Goal: Task Accomplishment & Management: Manage account settings

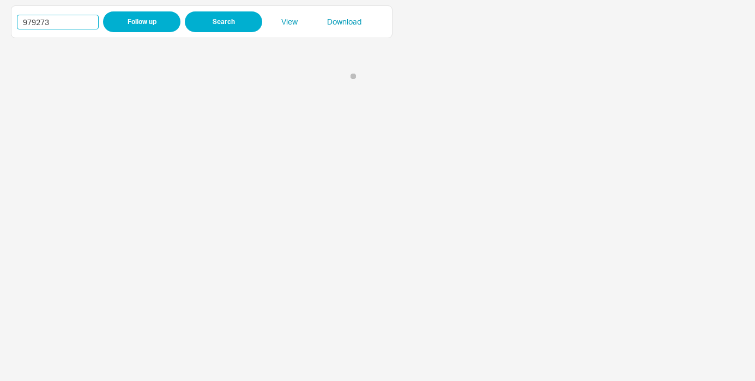
click at [35, 19] on input "979273" at bounding box center [58, 22] width 82 height 15
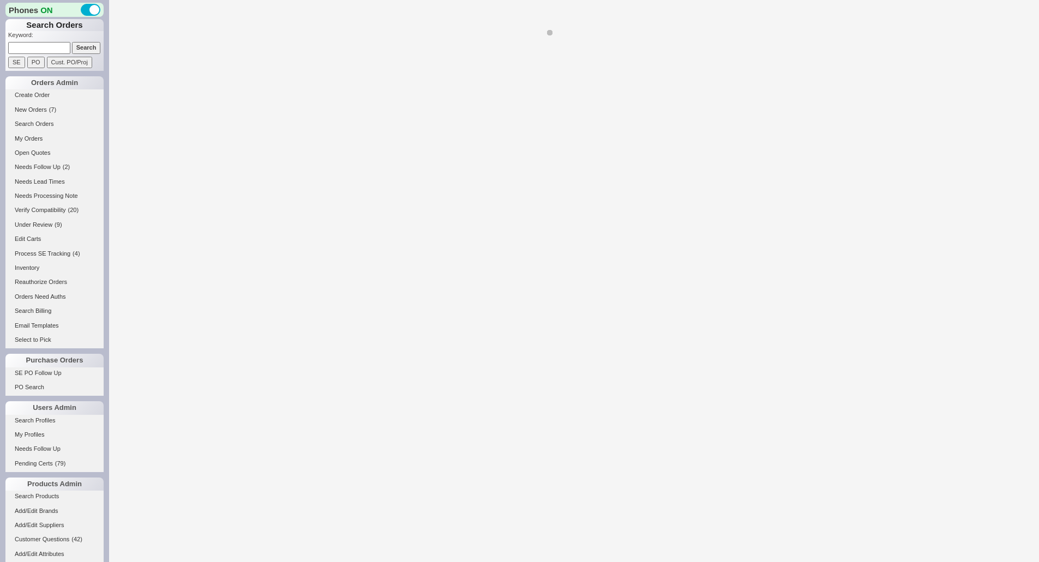
select select "LOW"
select select "3"
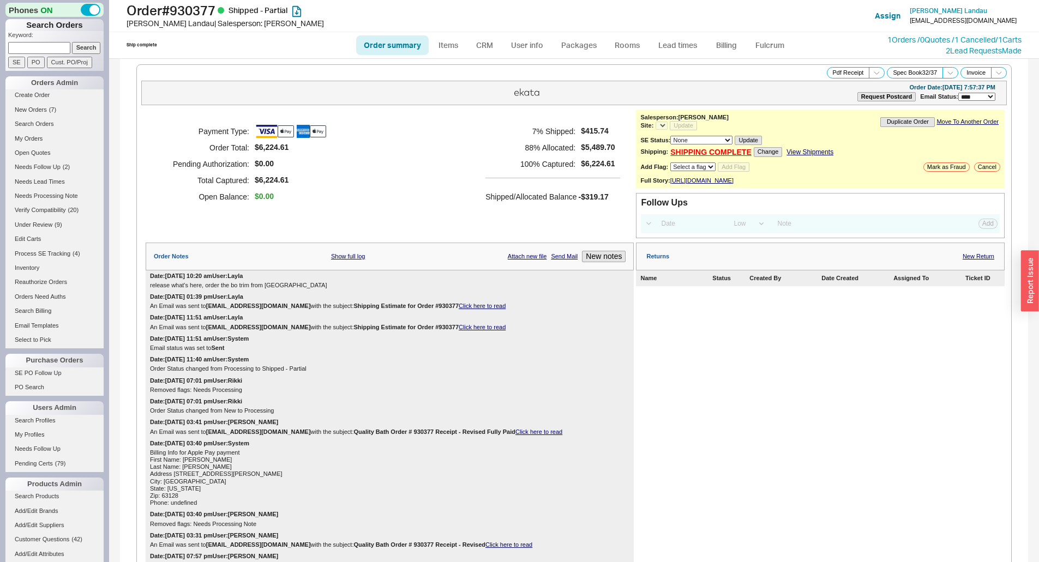
select select "*"
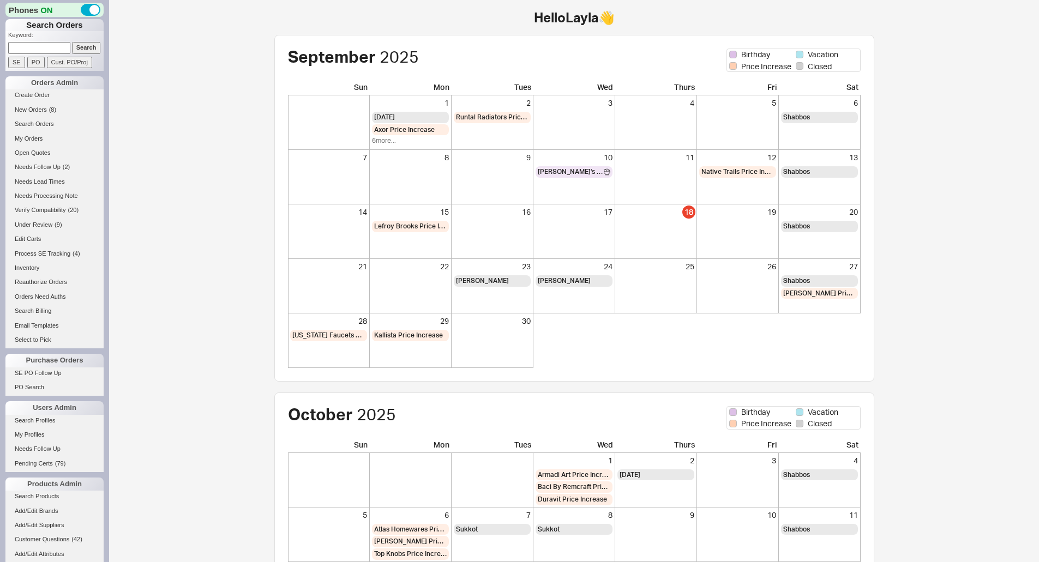
click at [58, 51] on input at bounding box center [39, 47] width 62 height 11
paste input "939445"
type input "939445"
click at [72, 47] on input "Search" at bounding box center [86, 47] width 29 height 11
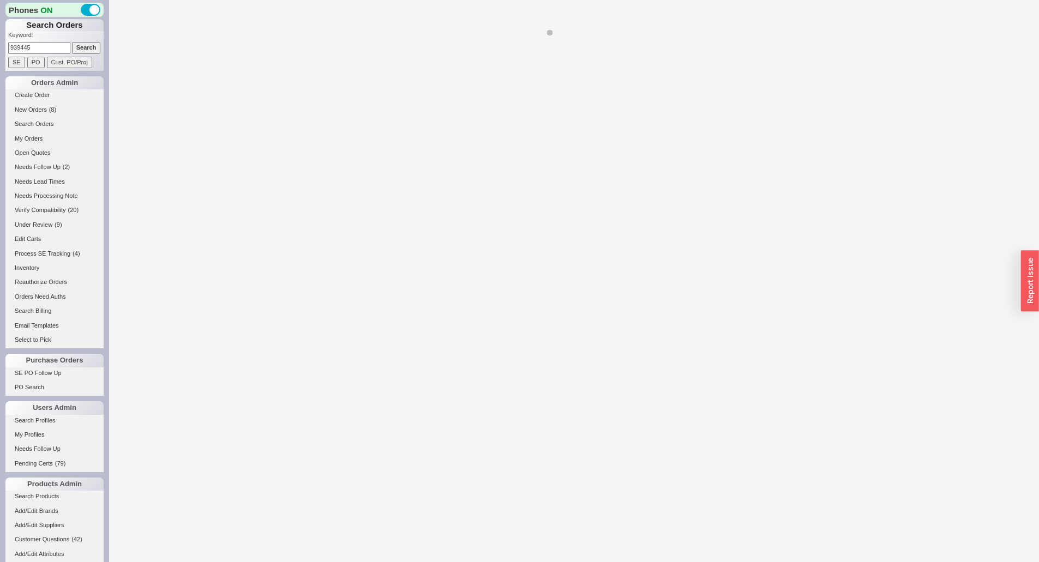
select select "LOW"
select select "3"
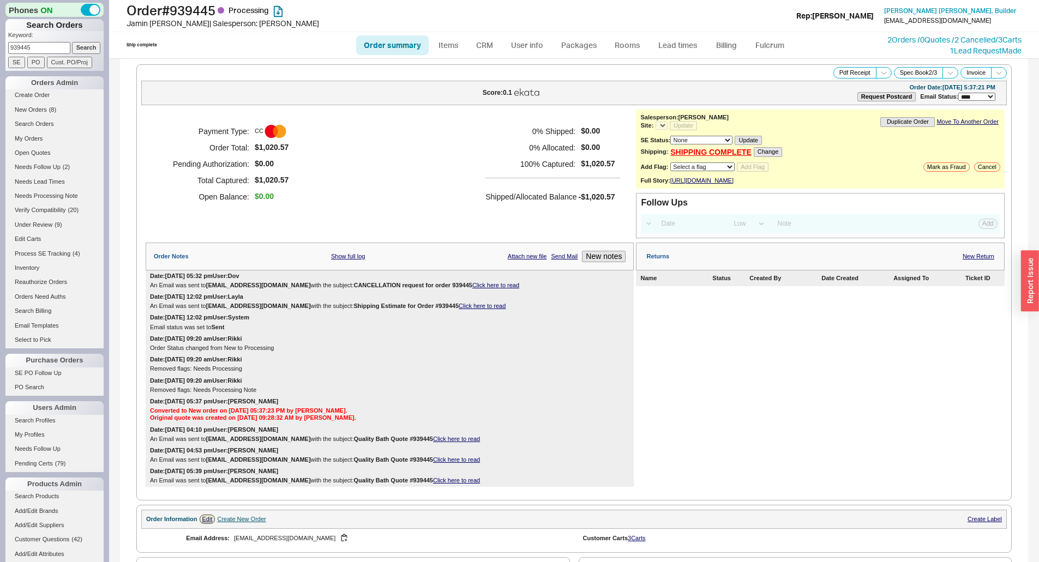
select select "*"
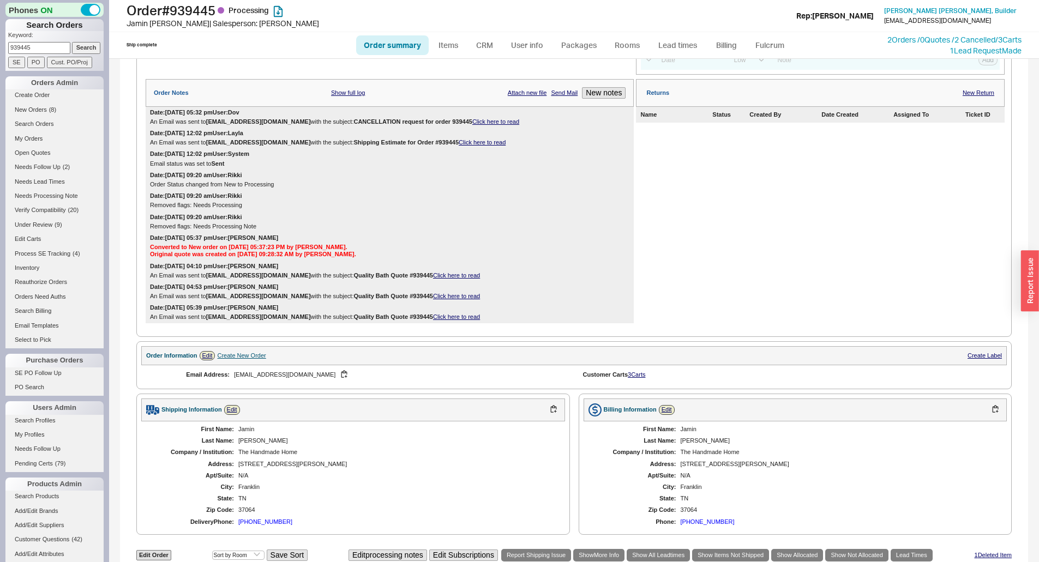
scroll to position [642, 0]
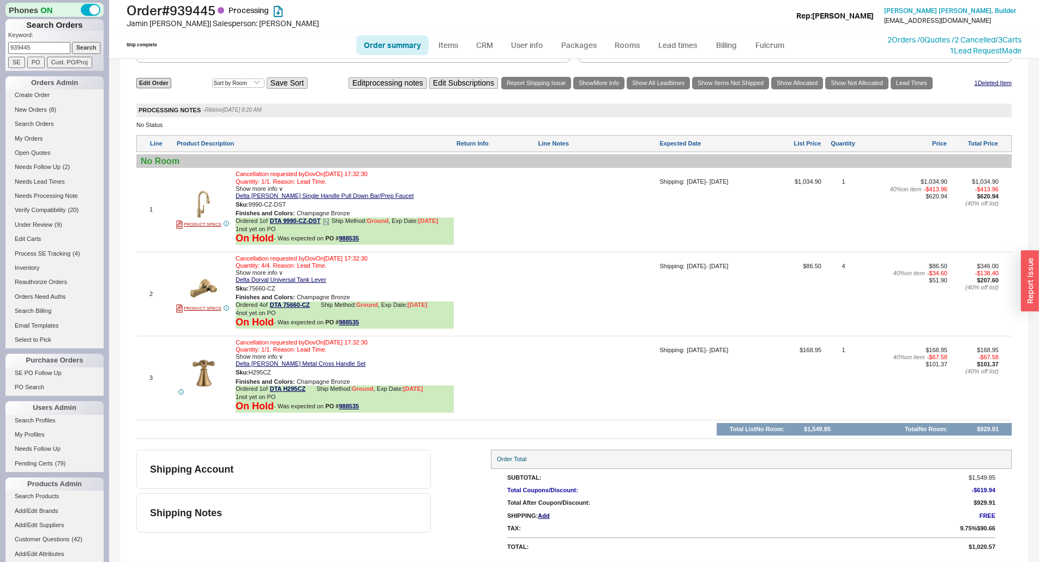
click at [326, 219] on icon at bounding box center [326, 222] width 7 height 7
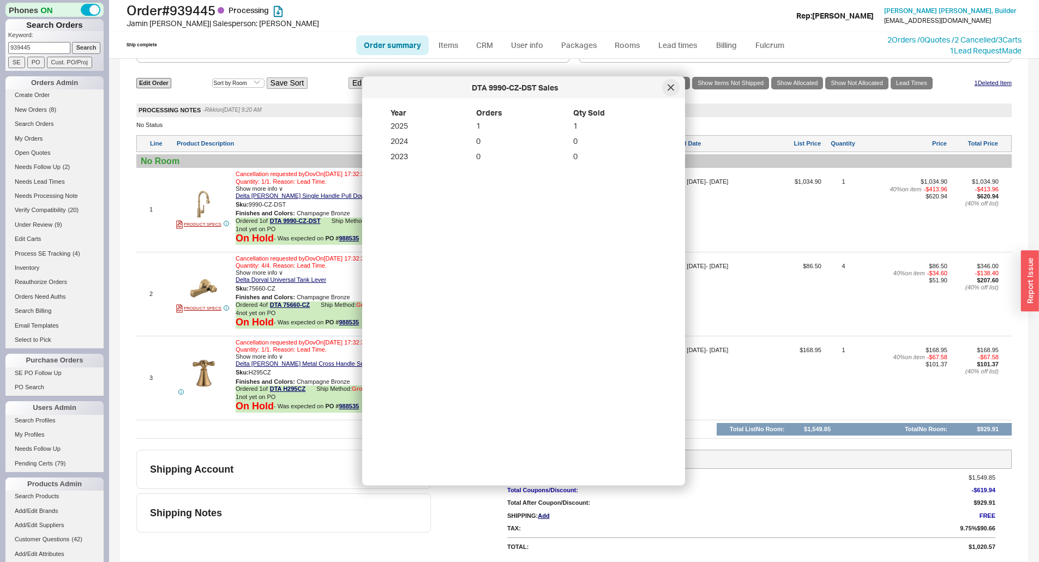
click at [664, 94] on div at bounding box center [670, 87] width 17 height 17
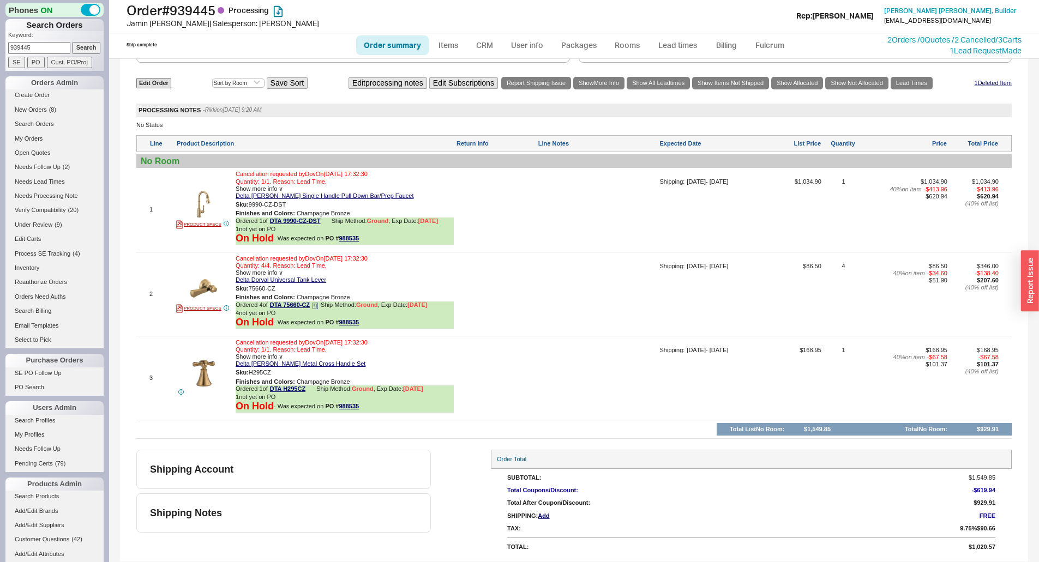
click at [314, 308] on icon at bounding box center [315, 306] width 7 height 7
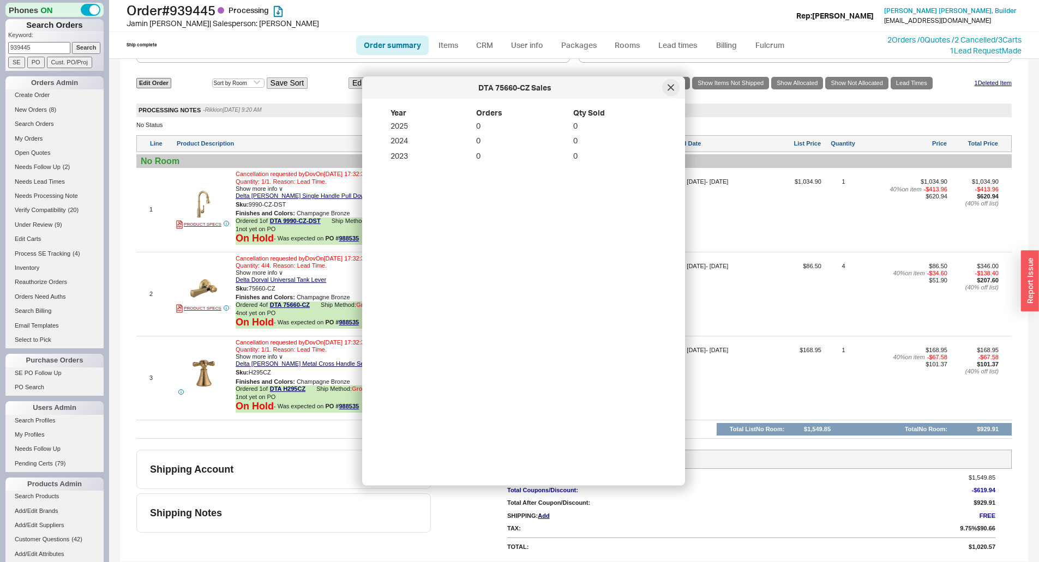
click at [670, 83] on div at bounding box center [670, 87] width 17 height 17
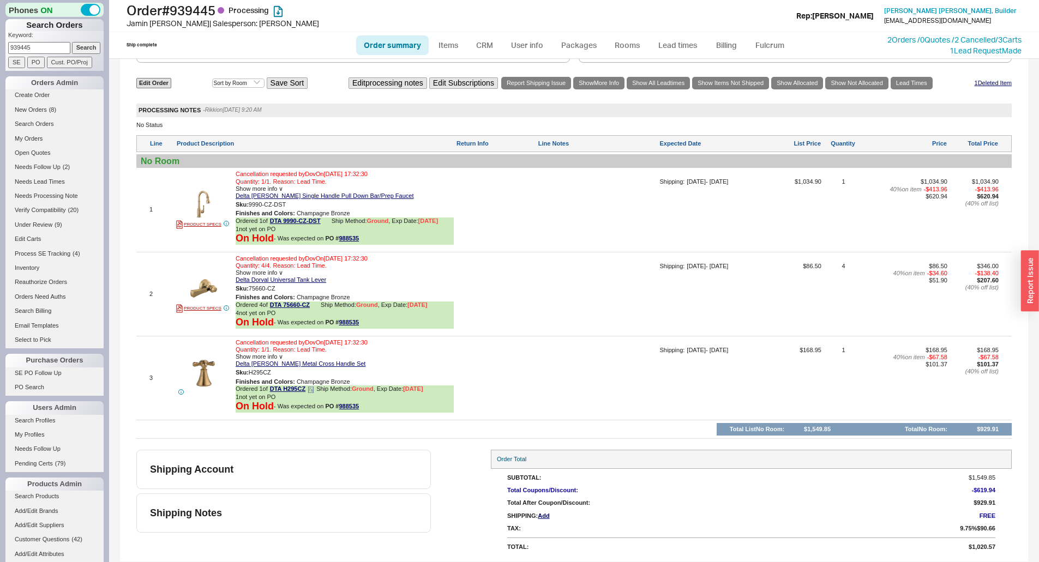
click at [312, 390] on icon at bounding box center [311, 390] width 7 height 7
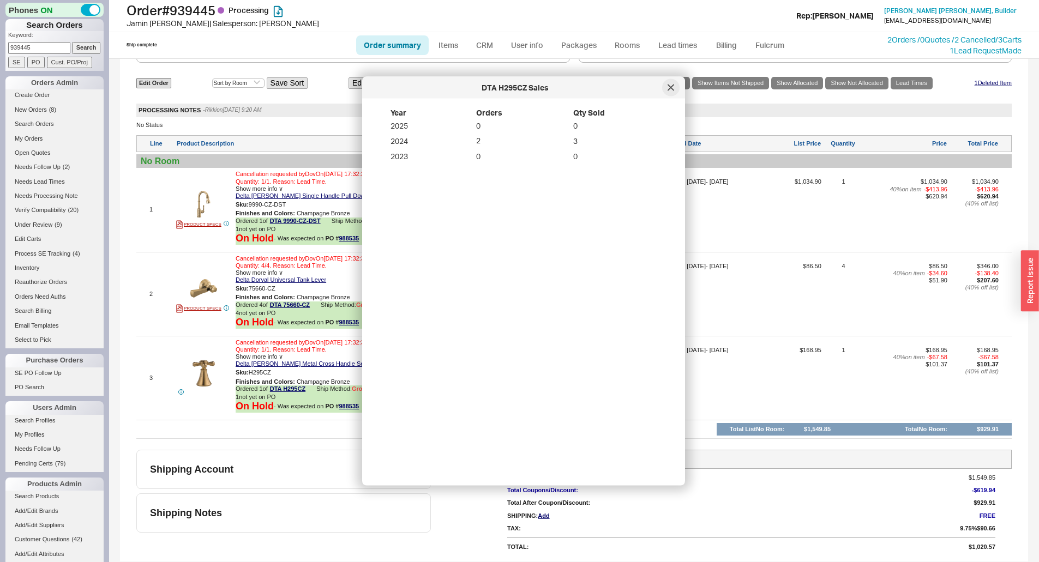
drag, startPoint x: 673, startPoint y: 92, endPoint x: 553, endPoint y: 195, distance: 158.6
click at [673, 92] on div at bounding box center [670, 87] width 17 height 17
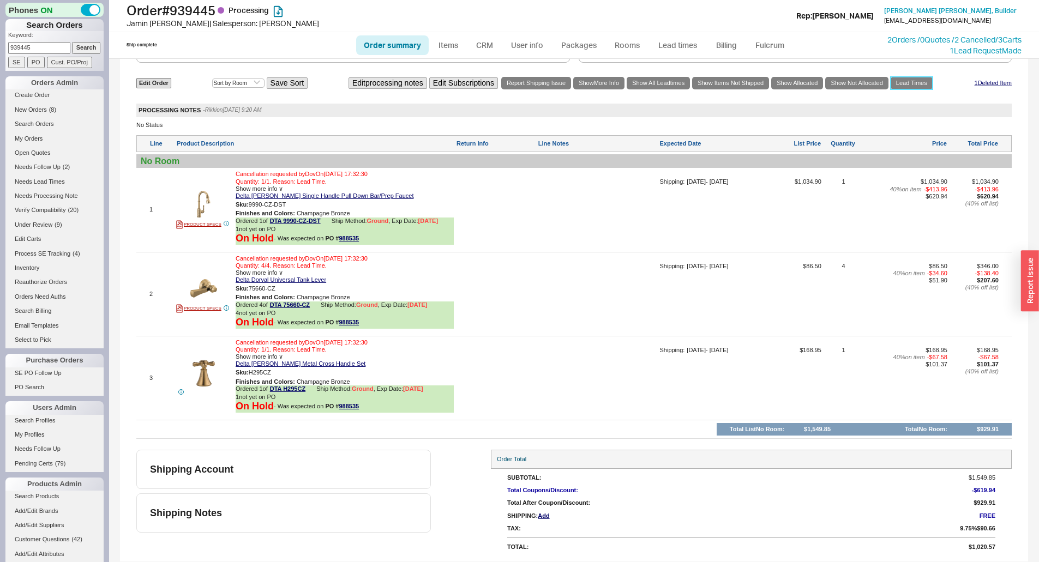
click at [911, 85] on link "Lead Times" at bounding box center [911, 83] width 42 height 13
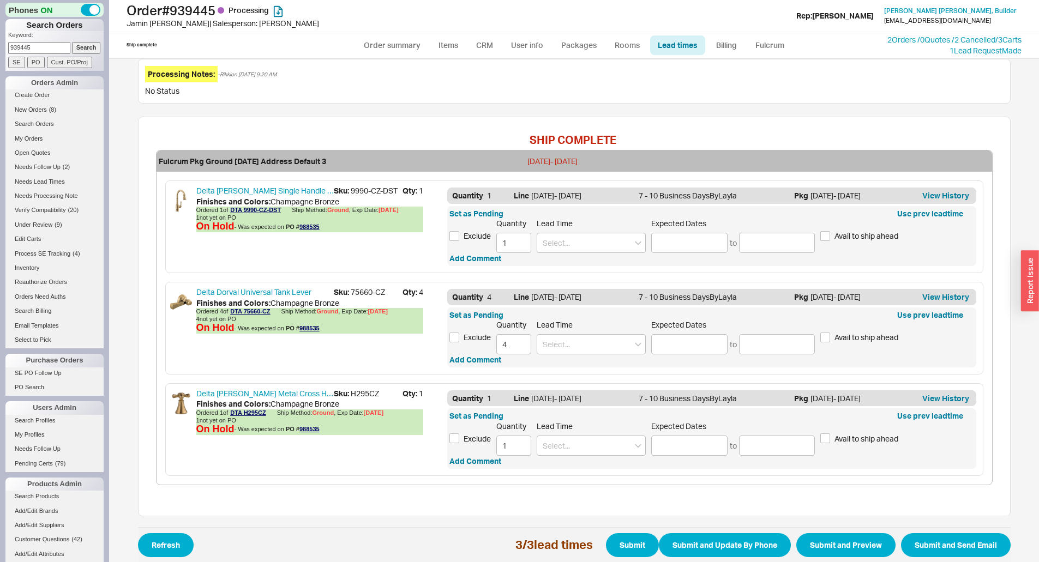
scroll to position [302, 0]
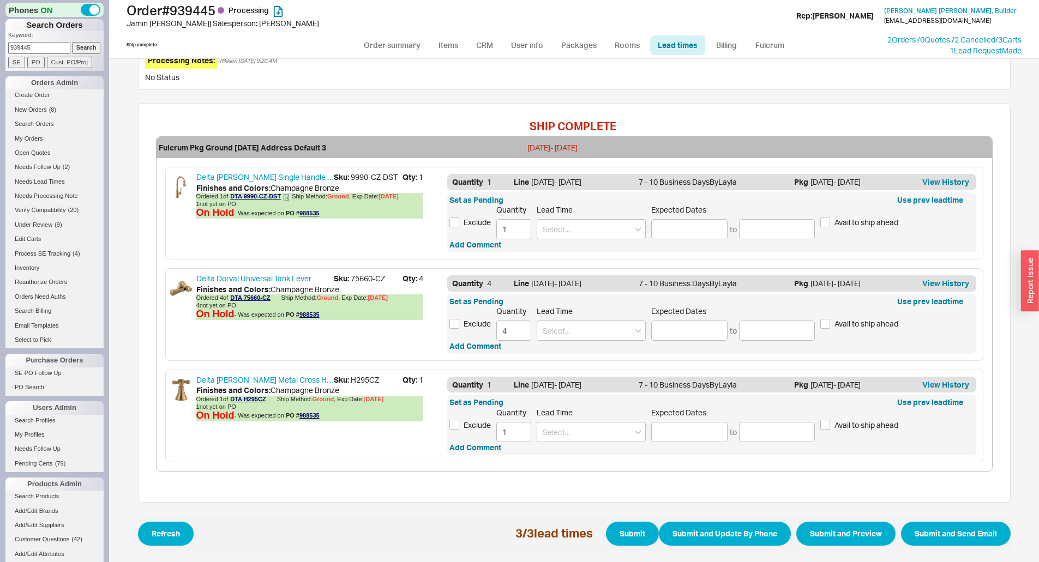
click at [283, 199] on icon at bounding box center [286, 197] width 7 height 7
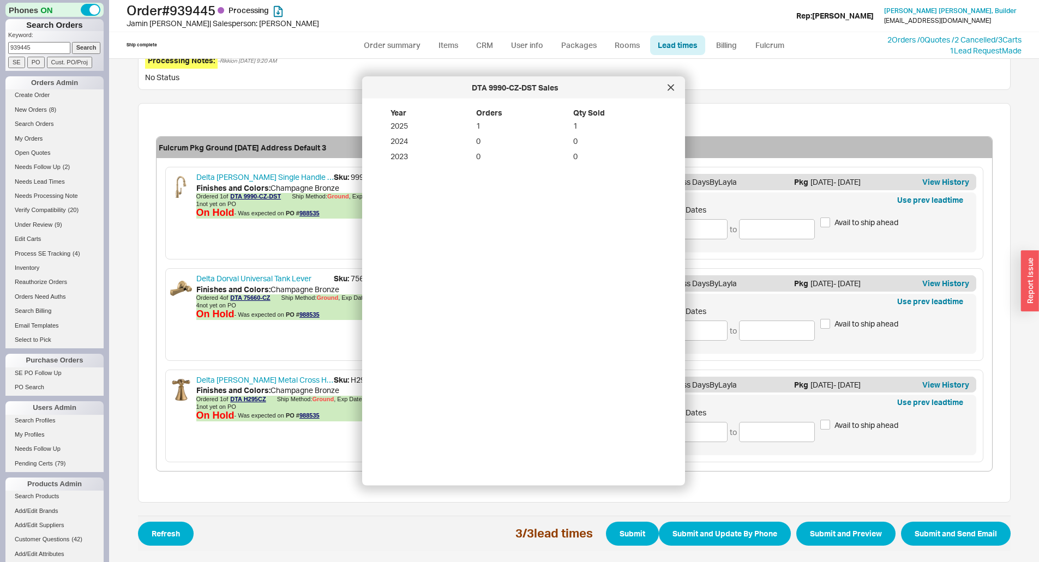
click at [666, 96] on div "DTA 9990-CZ-DST Sales" at bounding box center [523, 88] width 323 height 22
click at [673, 88] on icon at bounding box center [671, 86] width 7 height 7
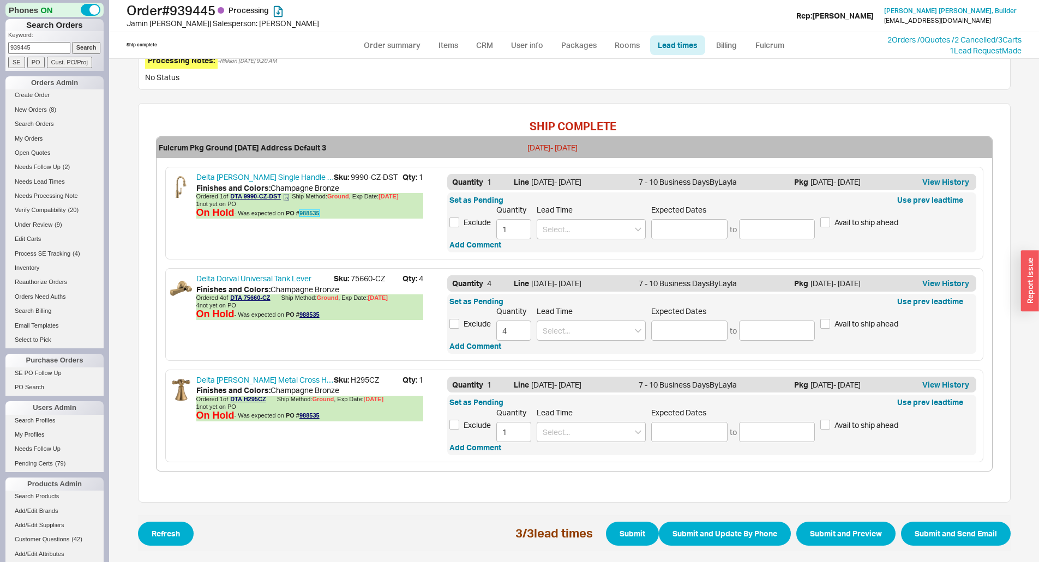
click at [301, 214] on link "988535" at bounding box center [309, 213] width 20 height 7
drag, startPoint x: 270, startPoint y: 495, endPoint x: 273, endPoint y: 471, distance: 24.6
click at [270, 495] on div "SHIP COMPLETE Fulcrum Pkg Ground 09/17/2025 Address Default 3 09/26/25 - 10/01/…" at bounding box center [574, 303] width 872 height 400
drag, startPoint x: 344, startPoint y: 178, endPoint x: 395, endPoint y: 176, distance: 51.3
click at [395, 176] on span "Sku: 9990-CZ-DST" at bounding box center [368, 177] width 69 height 11
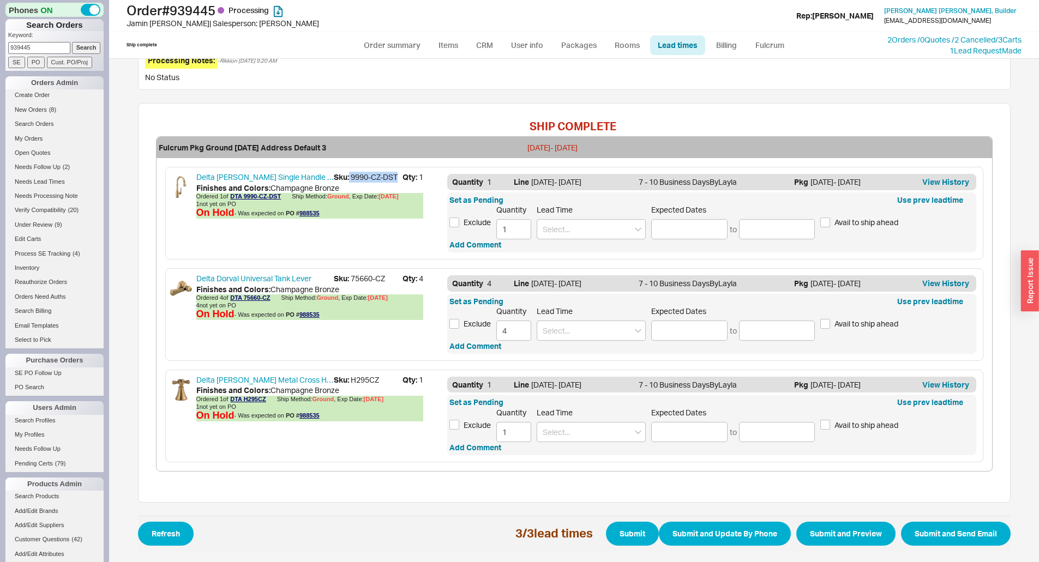
copy span "9990-CZ-DST"
click at [274, 300] on icon at bounding box center [276, 299] width 7 height 7
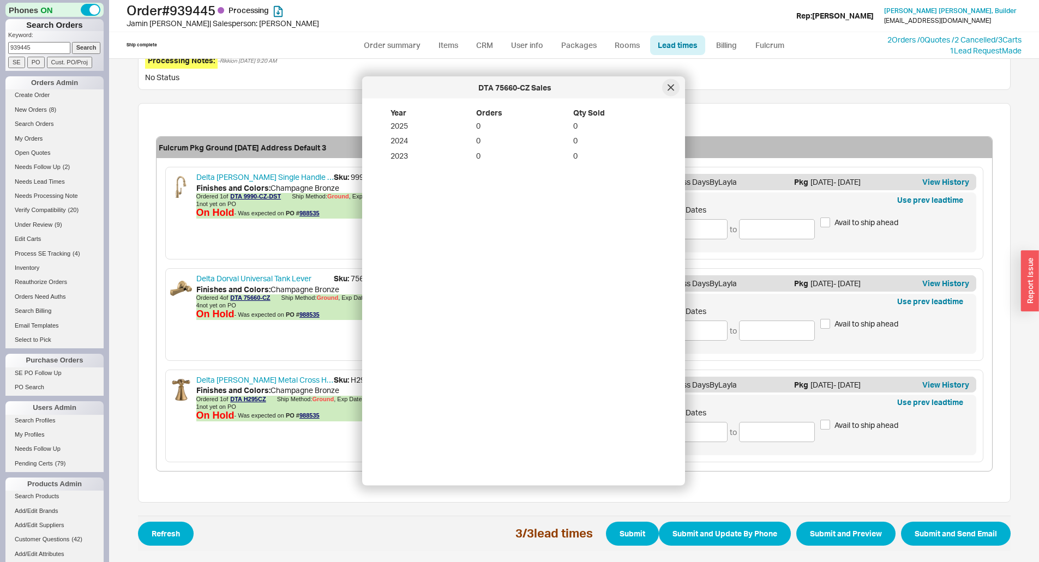
click at [669, 85] on icon at bounding box center [670, 88] width 7 height 7
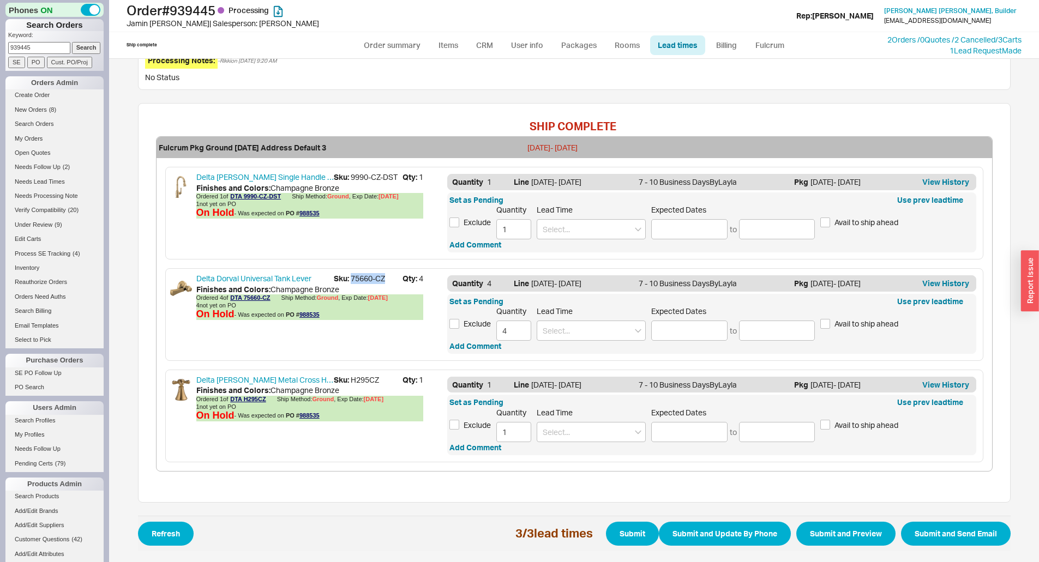
drag, startPoint x: 346, startPoint y: 274, endPoint x: 387, endPoint y: 275, distance: 40.9
click at [387, 275] on span "Sku: 75660-CZ" at bounding box center [368, 278] width 69 height 11
copy span "75660-CZ"
click at [264, 315] on span "- Was expected on PO # 988535" at bounding box center [276, 314] width 85 height 7
click at [269, 403] on icon at bounding box center [271, 400] width 5 height 6
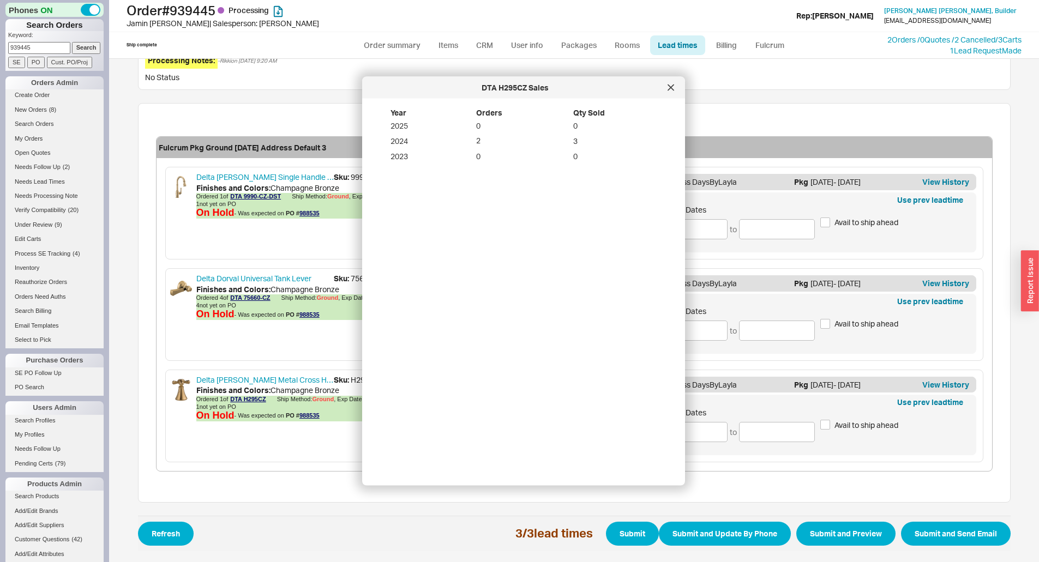
drag, startPoint x: 667, startPoint y: 87, endPoint x: 603, endPoint y: 180, distance: 112.8
click at [667, 88] on icon at bounding box center [670, 88] width 7 height 7
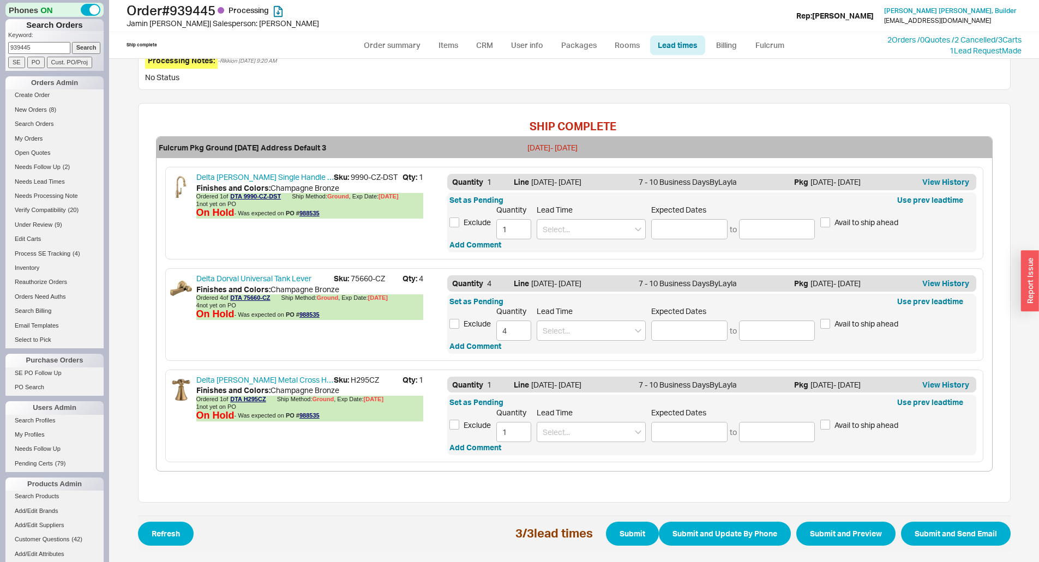
click at [354, 382] on span "Sku: H295CZ" at bounding box center [368, 380] width 69 height 11
copy span "H295CZ"
click at [384, 40] on link "Order summary" at bounding box center [392, 45] width 73 height 20
select select "*"
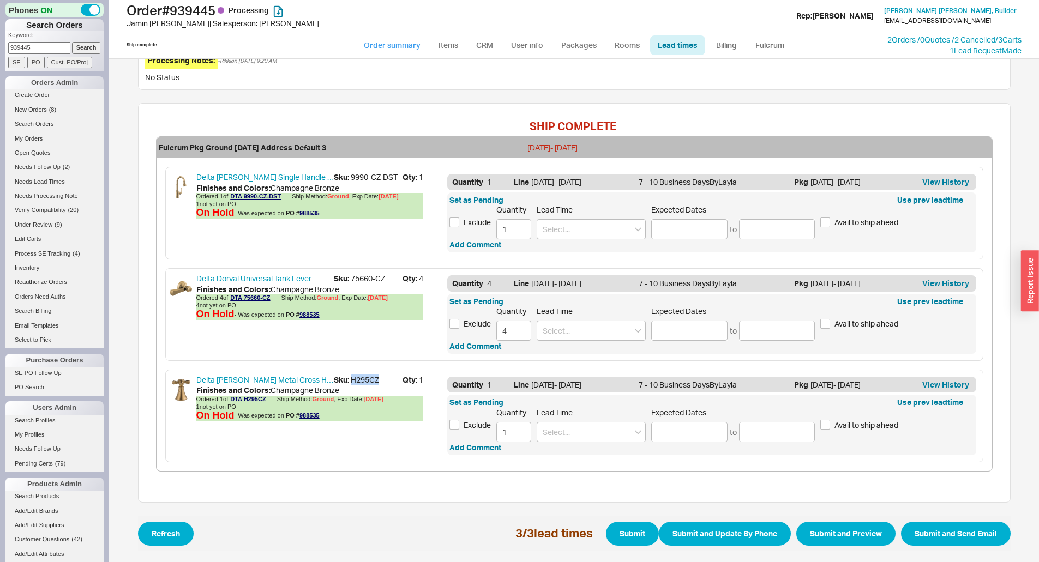
select select "LOW"
select select "3"
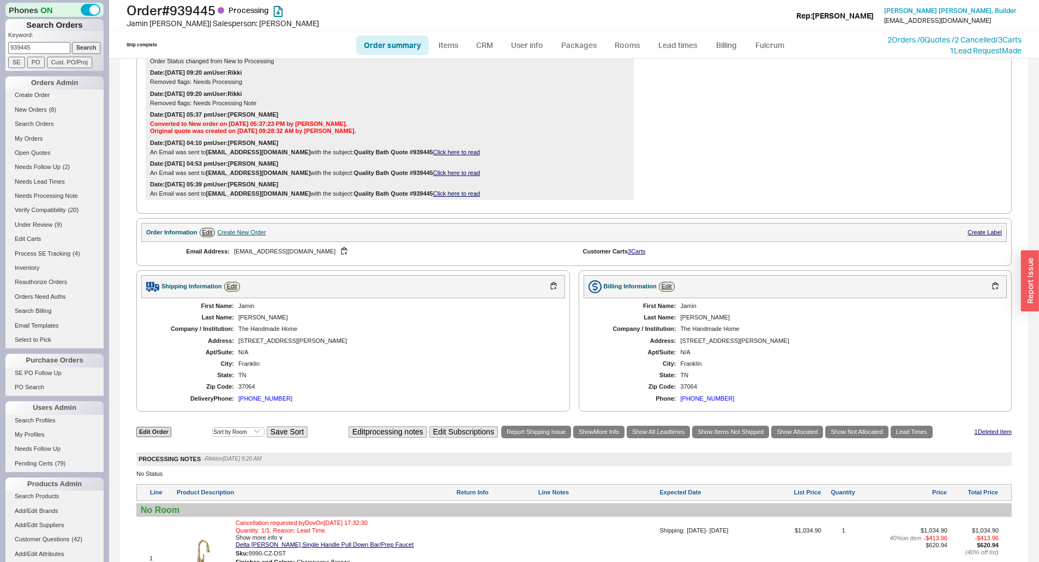
scroll to position [164, 0]
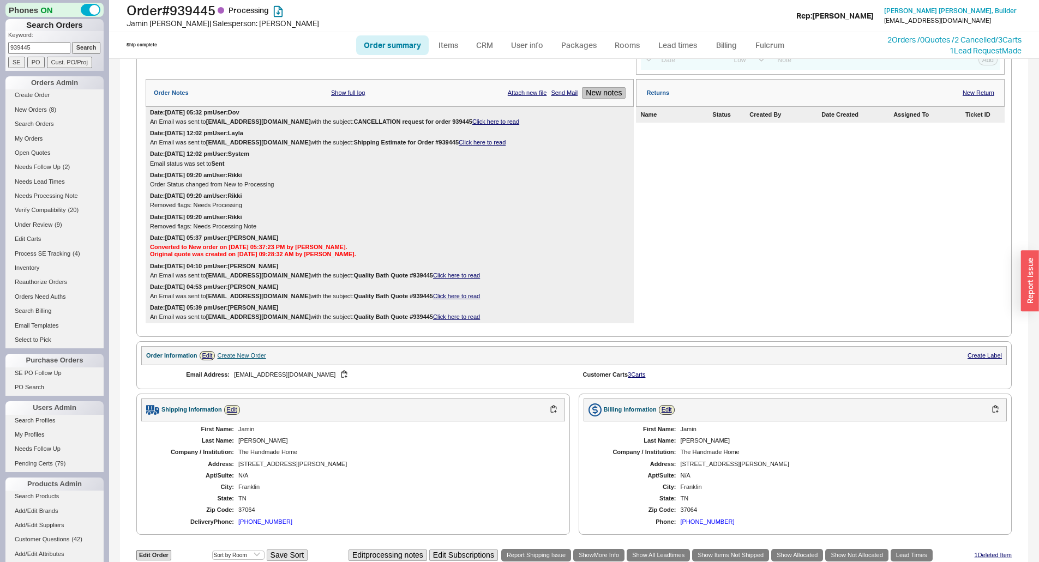
click at [612, 97] on button "New notes" at bounding box center [604, 92] width 44 height 11
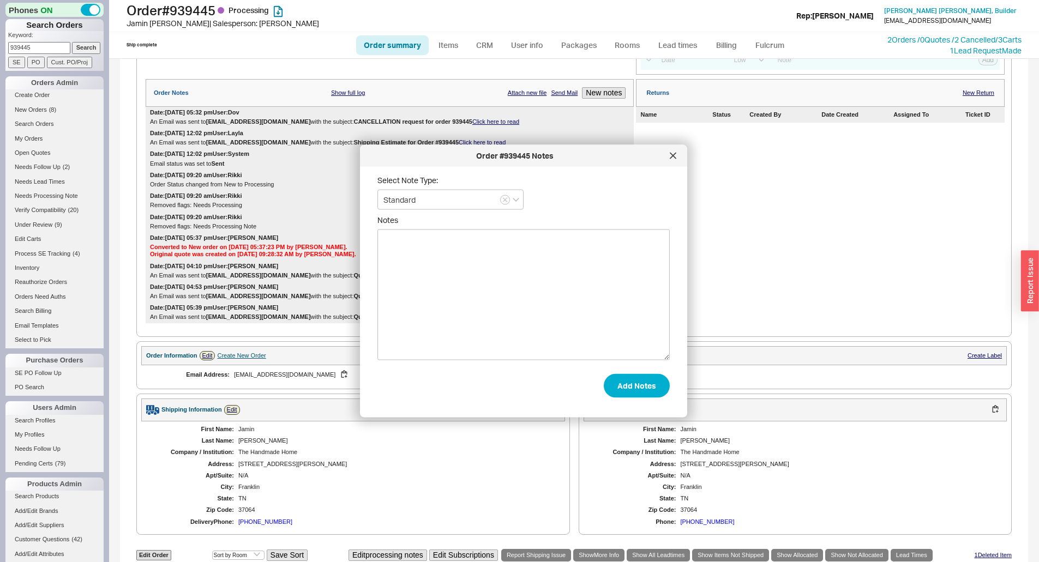
click at [569, 198] on form "Select Note Type: Standard Notes Add Notes" at bounding box center [523, 287] width 292 height 222
click at [550, 267] on textarea "Notes" at bounding box center [523, 295] width 292 height 131
type textarea "emailed altherm"
click at [630, 388] on button "Add Notes" at bounding box center [637, 386] width 66 height 24
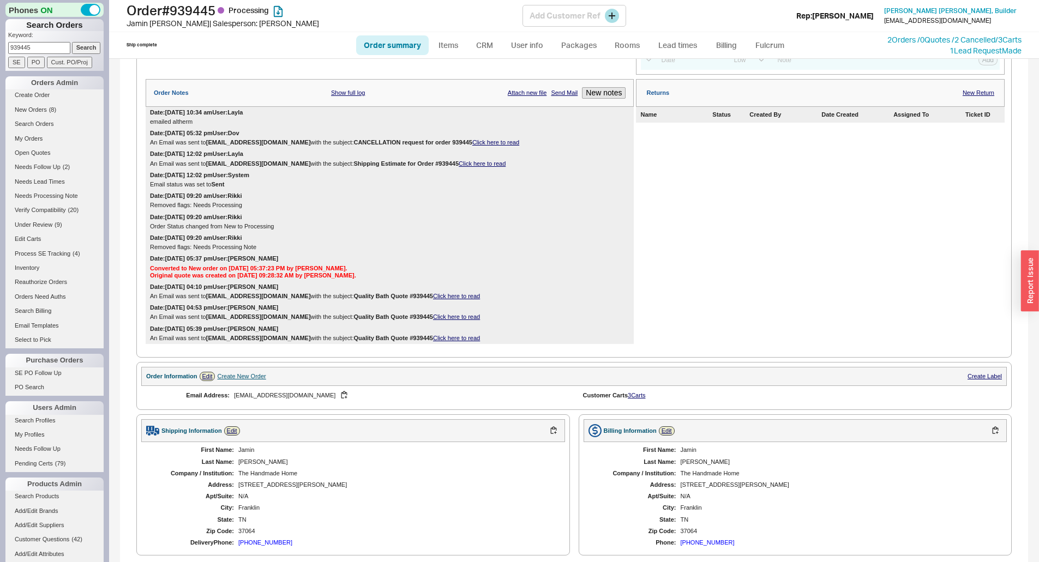
click at [193, 3] on h1 "Order # 939445 Processing" at bounding box center [325, 10] width 396 height 15
copy h1 "939445"
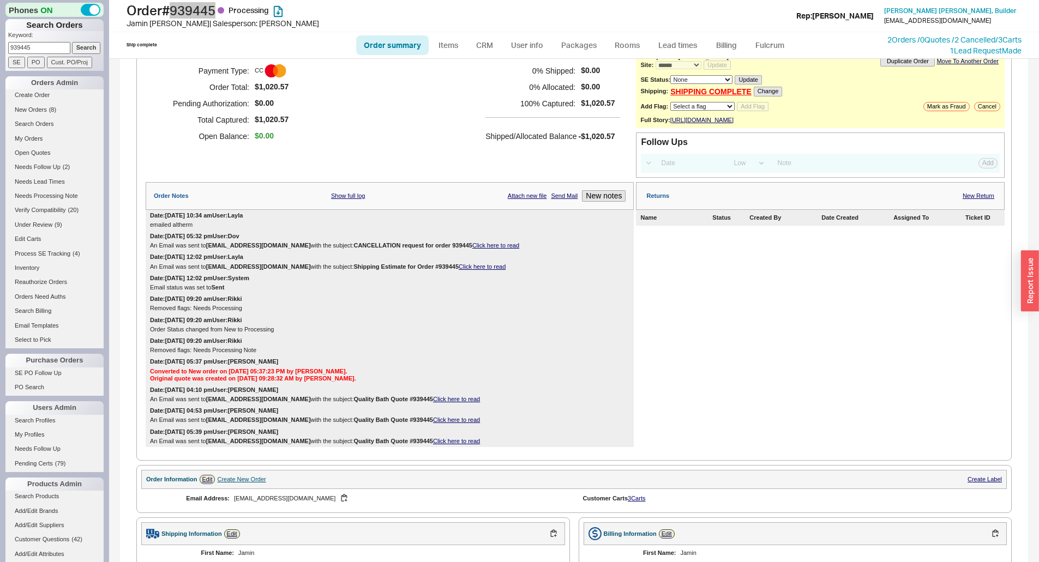
scroll to position [0, 0]
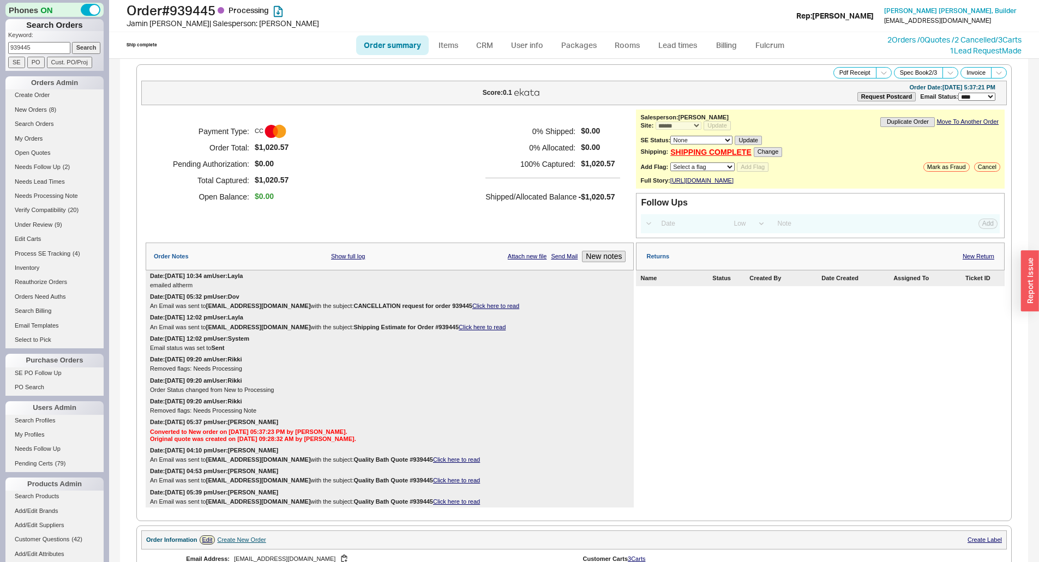
click at [39, 52] on input "939445" at bounding box center [39, 47] width 62 height 11
paste input "28514"
type input "928514"
click at [85, 48] on input "Search" at bounding box center [86, 47] width 29 height 11
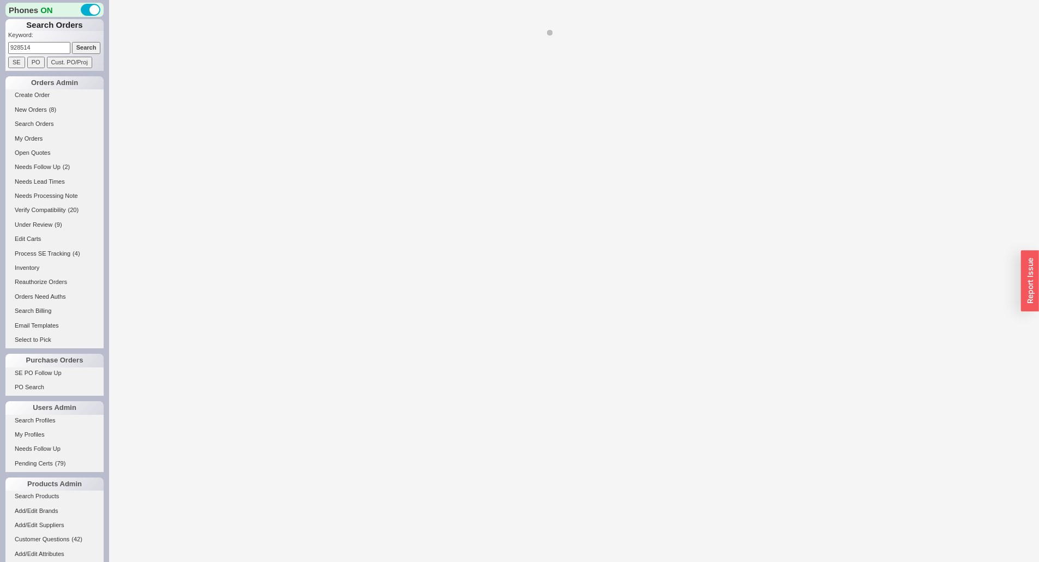
select select "*"
select select "LOW"
select select "3"
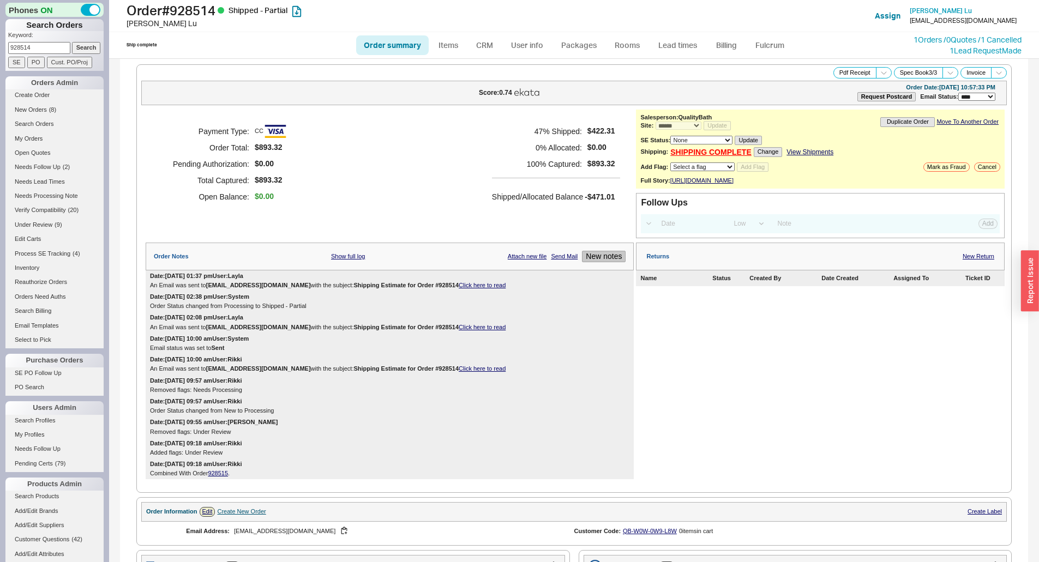
click at [582, 262] on button "New notes" at bounding box center [604, 256] width 44 height 11
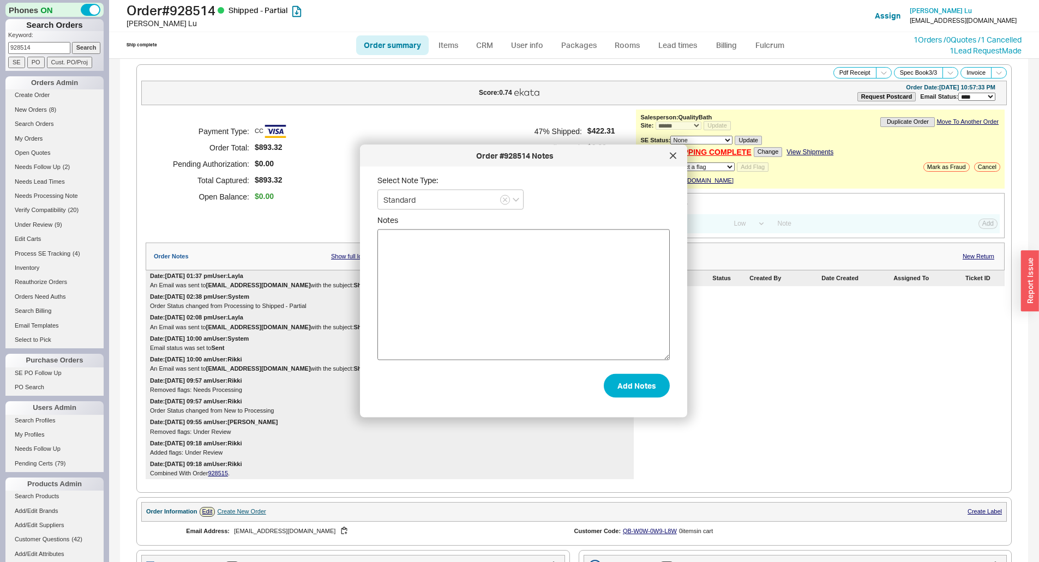
drag, startPoint x: 579, startPoint y: 292, endPoint x: 575, endPoint y: 278, distance: 15.4
click at [579, 291] on textarea "Notes" at bounding box center [523, 295] width 292 height 131
type textarea "cancel the rest of the order"
click at [624, 385] on button "Add Notes" at bounding box center [637, 386] width 66 height 24
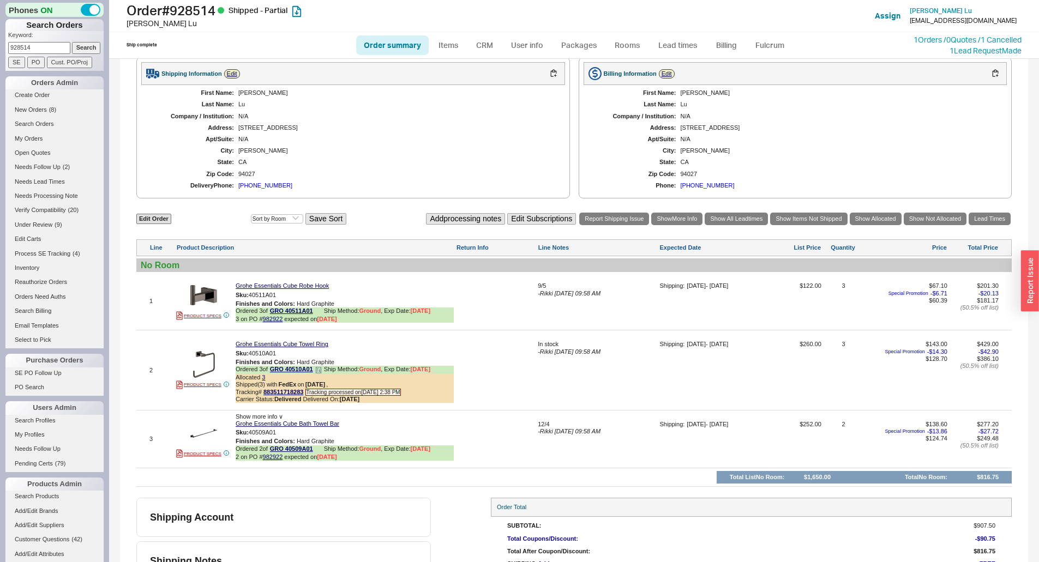
scroll to position [569, 0]
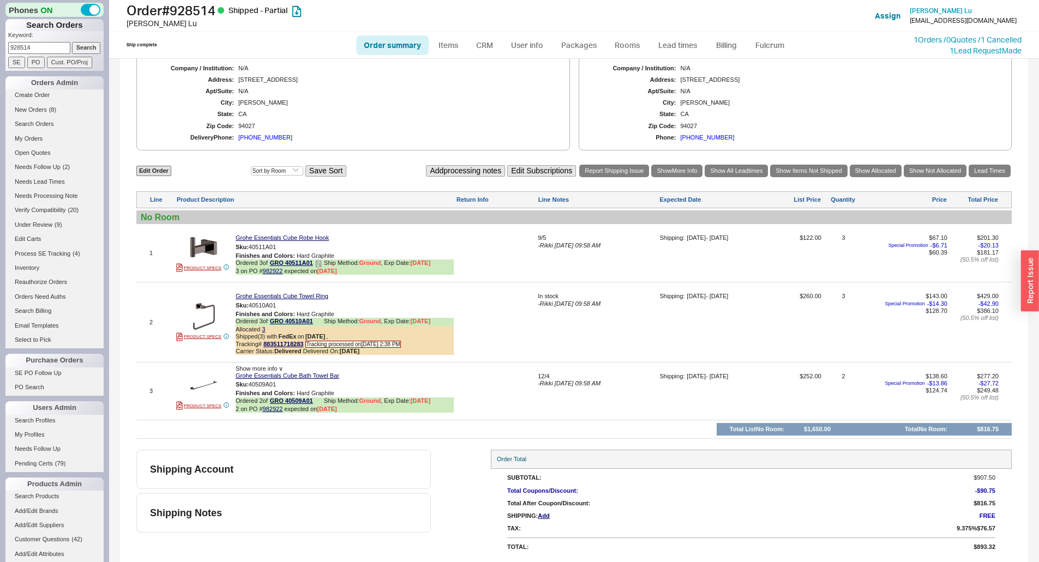
click at [315, 263] on div "Ordered 3 of GRO 40511A01 Ship Method: Ground , Exp Date: 7/16/25" at bounding box center [345, 264] width 218 height 8
click at [320, 262] on icon at bounding box center [318, 264] width 7 height 7
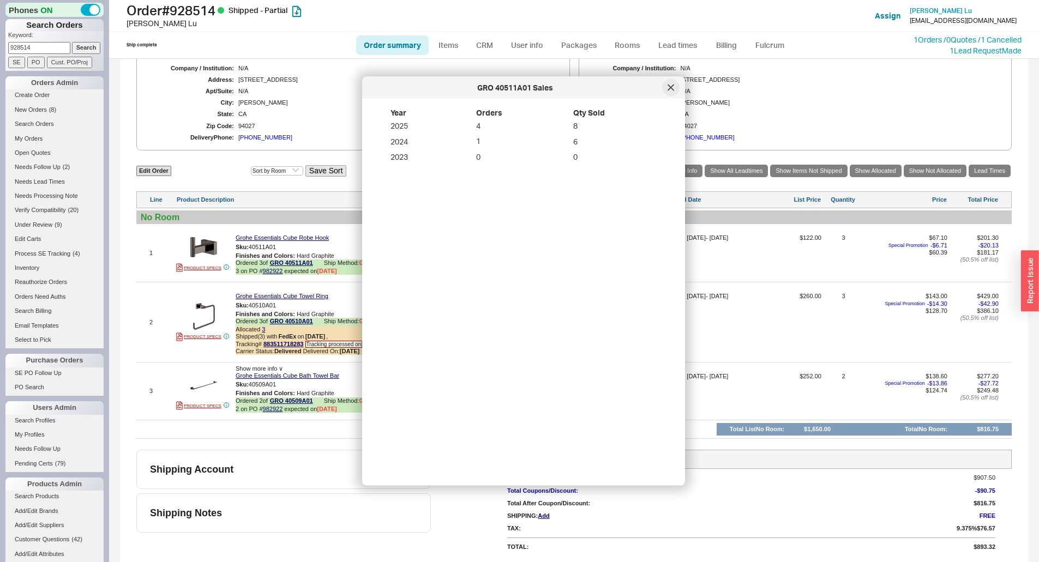
click at [672, 88] on icon at bounding box center [670, 87] width 5 height 5
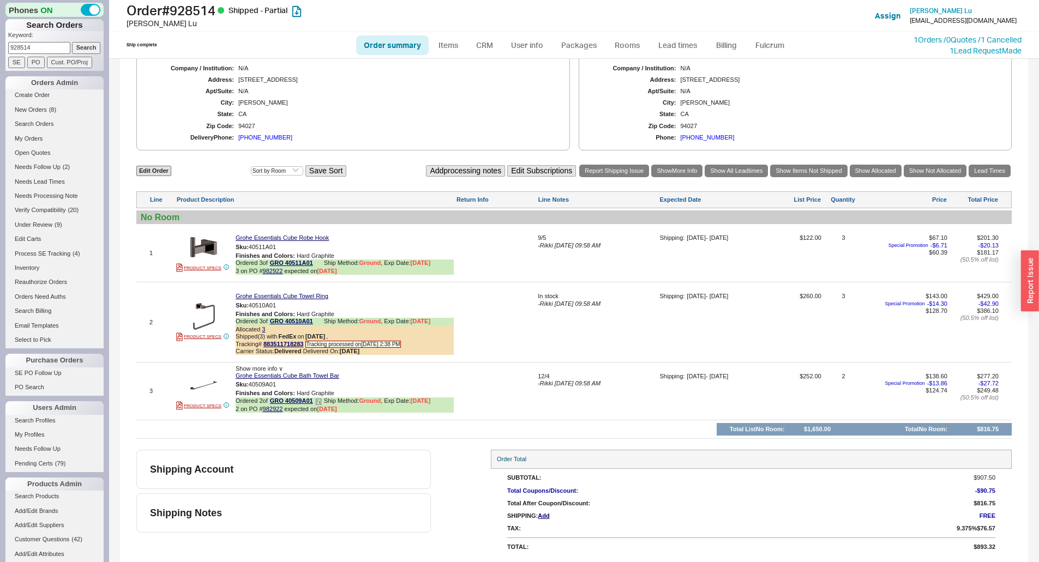
click at [322, 406] on span at bounding box center [318, 403] width 7 height 8
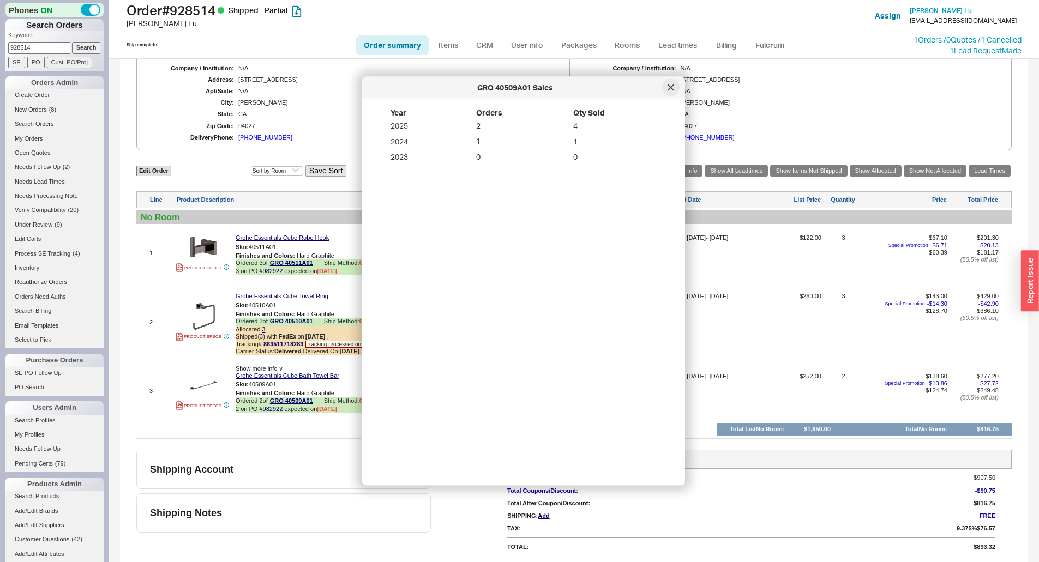
click at [671, 91] on icon at bounding box center [670, 88] width 7 height 7
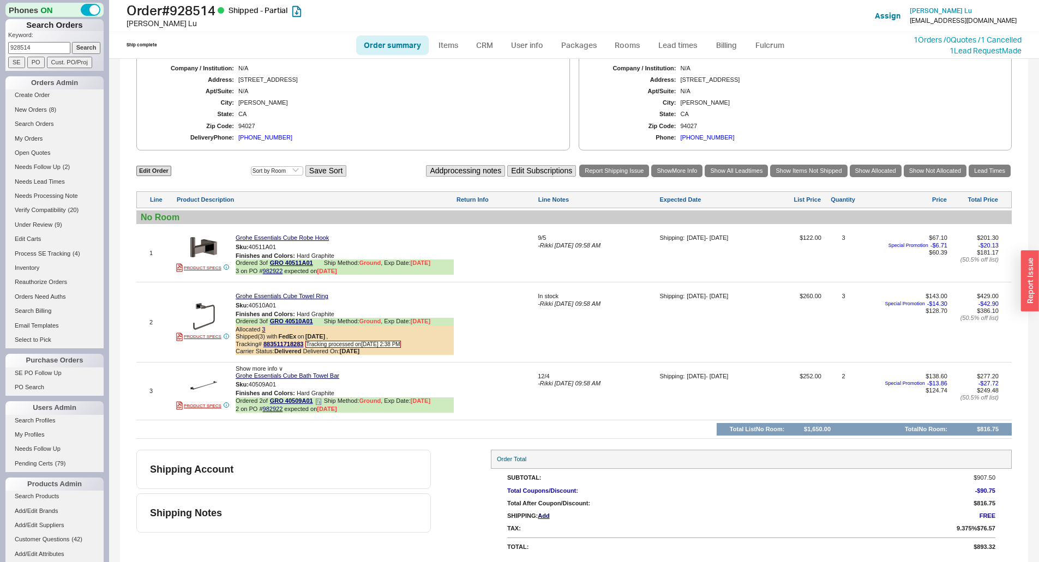
click at [321, 401] on icon at bounding box center [318, 402] width 7 height 7
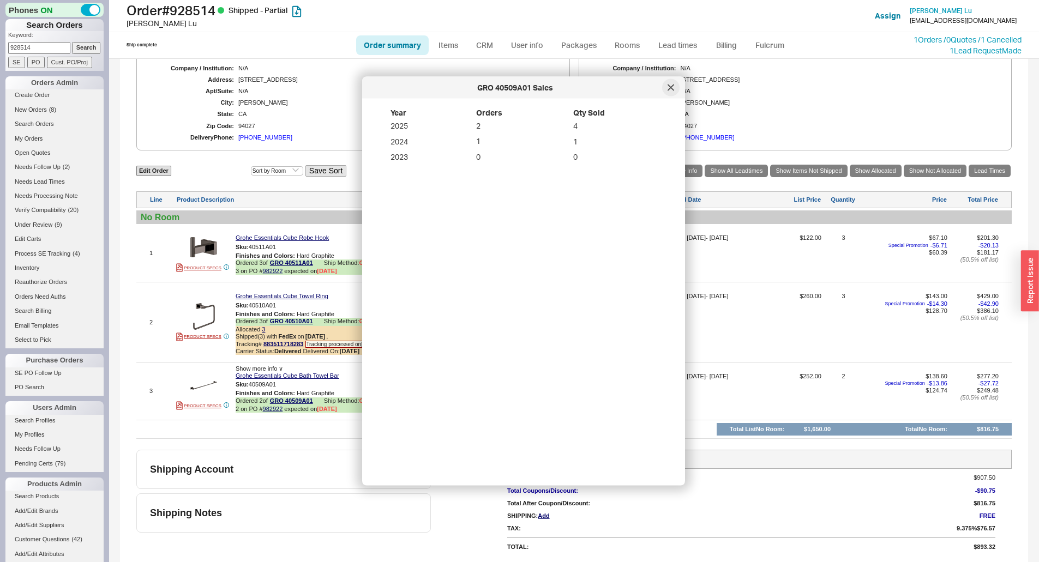
click at [671, 90] on icon at bounding box center [670, 88] width 7 height 7
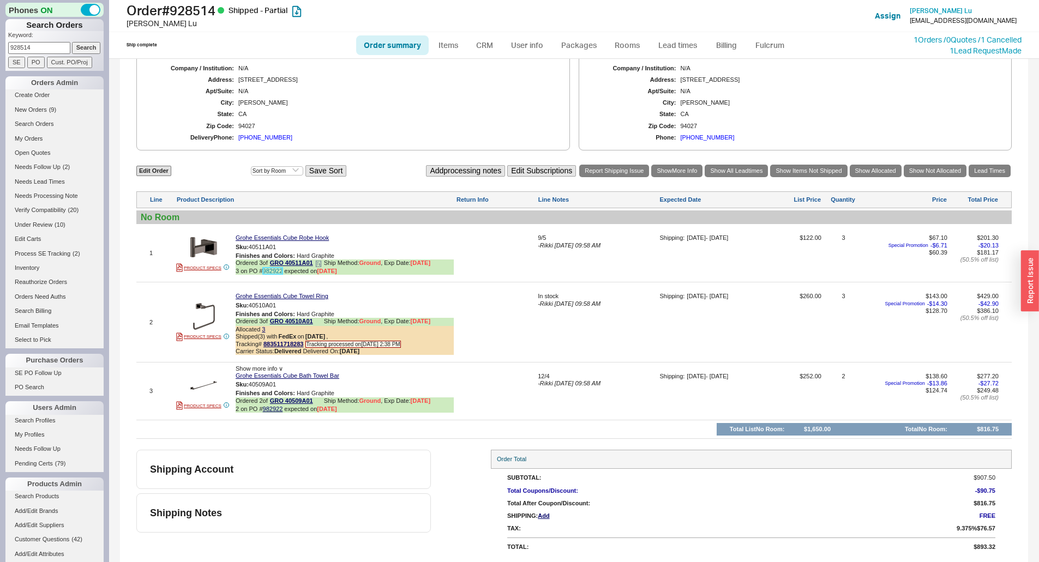
click at [272, 271] on link "982922" at bounding box center [273, 271] width 20 height 7
click at [265, 451] on div "Shipping Account" at bounding box center [283, 469] width 294 height 39
click at [291, 385] on button "button" at bounding box center [284, 385] width 13 height 10
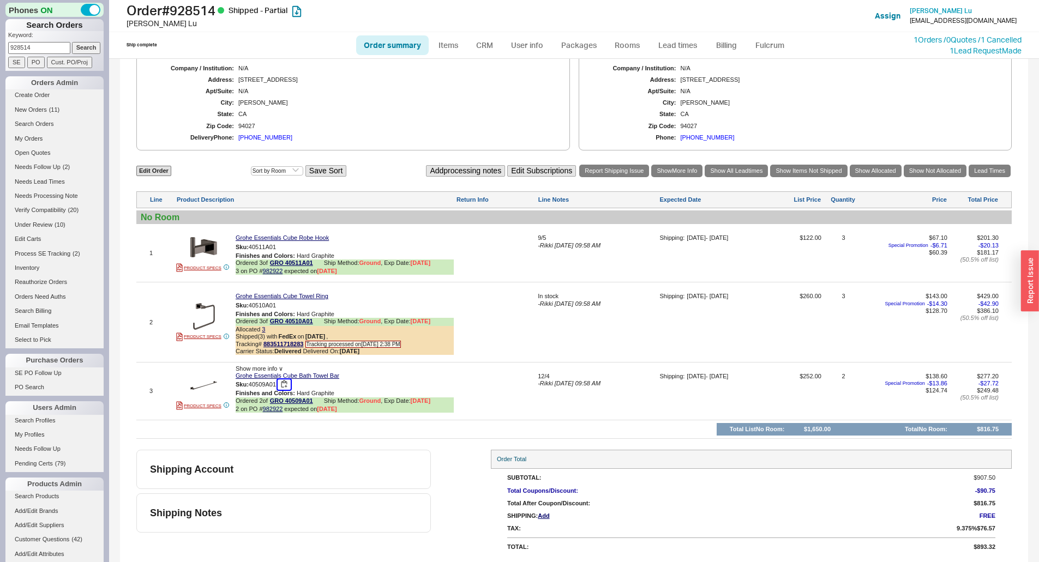
click at [285, 387] on button "button" at bounding box center [284, 385] width 13 height 10
click at [456, 46] on link "Items" at bounding box center [448, 45] width 35 height 20
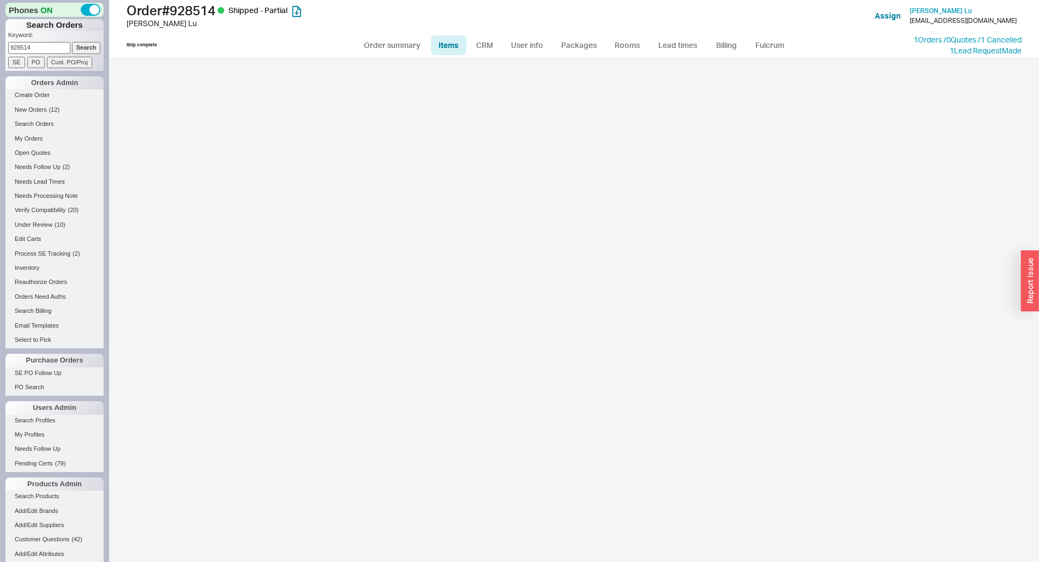
select select "3"
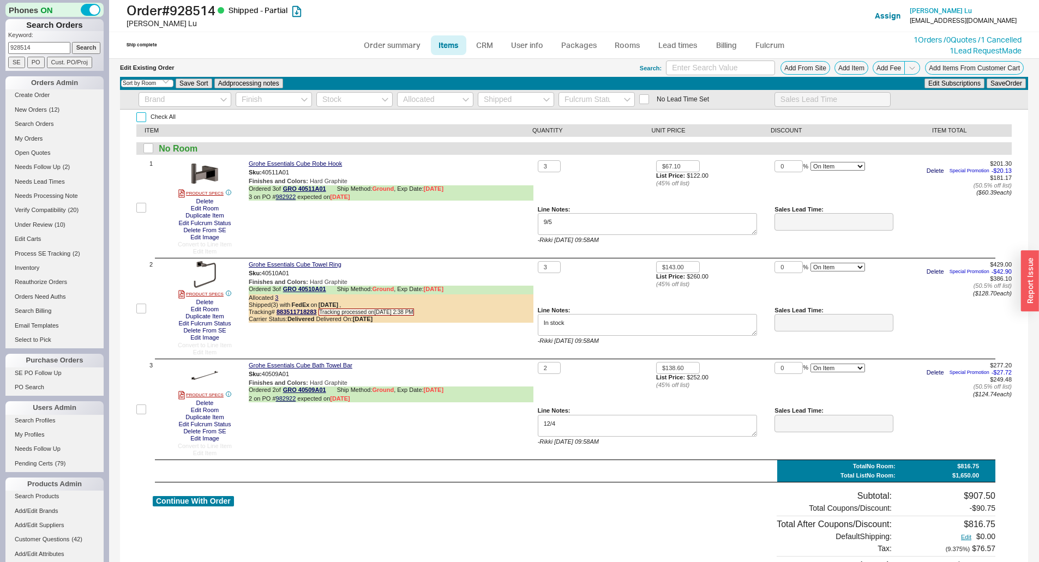
click at [144, 120] on input "Check All" at bounding box center [141, 117] width 10 height 10
checkbox input "true"
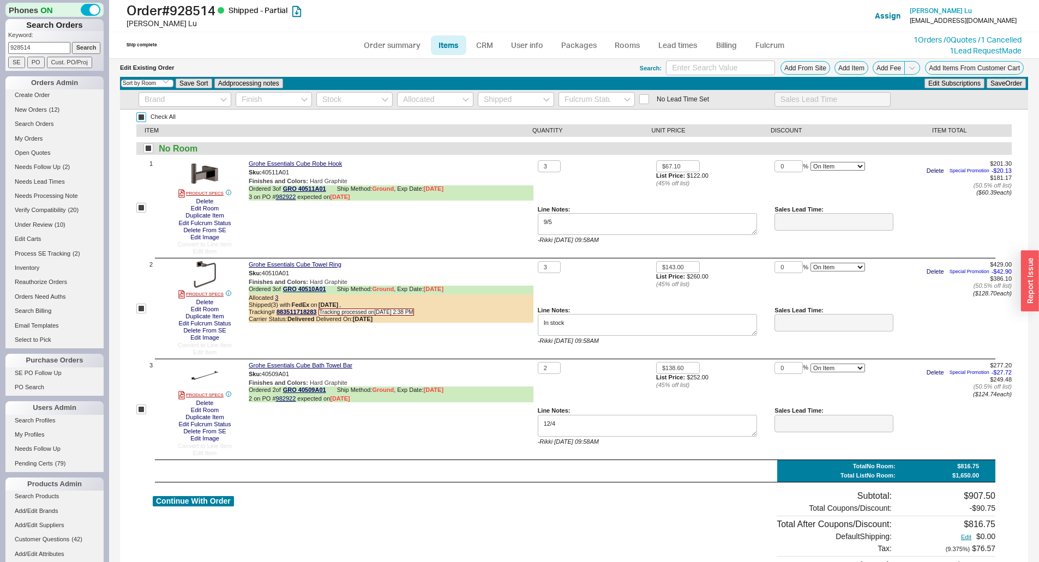
checkbox input "true"
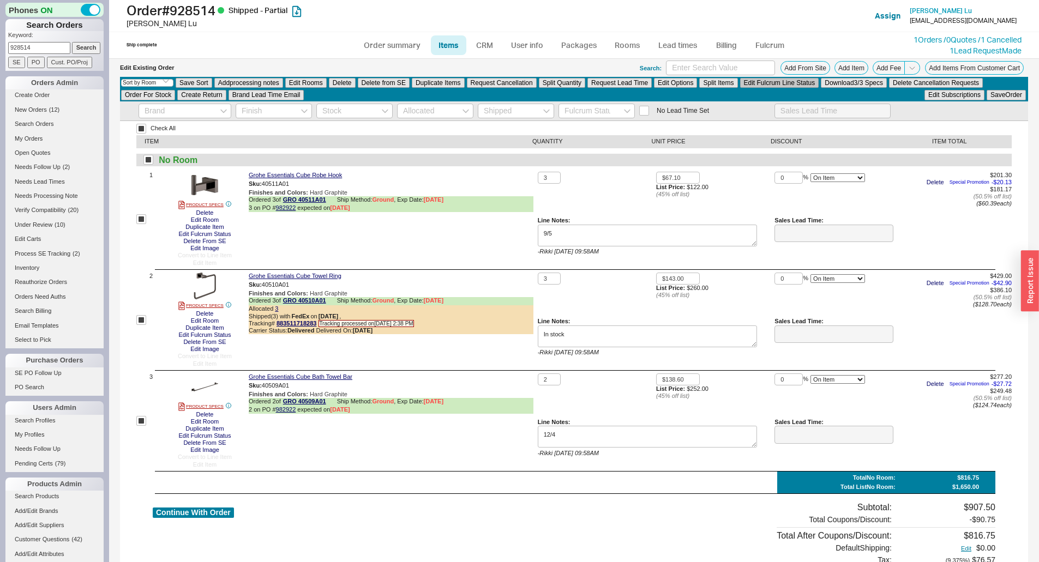
click at [765, 85] on button "Edit Fulcrum Line Status" at bounding box center [779, 83] width 79 height 10
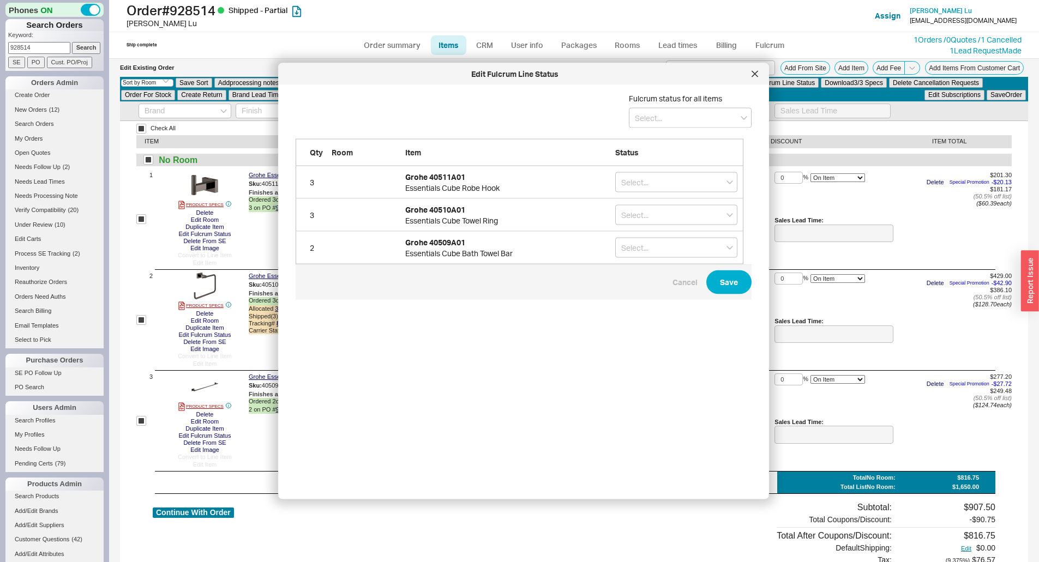
scroll to position [380, 457]
click at [657, 123] on input at bounding box center [690, 118] width 123 height 20
click at [655, 164] on div "On Hold" at bounding box center [690, 160] width 122 height 20
type input "On Hold"
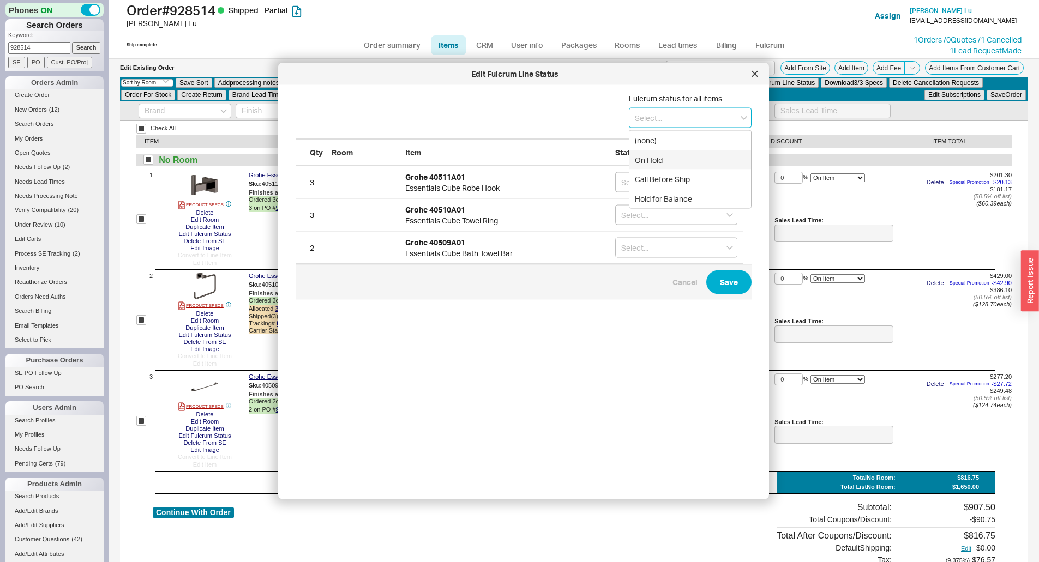
type input "On Hold"
click at [721, 215] on button "grid" at bounding box center [719, 215] width 10 height 10
click at [729, 292] on button "Save" at bounding box center [728, 282] width 45 height 24
checkbox input "false"
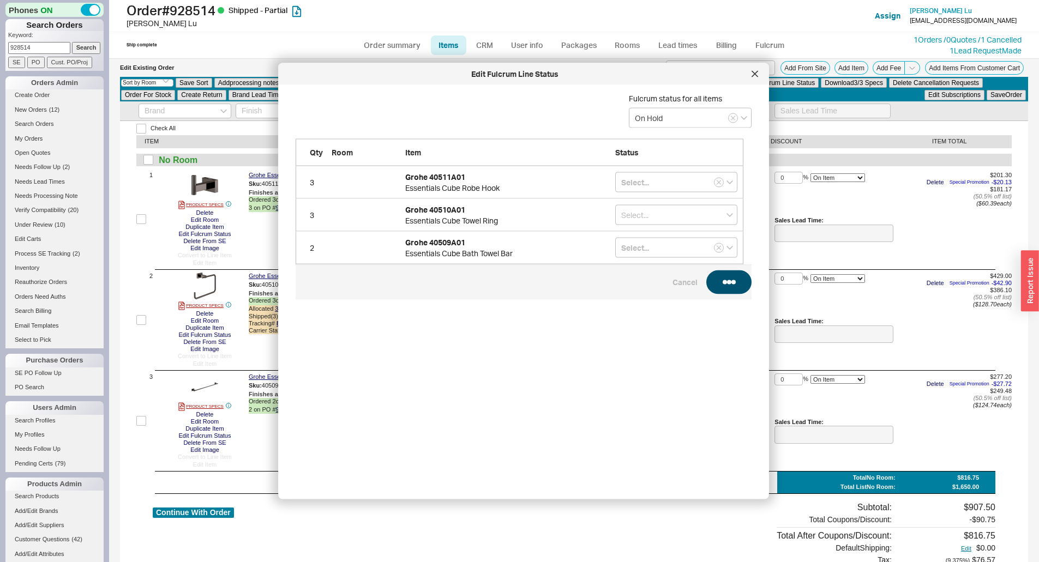
checkbox input "false"
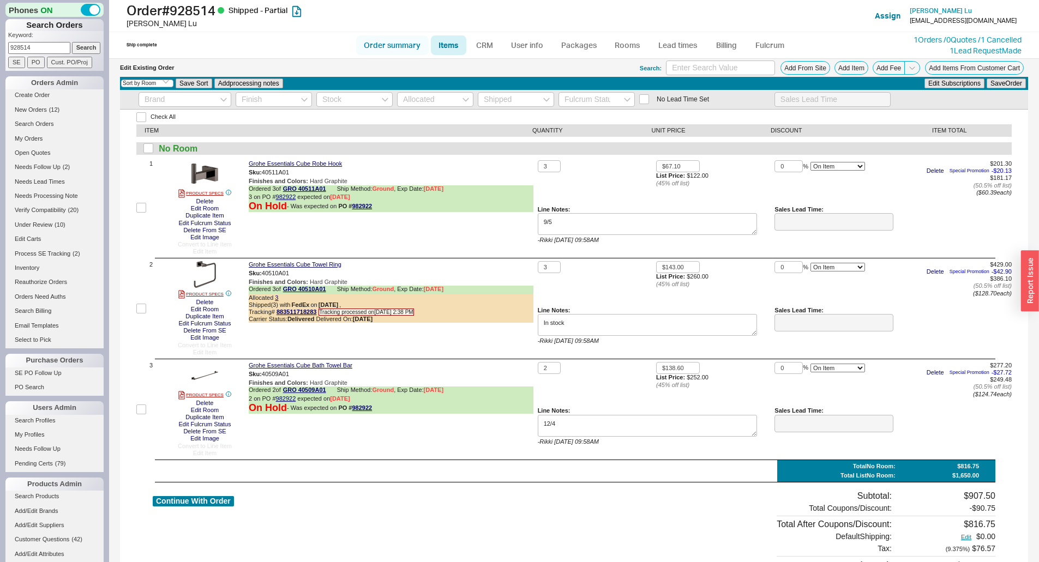
click at [377, 52] on link "Order summary" at bounding box center [392, 45] width 73 height 20
select select "*"
select select "LOW"
select select "3"
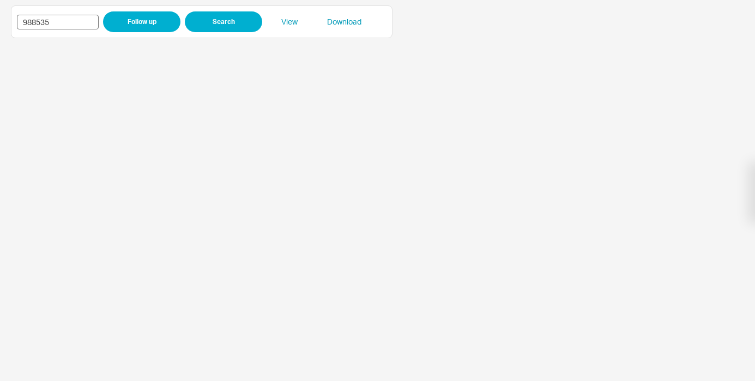
click at [37, 17] on input "988535" at bounding box center [58, 22] width 82 height 15
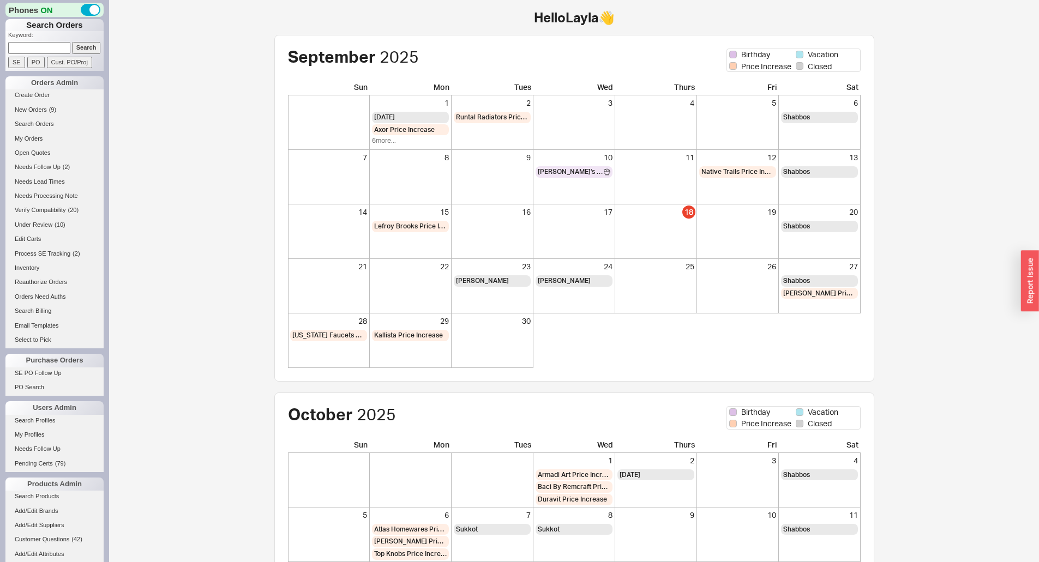
click at [42, 48] on input at bounding box center [39, 47] width 62 height 11
type input "916689"
click at [72, 42] on input "Search" at bounding box center [86, 47] width 29 height 11
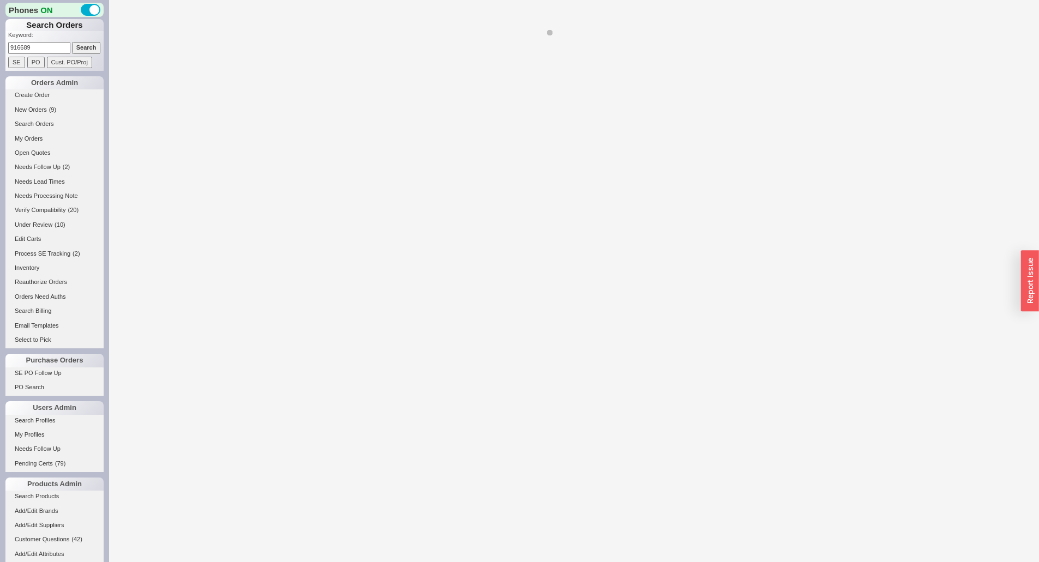
select select "*"
select select "LOW"
select select "3"
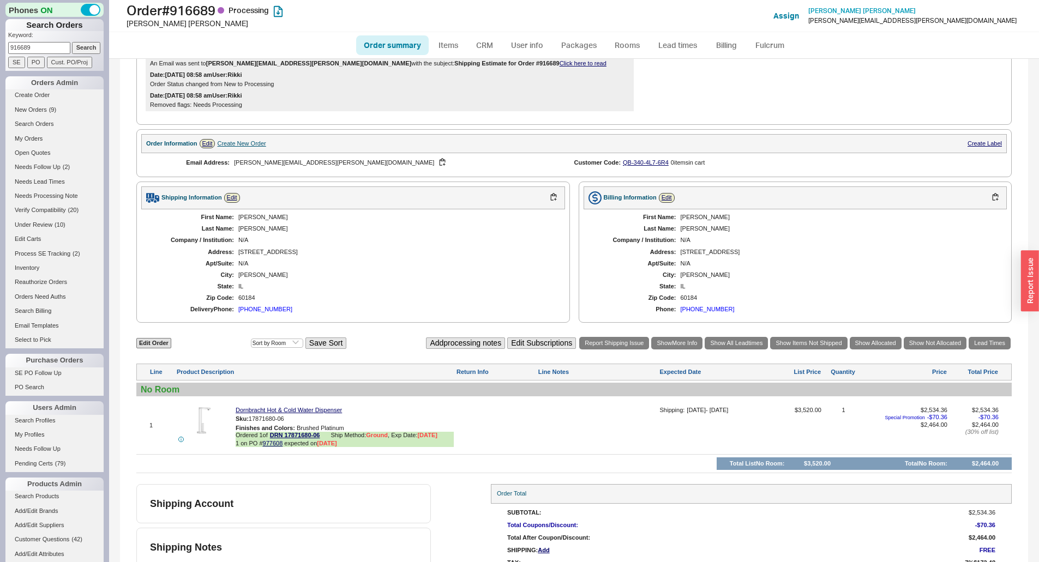
scroll to position [305, 0]
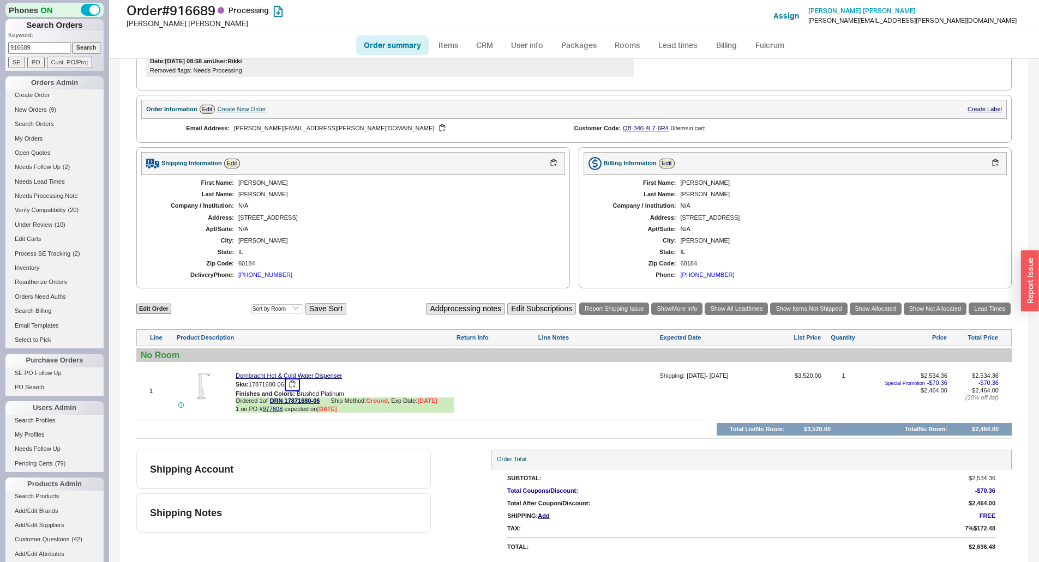
drag, startPoint x: 296, startPoint y: 386, endPoint x: 449, endPoint y: 375, distance: 153.6
click at [296, 386] on button "button" at bounding box center [292, 385] width 13 height 10
click at [968, 308] on link "Lead Times" at bounding box center [989, 309] width 42 height 13
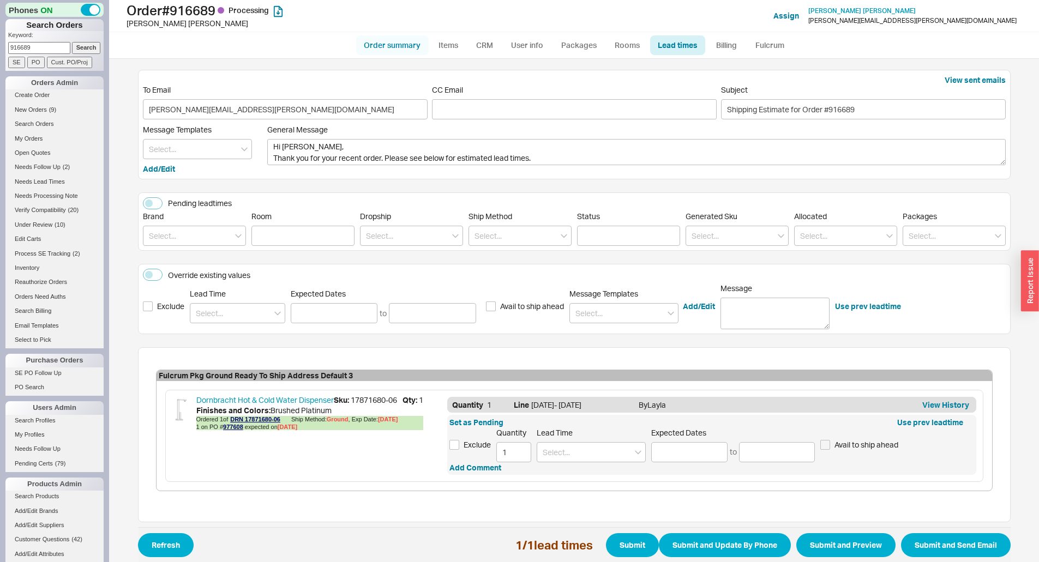
click at [387, 41] on link "Order summary" at bounding box center [392, 45] width 73 height 20
select select "*"
select select "LOW"
select select "3"
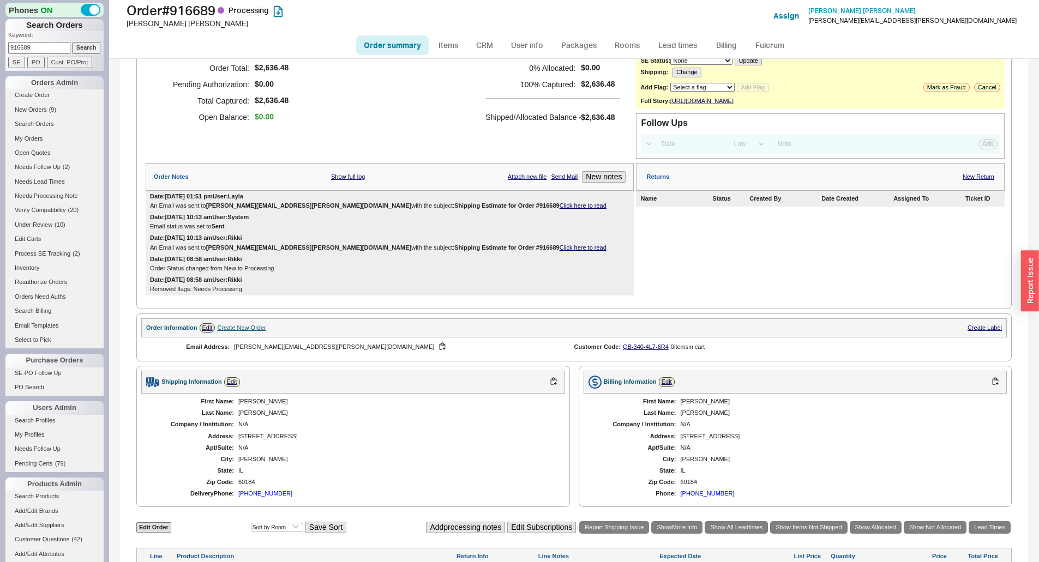
scroll to position [305, 0]
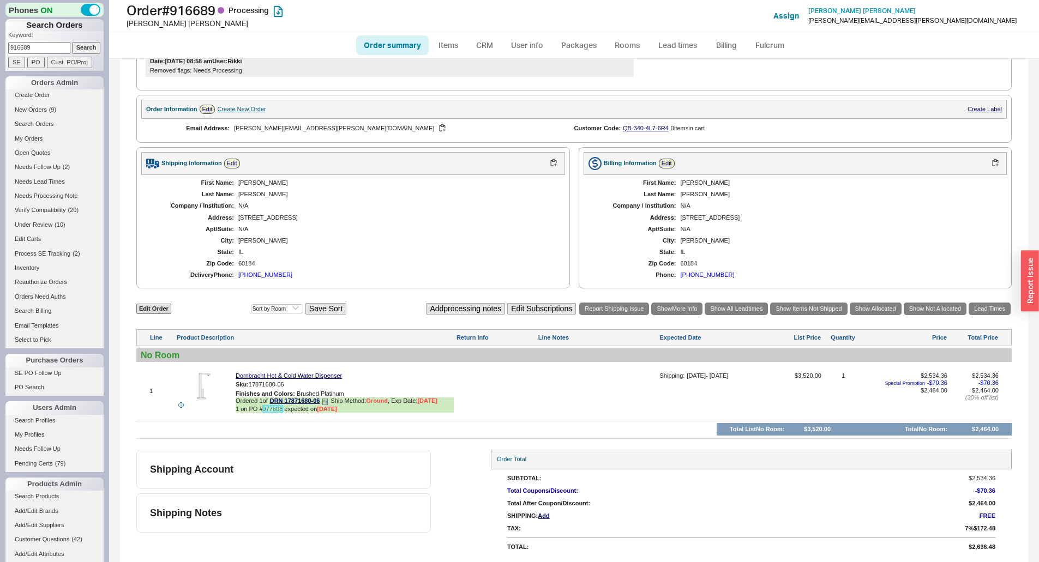
click at [278, 411] on link "977608" at bounding box center [273, 409] width 20 height 7
click at [324, 454] on div "Shipping Account" at bounding box center [283, 469] width 294 height 39
click at [973, 307] on link "Lead Times" at bounding box center [989, 309] width 42 height 13
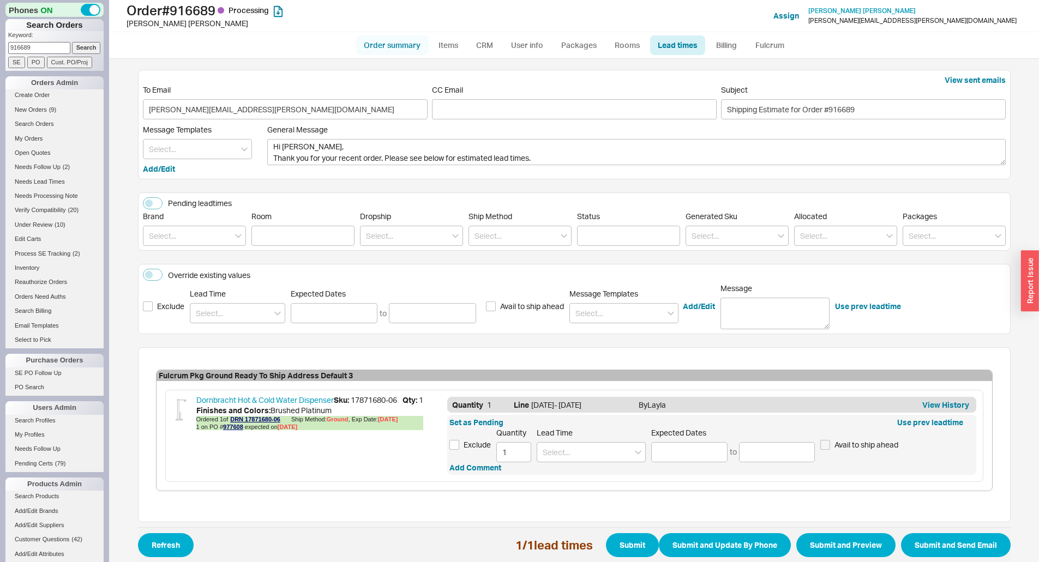
click at [402, 49] on link "Order summary" at bounding box center [392, 45] width 73 height 20
select select "*"
select select "LOW"
select select "3"
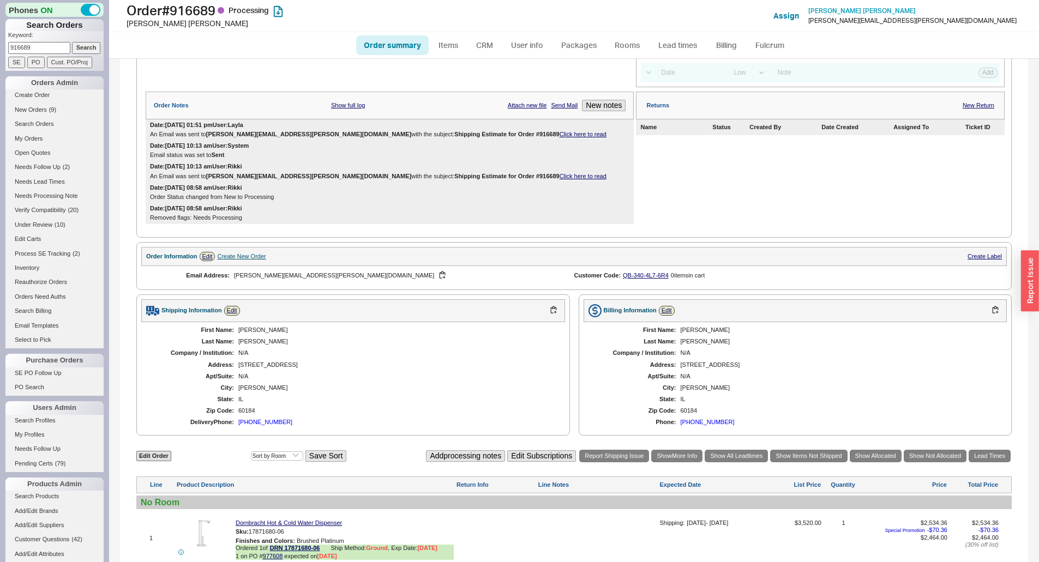
scroll to position [305, 0]
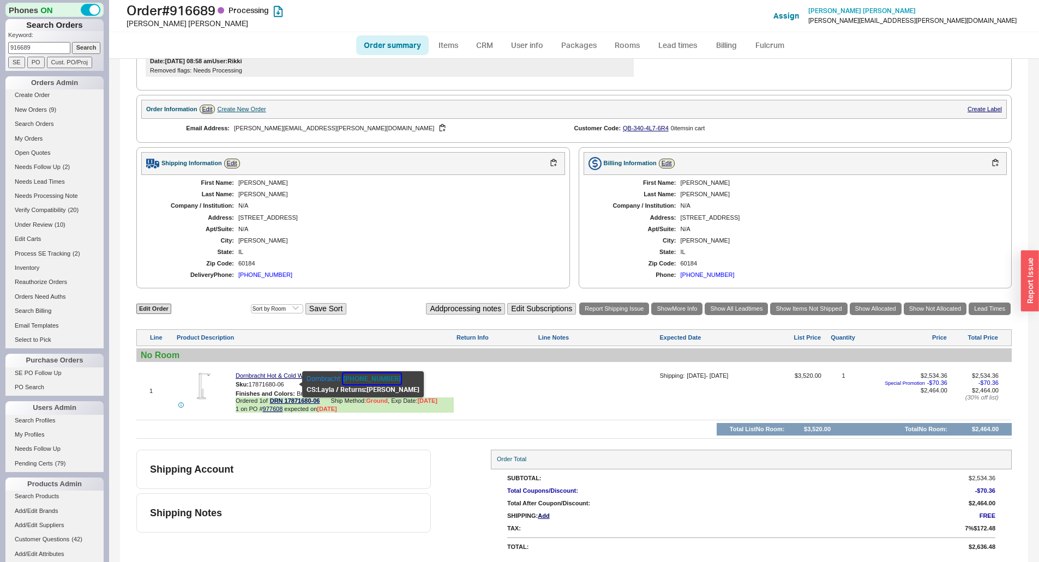
click at [363, 380] on button "800-774-1181" at bounding box center [372, 379] width 58 height 11
click at [270, 411] on link "977608" at bounding box center [273, 409] width 20 height 7
click at [306, 455] on div "Shipping Account" at bounding box center [283, 469] width 294 height 39
click at [544, 369] on div "1 Dornbracht Hot & Cold Water Dispenser Sku: 17871680-06 Finishes and Colors : …" at bounding box center [573, 391] width 875 height 52
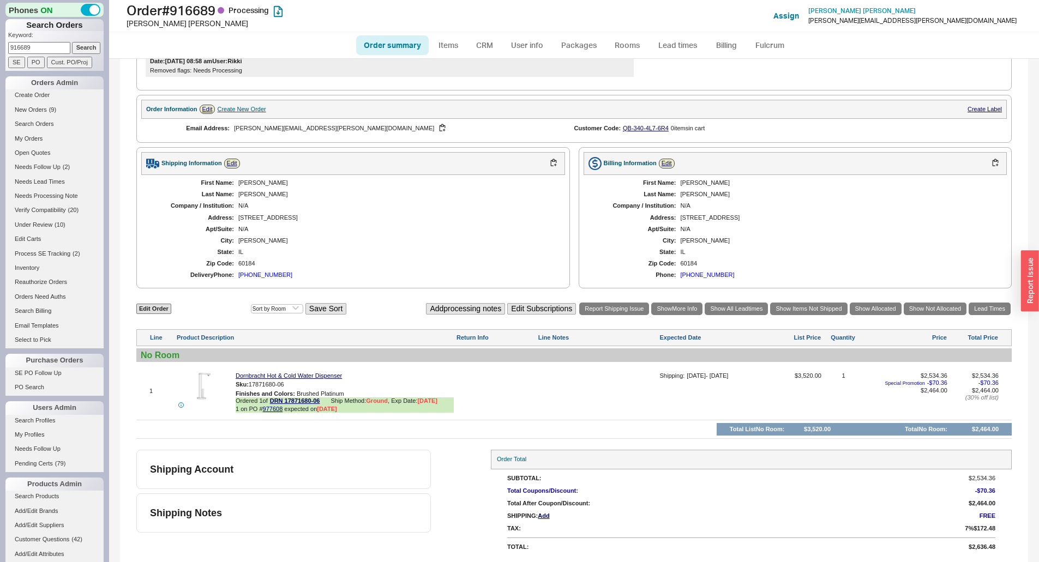
click at [552, 377] on div at bounding box center [597, 394] width 119 height 45
click at [562, 382] on textarea at bounding box center [597, 380] width 119 height 17
click at [538, 379] on textarea "October" at bounding box center [597, 380] width 119 height 17
click at [568, 377] on textarea "October" at bounding box center [597, 380] width 119 height 17
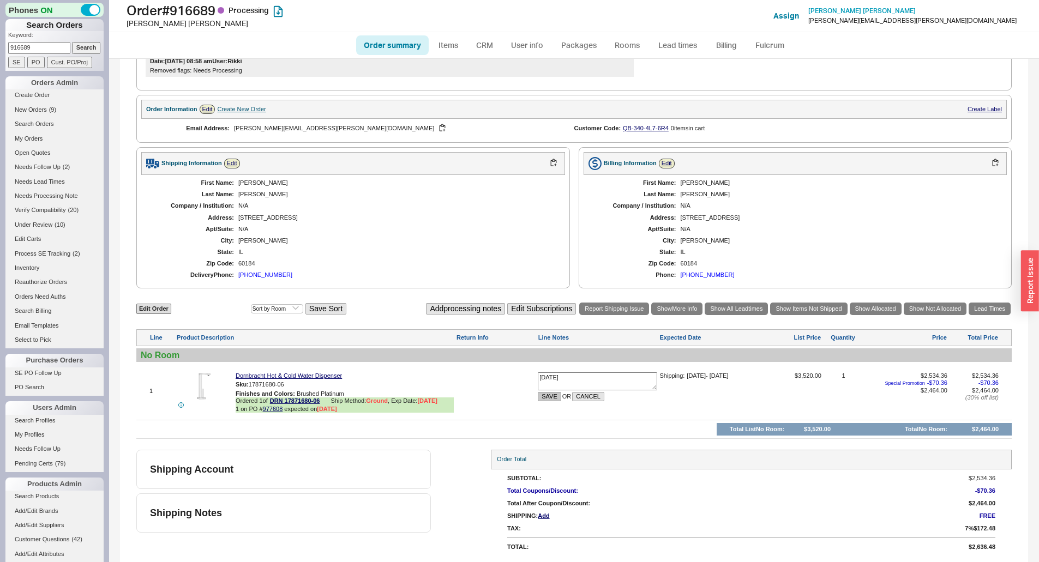
type textarea "October 1st"
click at [542, 401] on button "SAVE" at bounding box center [549, 396] width 23 height 9
click at [986, 308] on link "Lead Times" at bounding box center [989, 309] width 42 height 13
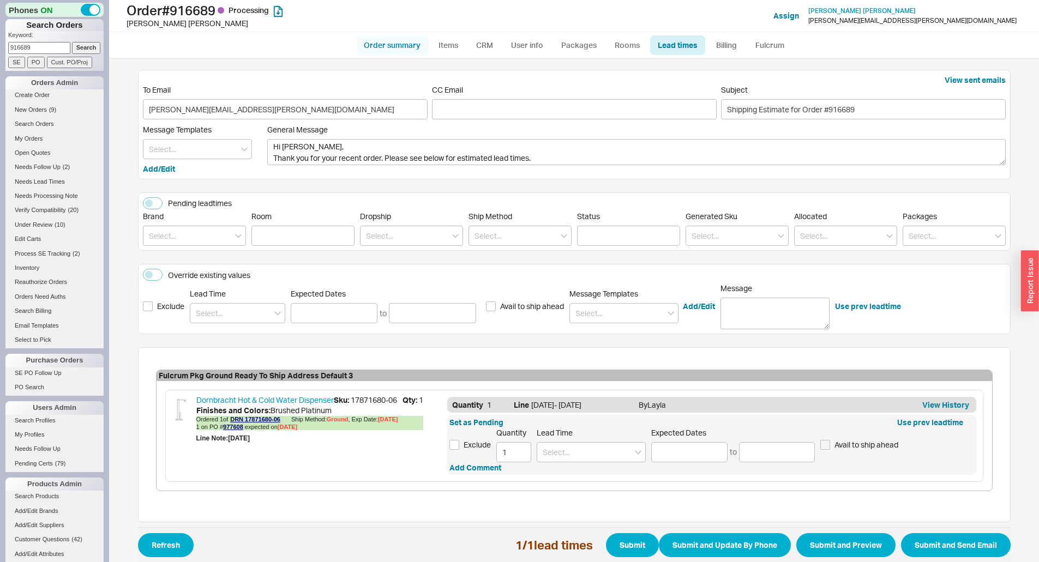
click at [401, 45] on link "Order summary" at bounding box center [392, 45] width 73 height 20
select select "*"
select select "LOW"
select select "3"
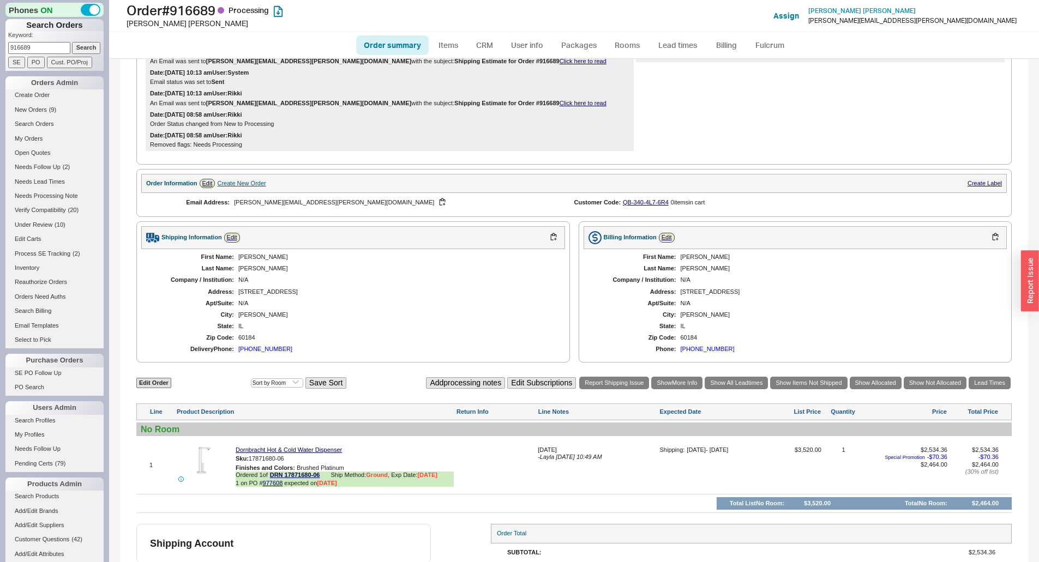
scroll to position [305, 0]
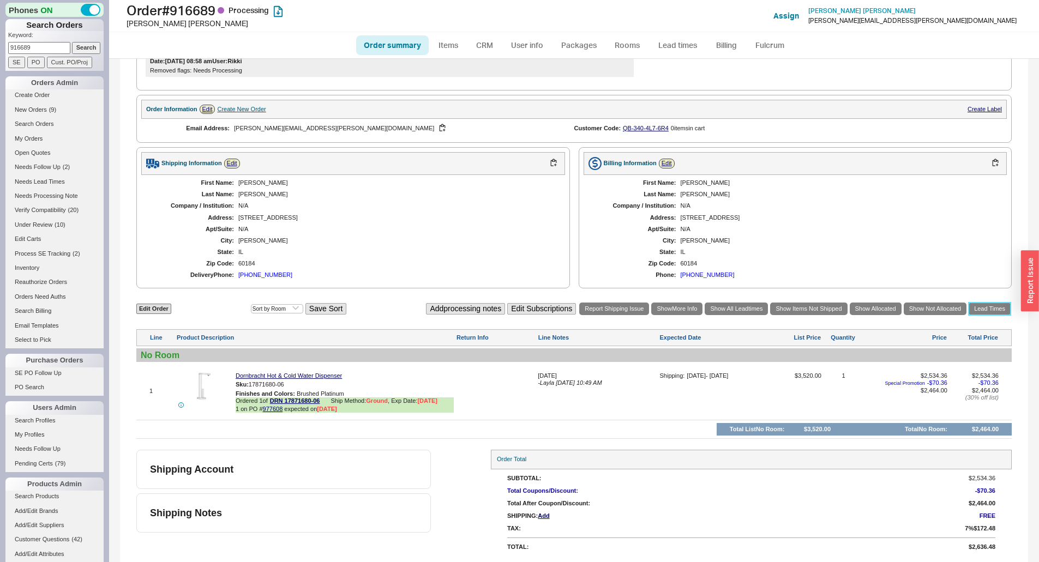
click at [978, 304] on link "Lead Times" at bounding box center [989, 309] width 42 height 13
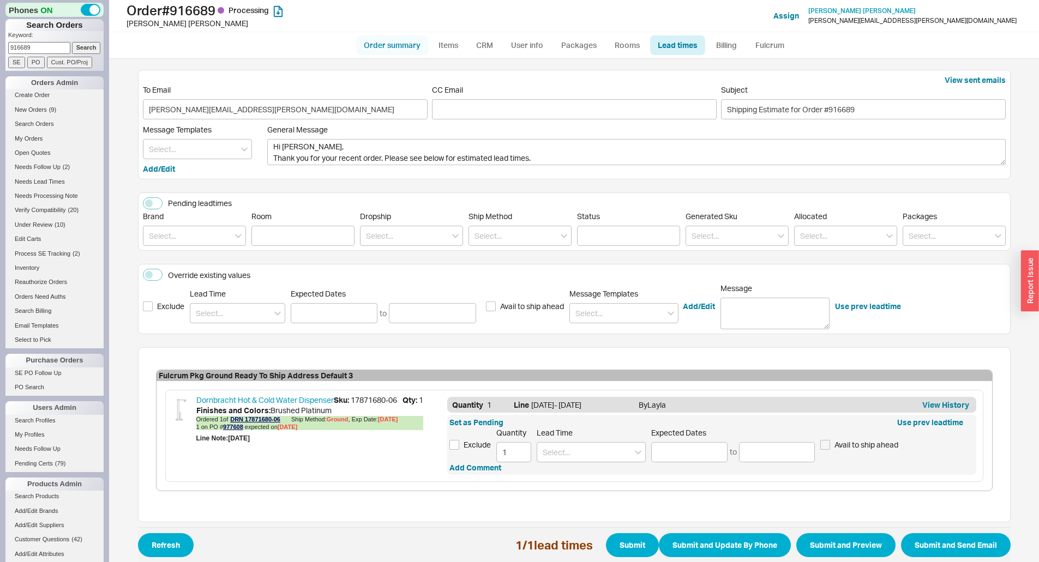
click at [406, 49] on link "Order summary" at bounding box center [392, 45] width 73 height 20
select select "*"
select select "LOW"
select select "3"
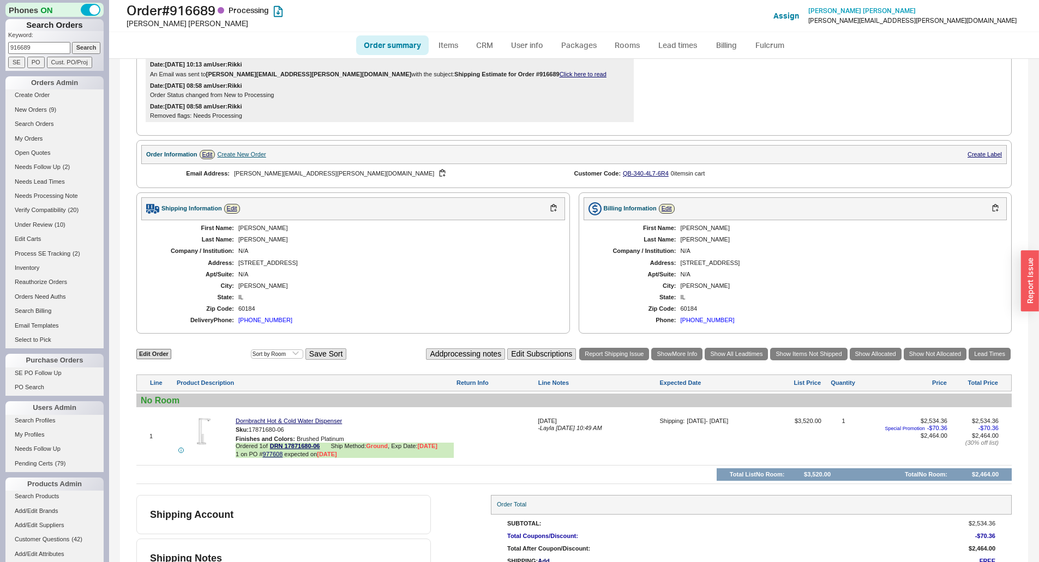
scroll to position [305, 0]
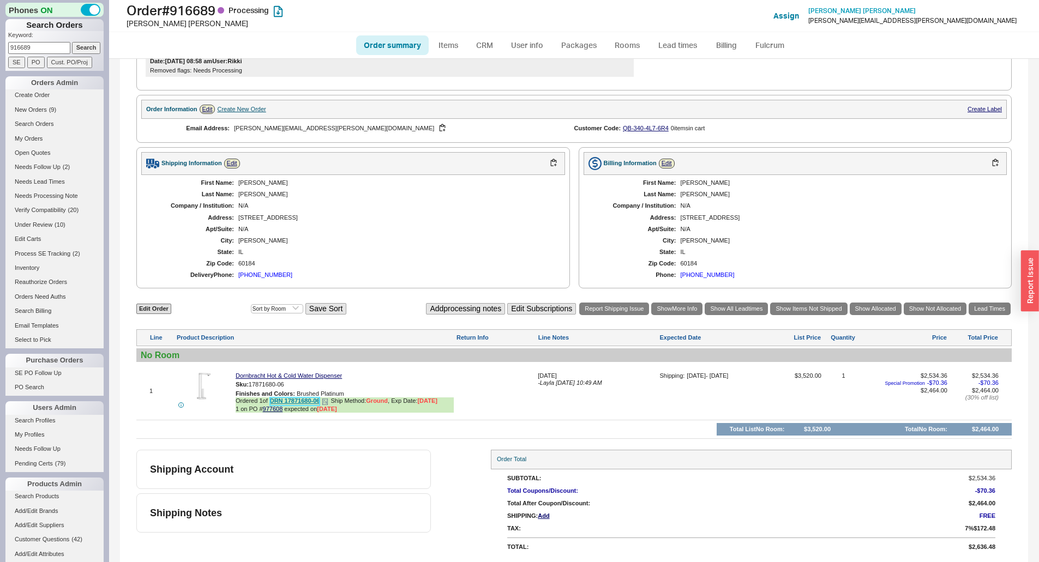
click at [305, 402] on link "DRN 17871680-06" at bounding box center [295, 402] width 50 height 8
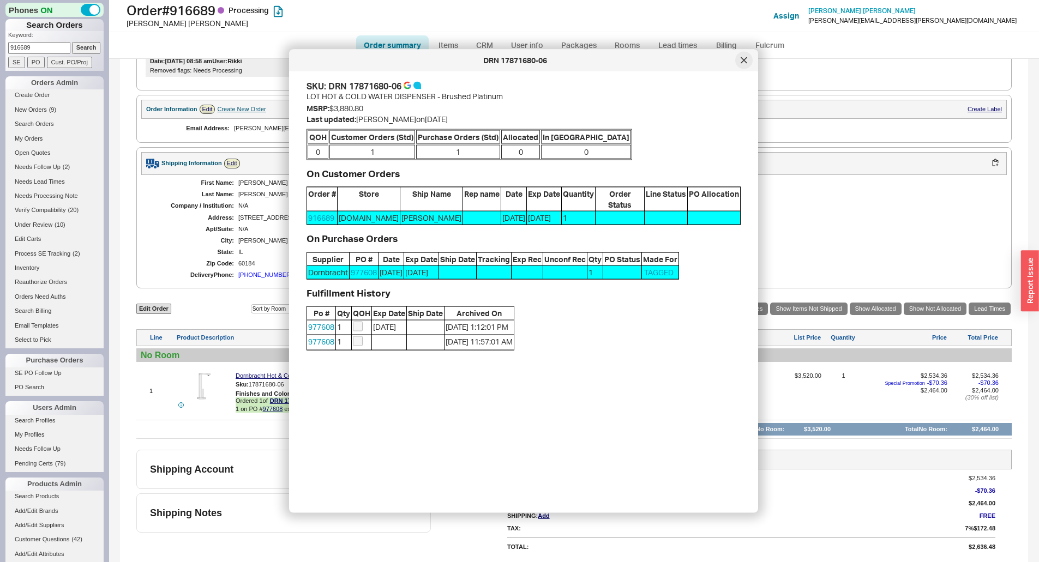
click at [742, 61] on icon at bounding box center [743, 60] width 7 height 7
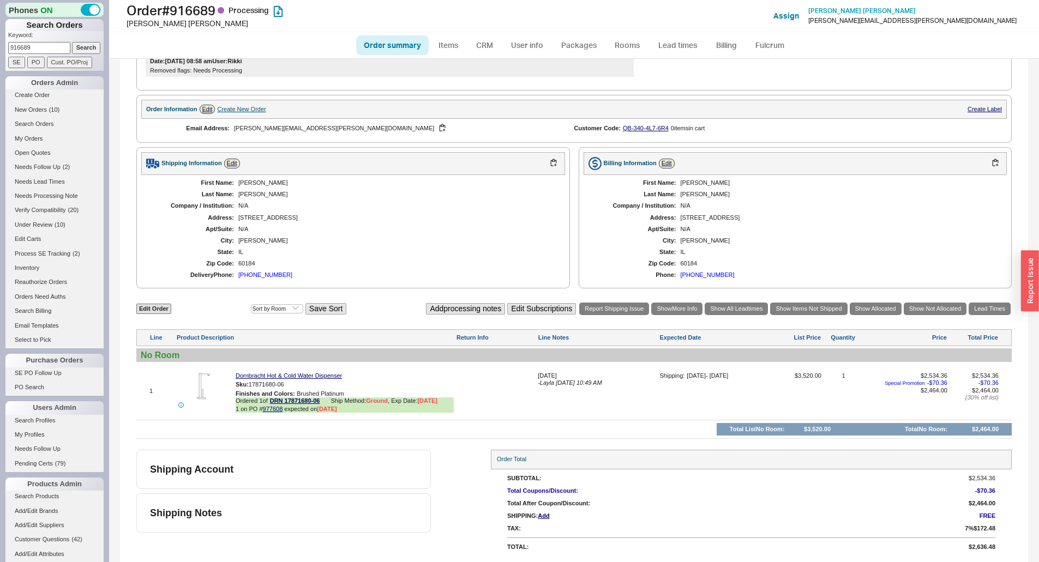
click at [408, 278] on div "Delivery Phone: (312) 933-4837" at bounding box center [353, 275] width 402 height 7
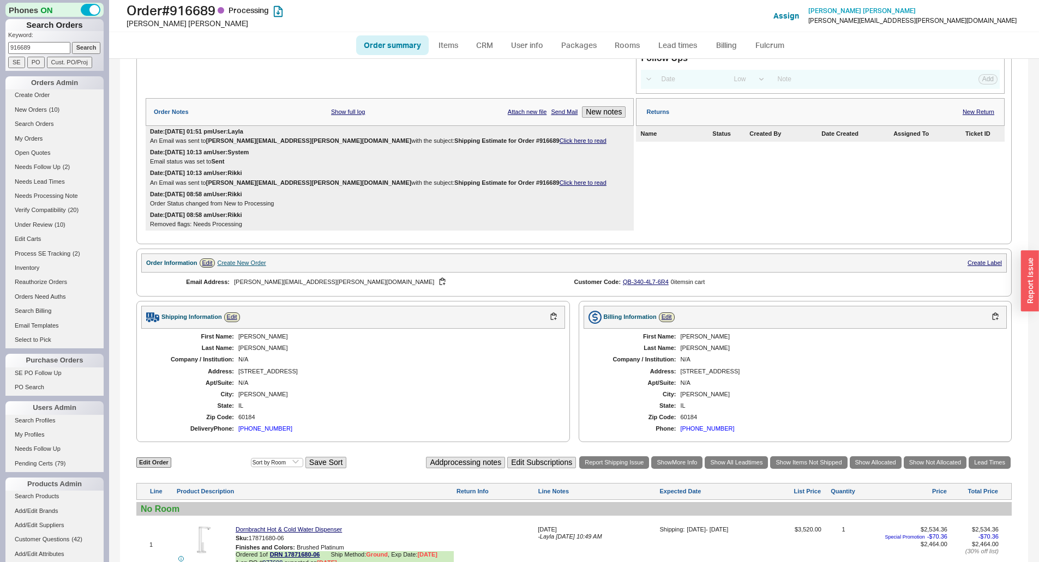
scroll to position [142, 0]
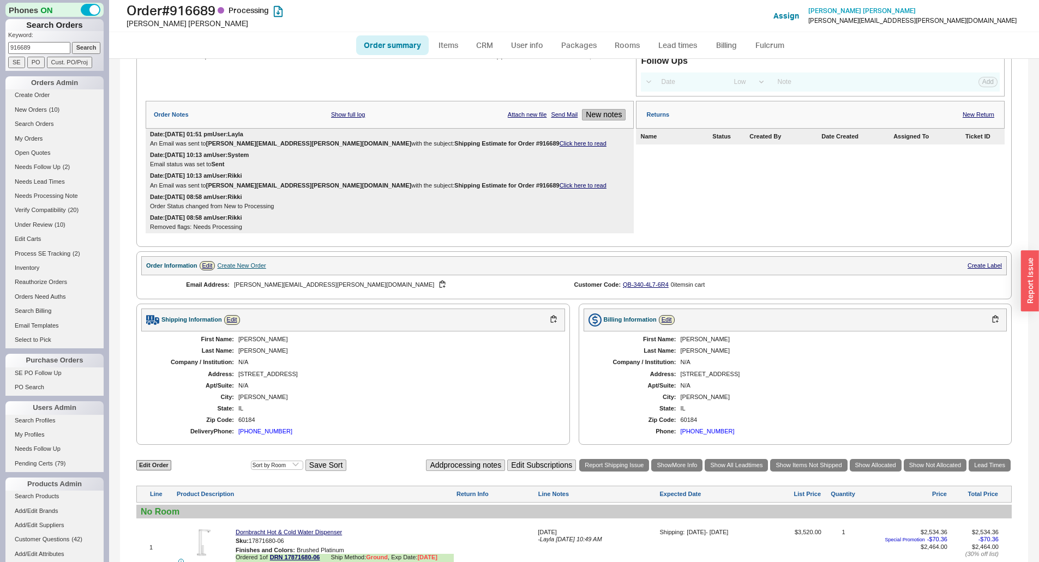
click at [609, 118] on button "New notes" at bounding box center [604, 114] width 44 height 11
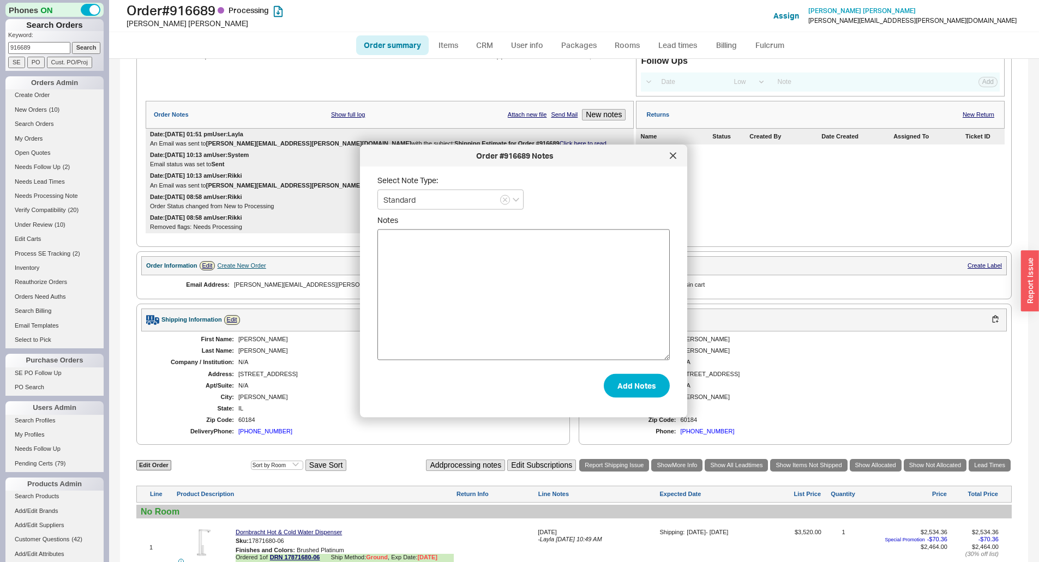
click at [497, 293] on textarea "Notes" at bounding box center [523, 295] width 292 height 131
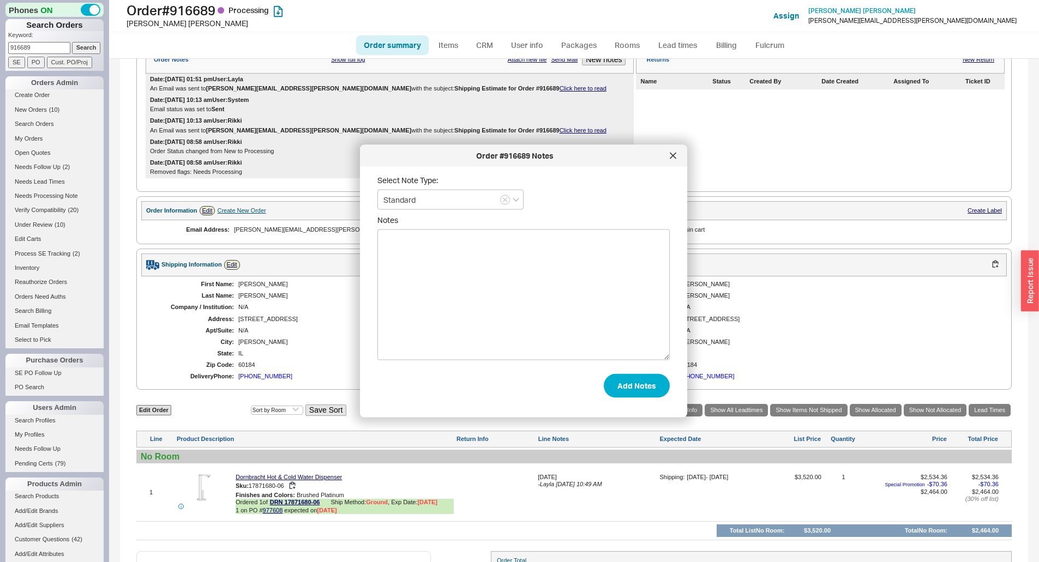
scroll to position [196, 0]
click at [444, 250] on textarea "Notes" at bounding box center [523, 295] width 292 height 131
type textarea "told her eta with dornbracht is oct 1st, they are having production delays with…"
click at [623, 390] on button "Add Notes" at bounding box center [637, 386] width 66 height 24
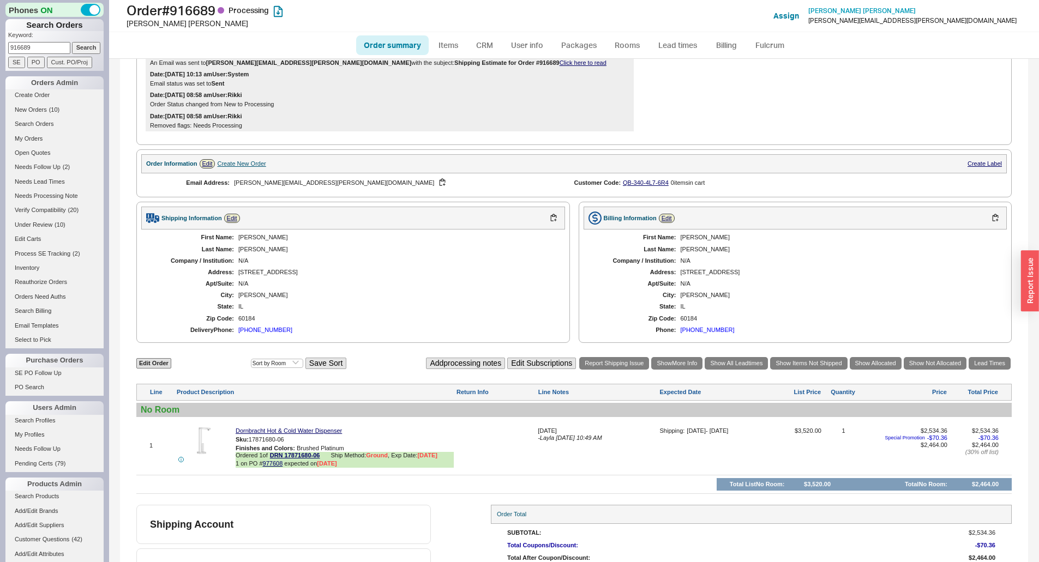
scroll to position [326, 0]
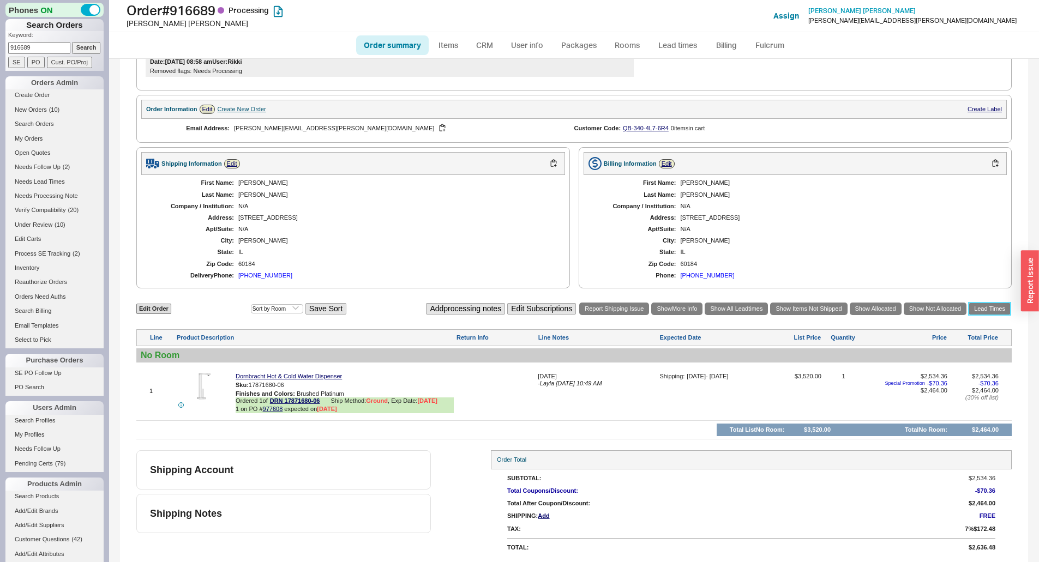
click at [972, 314] on link "Lead Times" at bounding box center [989, 309] width 42 height 13
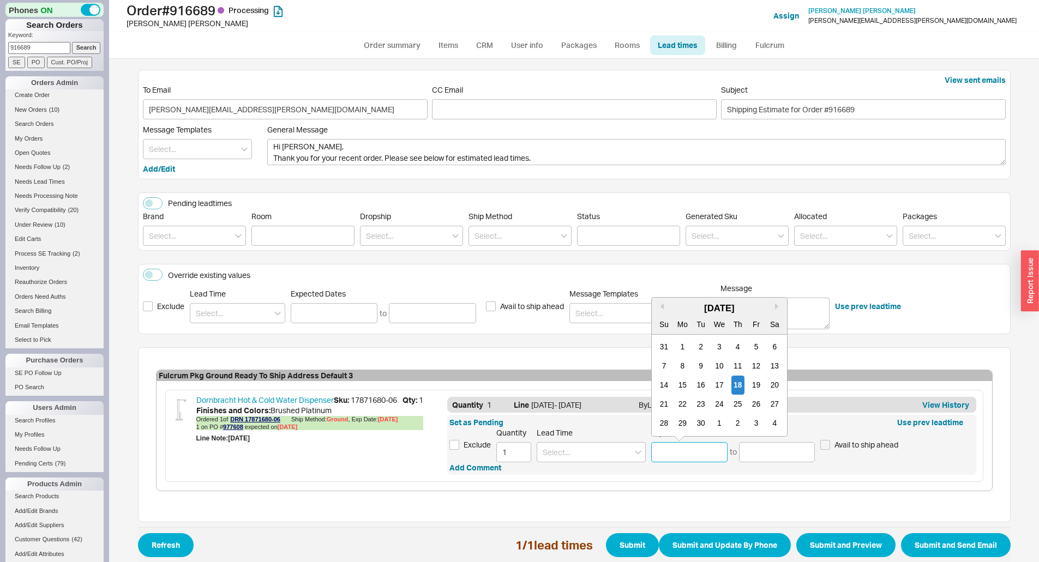
click at [683, 450] on input at bounding box center [689, 452] width 76 height 20
click at [775, 305] on button "Next month" at bounding box center [778, 306] width 7 height 7
click at [702, 370] on div "7" at bounding box center [700, 366] width 13 height 19
type input "10/07/2025"
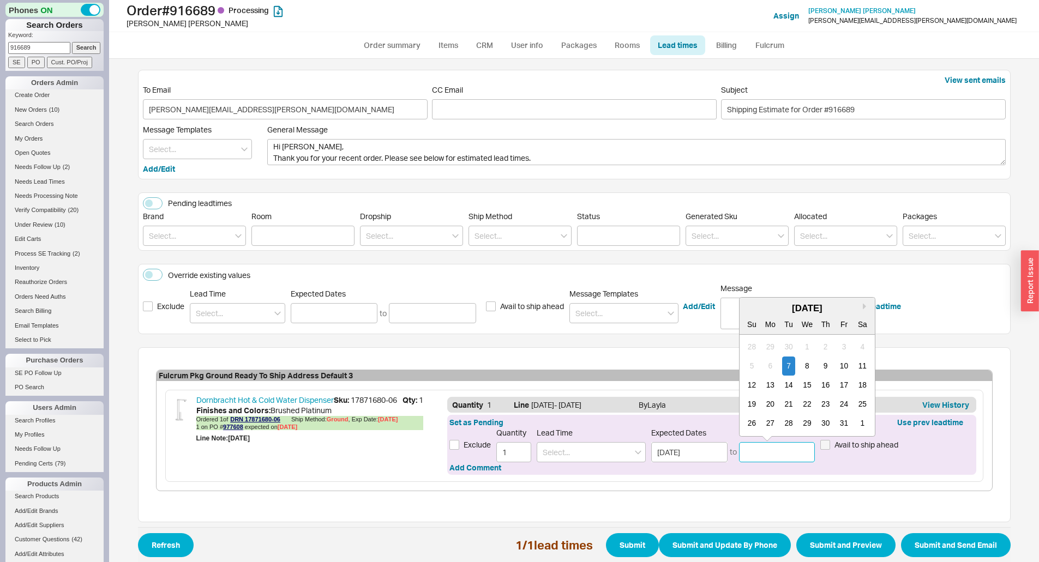
click at [762, 461] on input at bounding box center [777, 452] width 76 height 20
click at [843, 365] on div "10" at bounding box center [843, 366] width 13 height 19
type input "10/10/2025"
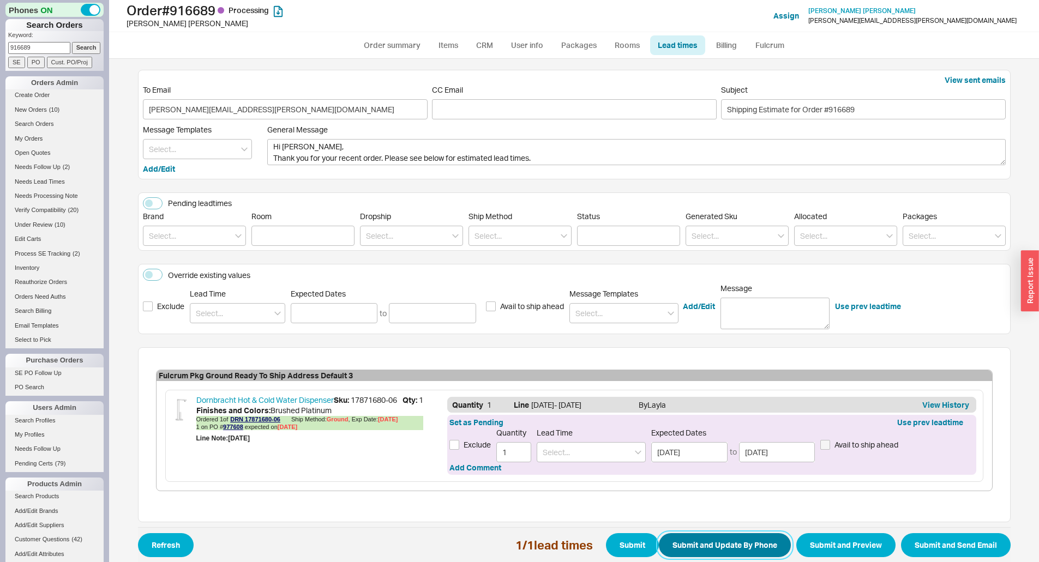
click at [688, 540] on button "Submit and Update By Phone" at bounding box center [725, 545] width 132 height 24
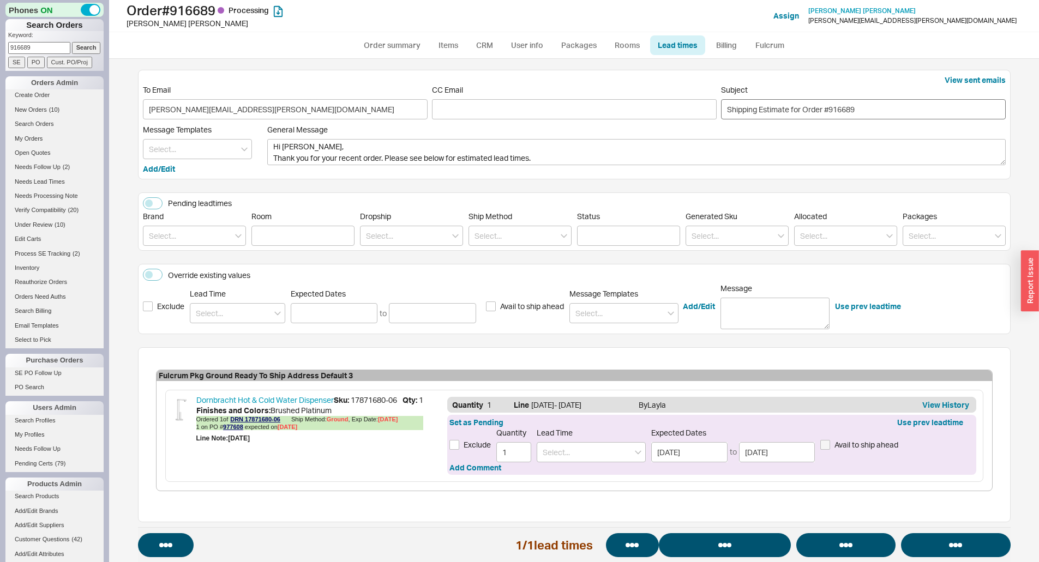
select select "*"
select select "LOW"
select select "3"
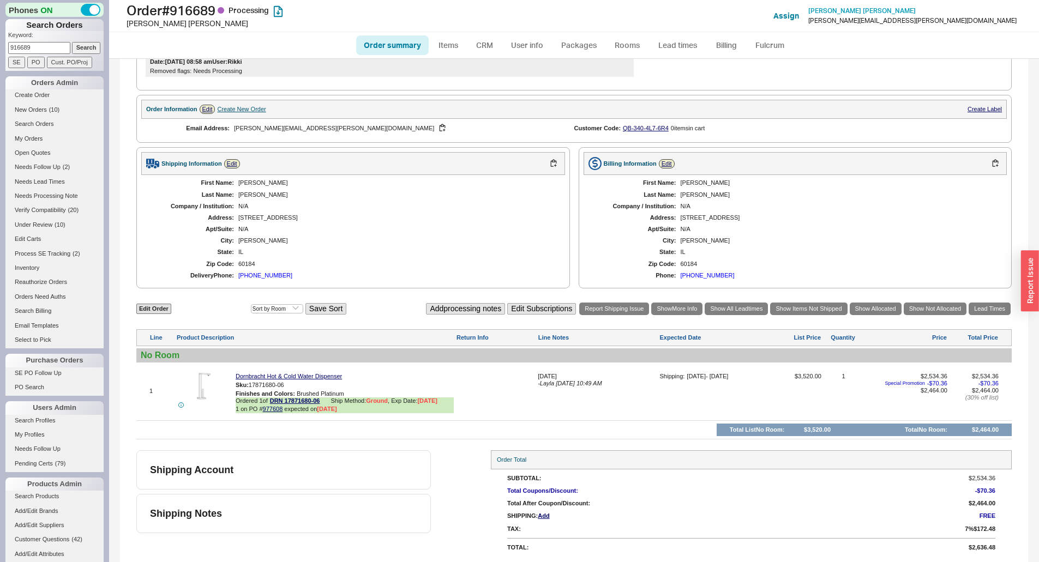
scroll to position [326, 0]
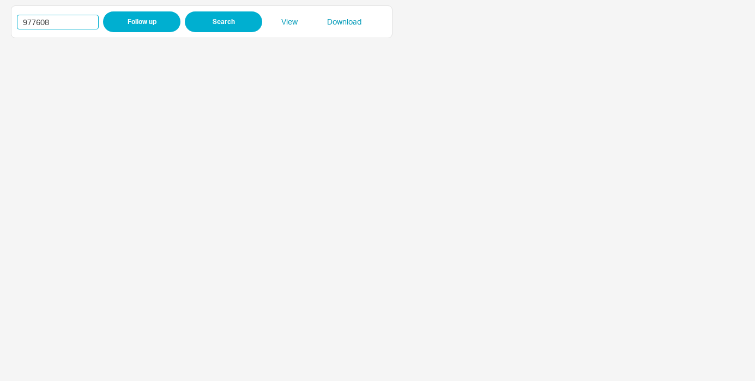
click at [35, 25] on input "977608" at bounding box center [58, 22] width 82 height 15
click at [38, 19] on input "982922" at bounding box center [58, 22] width 82 height 15
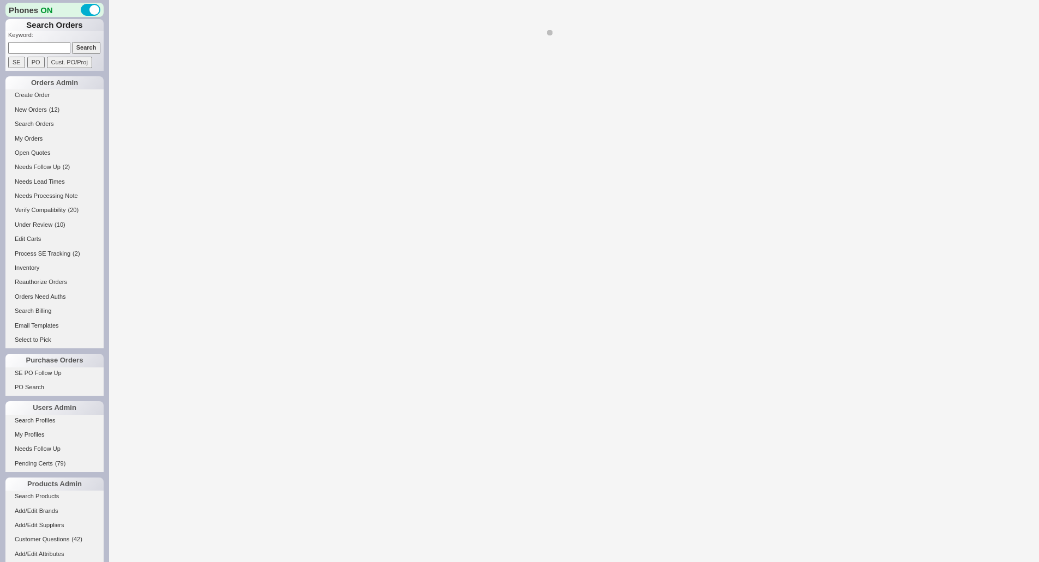
select select "*"
select select "LOW"
select select "3"
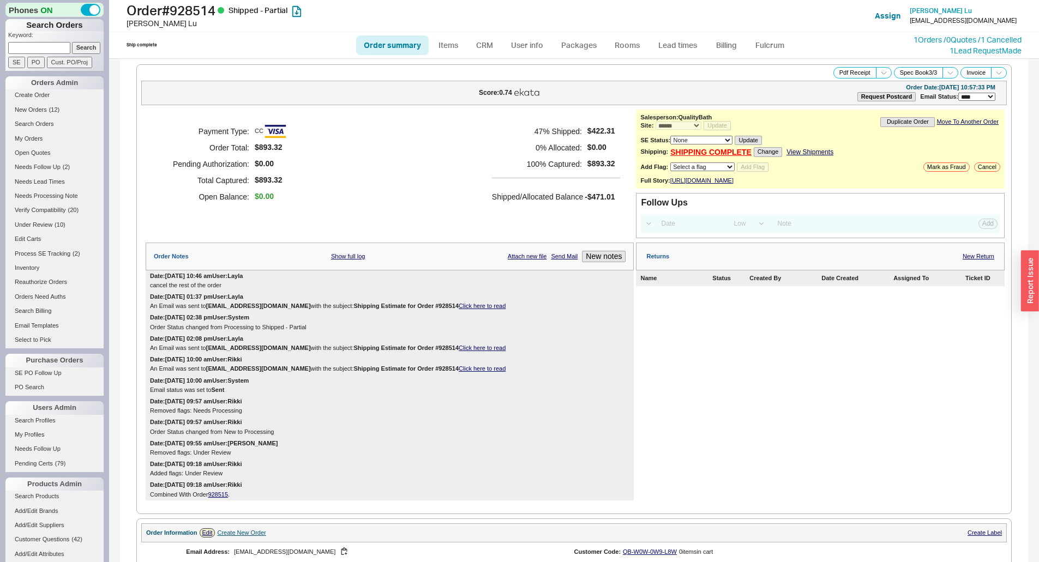
click at [468, 51] on li "CRM" at bounding box center [484, 45] width 34 height 20
click at [456, 51] on link "Items" at bounding box center [448, 45] width 35 height 20
select select "3"
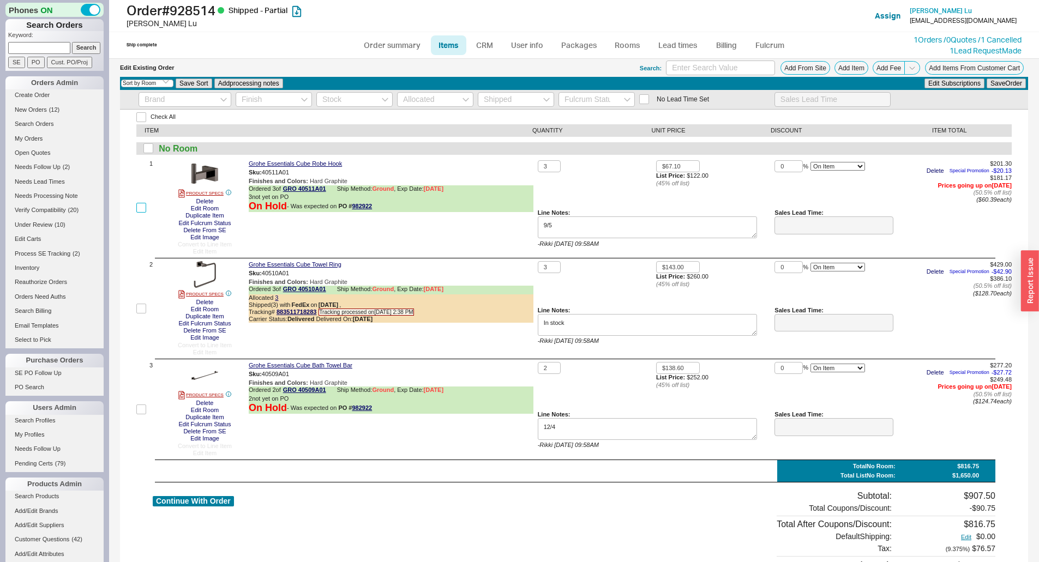
drag, startPoint x: 142, startPoint y: 205, endPoint x: 143, endPoint y: 242, distance: 36.5
click at [142, 206] on input "checkbox" at bounding box center [141, 208] width 10 height 10
checkbox input "true"
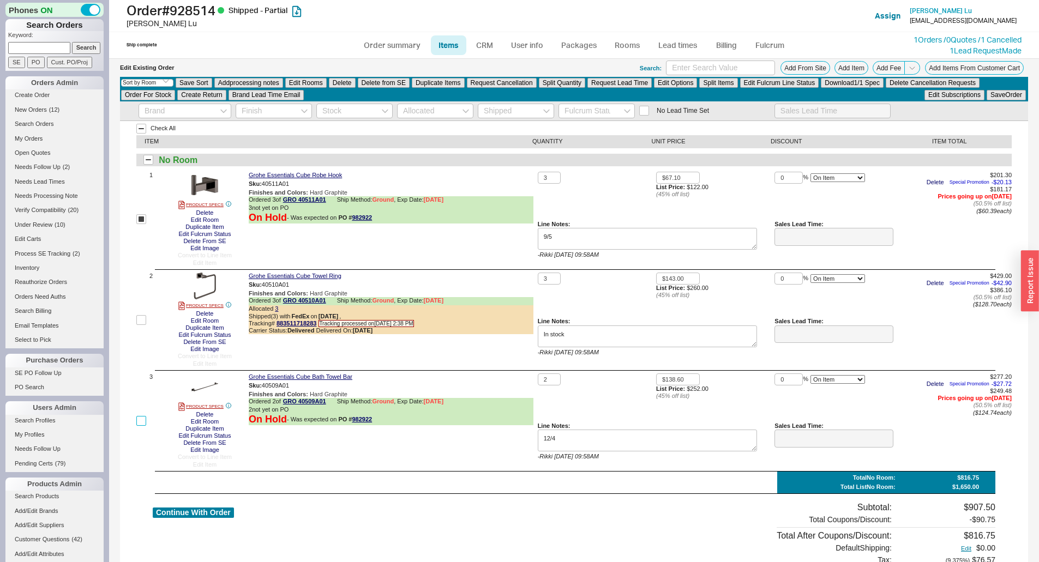
click at [144, 418] on input "checkbox" at bounding box center [141, 421] width 10 height 10
checkbox input "true"
click at [351, 80] on button "Delete" at bounding box center [342, 83] width 27 height 10
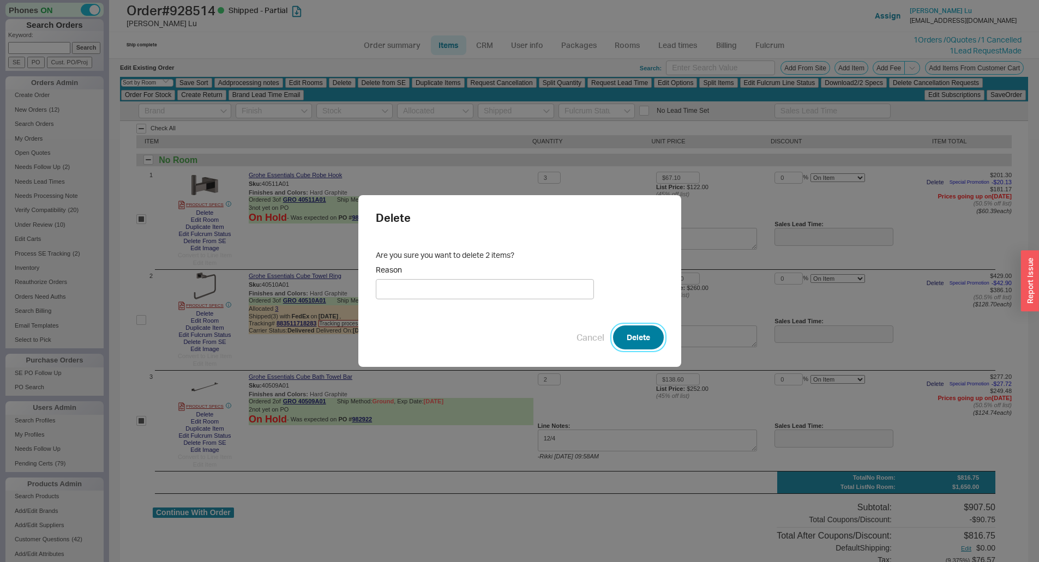
click at [623, 328] on button "Delete" at bounding box center [638, 338] width 51 height 24
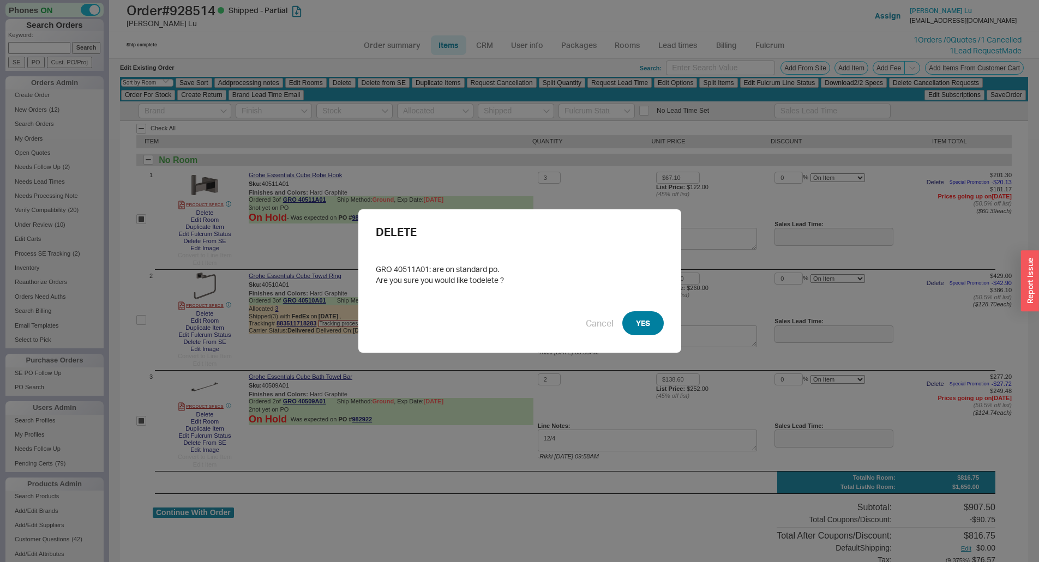
click at [645, 326] on button "YES" at bounding box center [642, 323] width 41 height 24
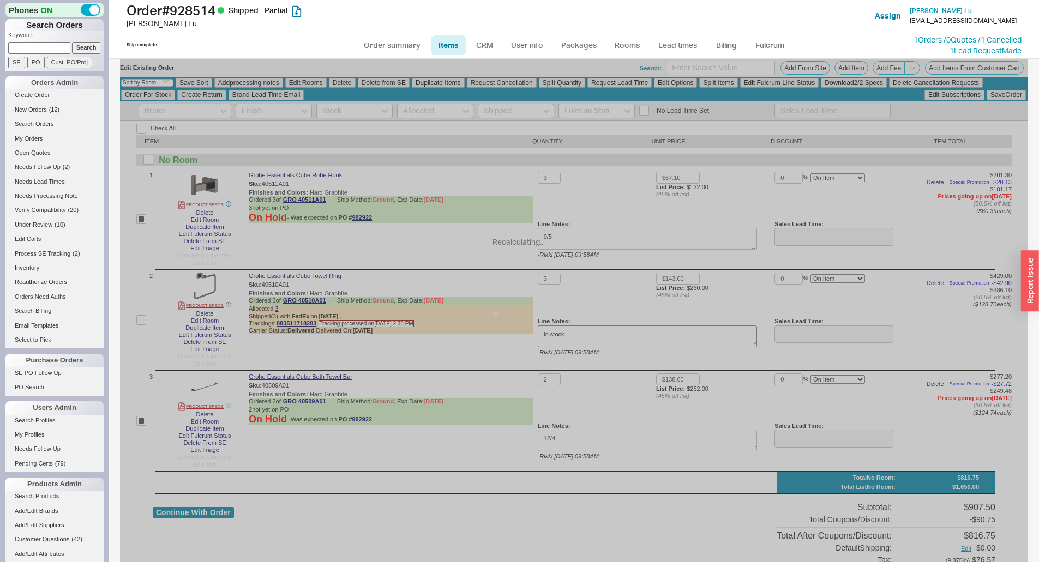
checkbox input "false"
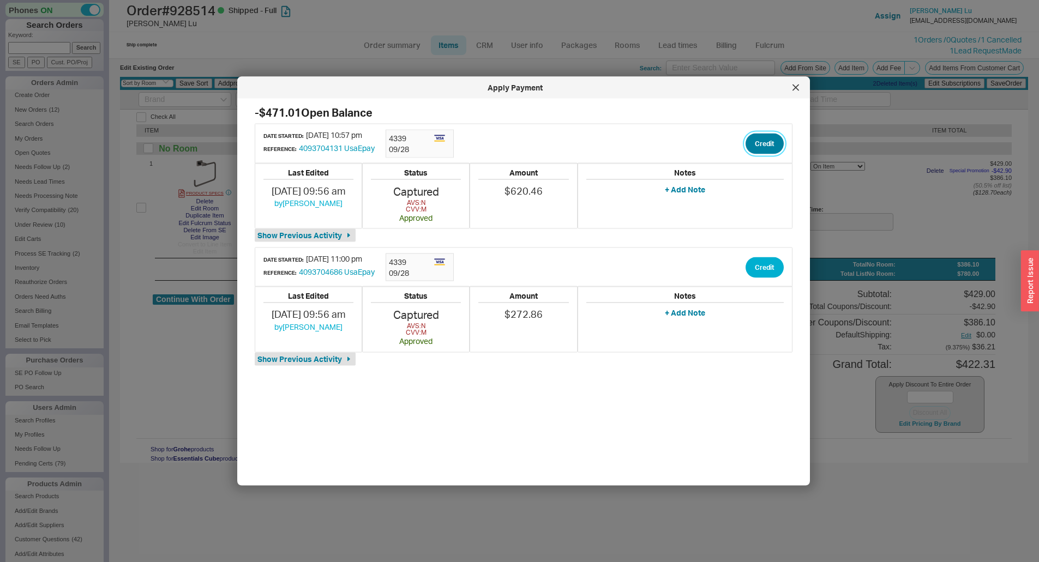
click at [767, 148] on button "Credit" at bounding box center [764, 143] width 38 height 21
click at [760, 201] on button "Credit" at bounding box center [755, 194] width 37 height 21
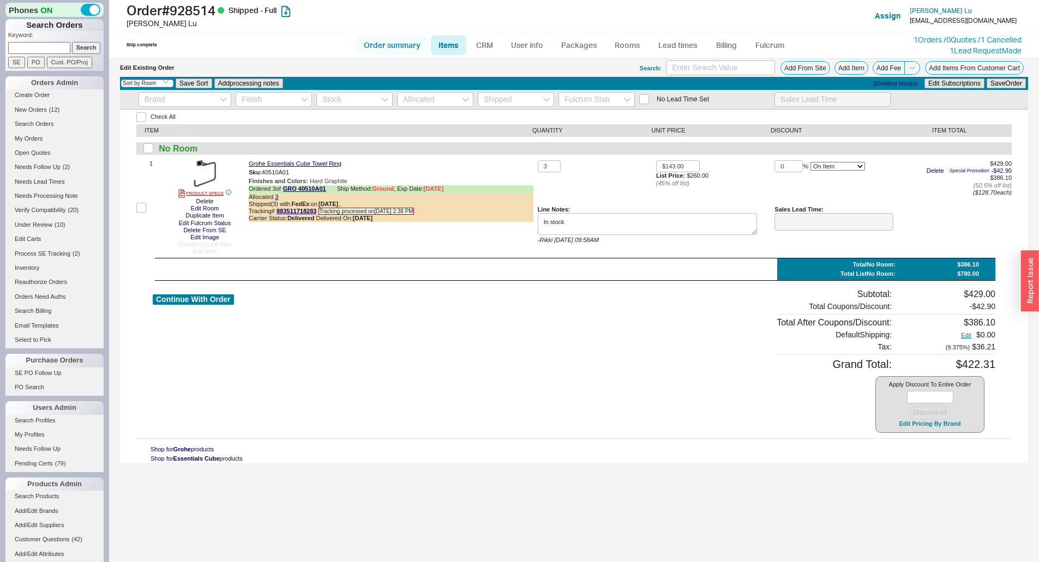
click at [398, 46] on link "Order summary" at bounding box center [392, 45] width 73 height 20
select select "*"
select select "LOW"
select select "3"
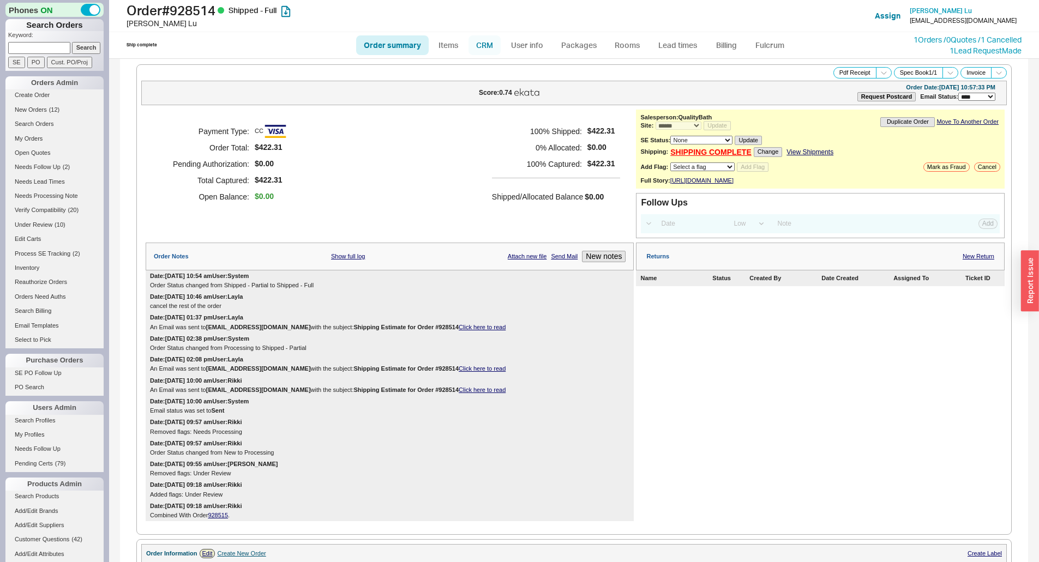
click at [483, 46] on link "CRM" at bounding box center [484, 45] width 32 height 20
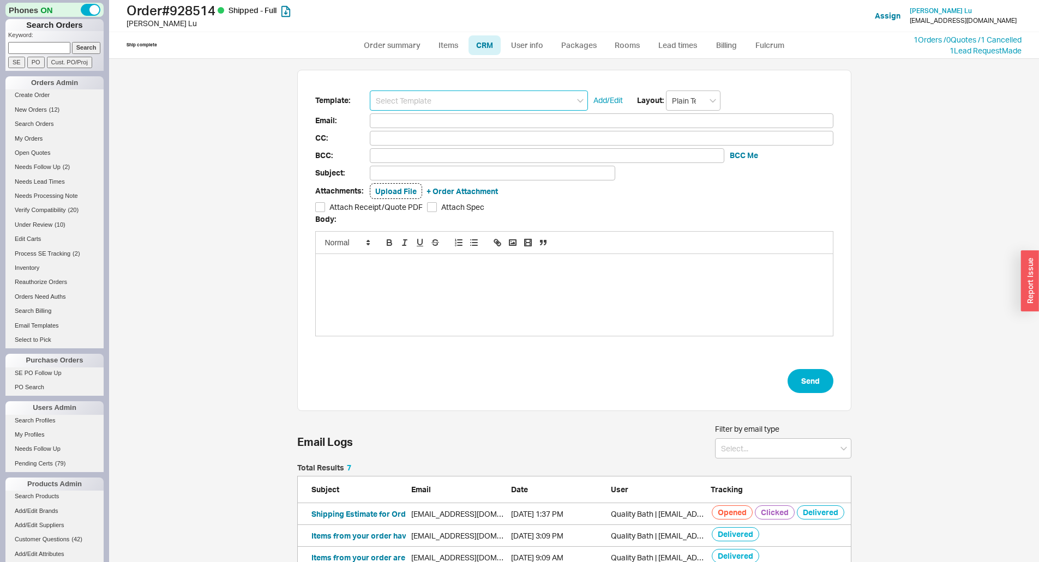
scroll to position [184, 546]
drag, startPoint x: 456, startPoint y: 88, endPoint x: 443, endPoint y: 103, distance: 19.3
click at [443, 103] on input at bounding box center [479, 101] width 218 height 20
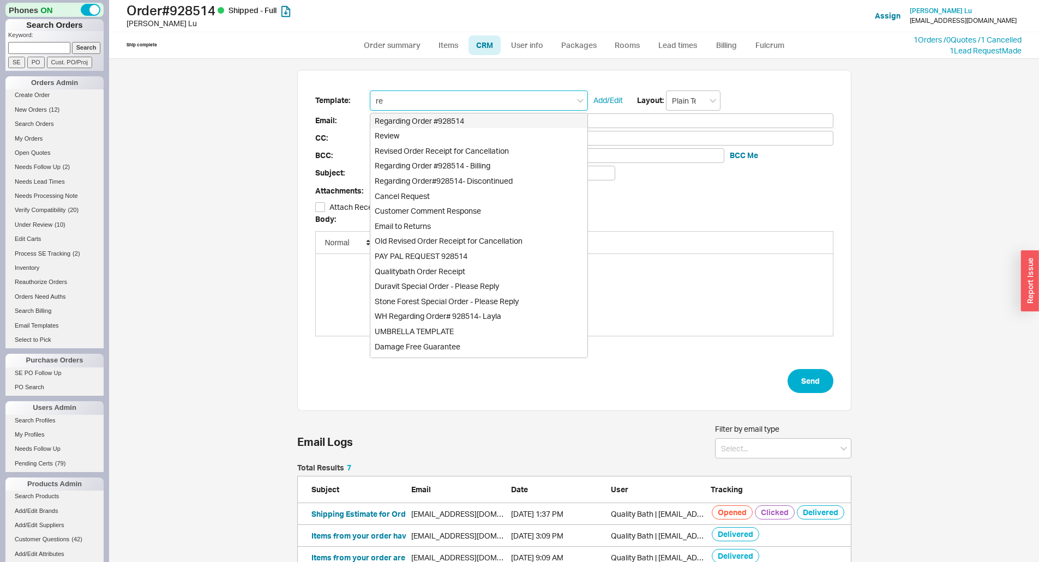
type input "rev"
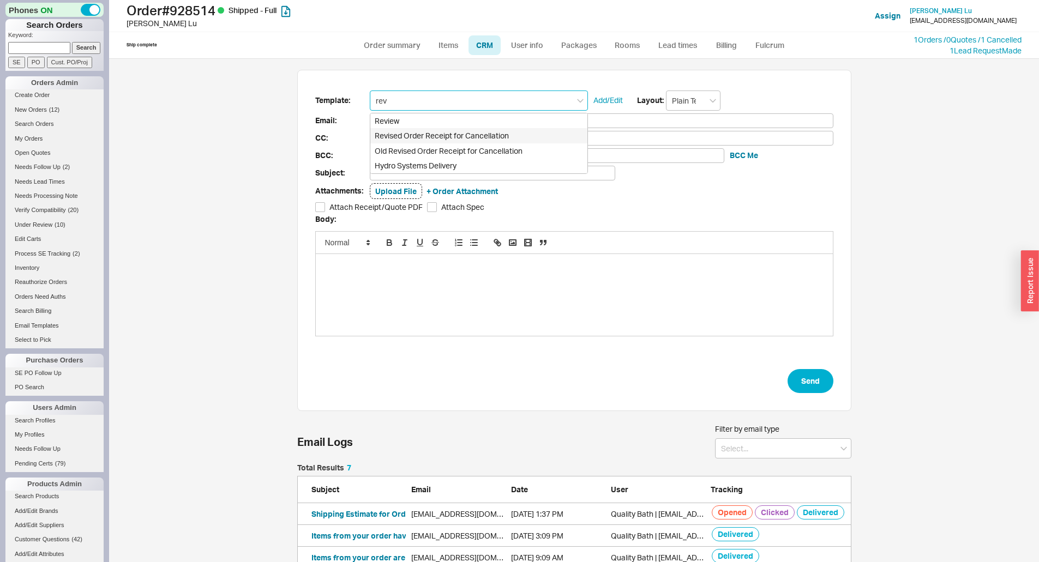
click at [439, 133] on div "Revised Order Receipt for Cancellation" at bounding box center [478, 135] width 217 height 15
type input "Receipt"
type input "huilu629@gmail.com"
type input "Quality Bath Order # 928514 Receipt - REVISED"
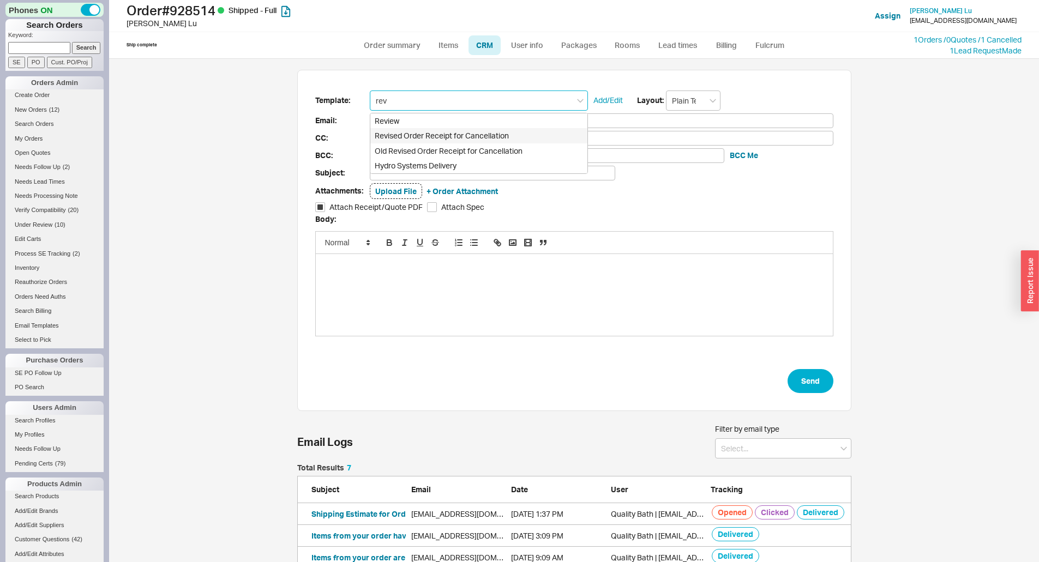
checkbox input "true"
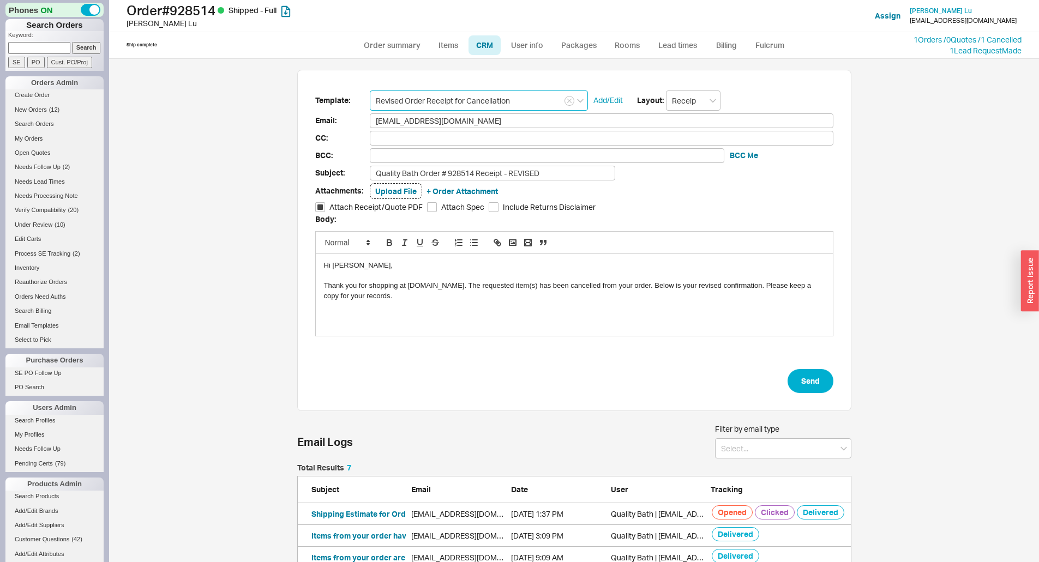
type input "Revised Order Receipt for Cancellation"
click at [521, 284] on div "Thank you for shopping at [DOMAIN_NAME]. The requested item(s) has been cancell…" at bounding box center [574, 291] width 501 height 20
click at [790, 387] on button "Send" at bounding box center [810, 381] width 46 height 24
select select "*"
select select "LOW"
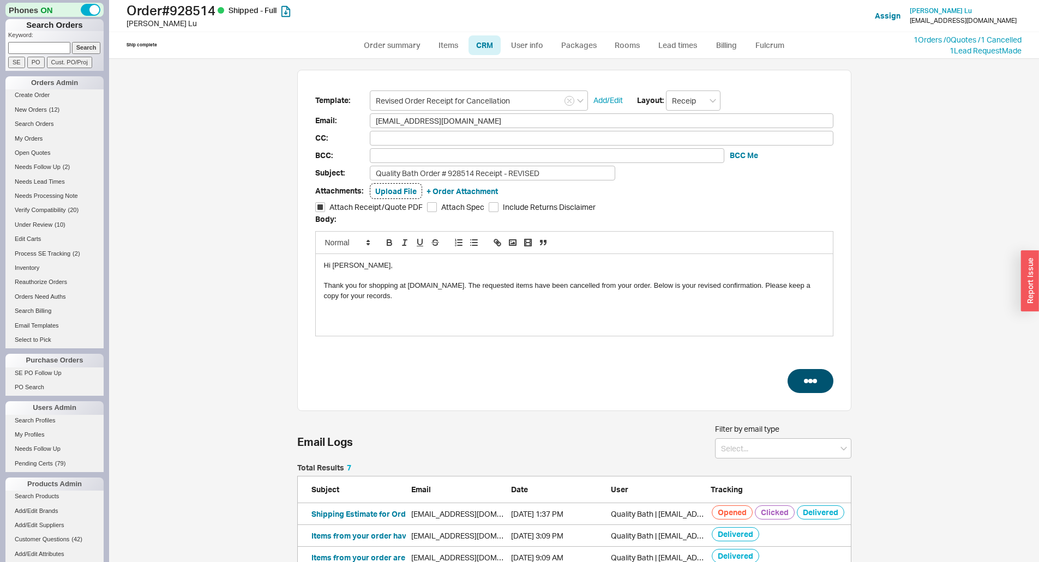
select select "3"
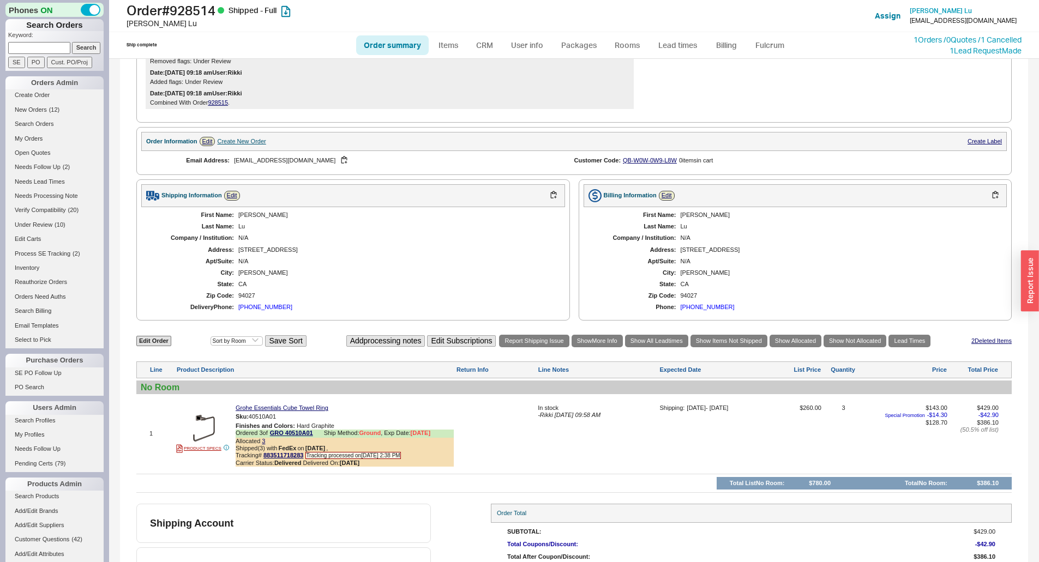
scroll to position [494, 0]
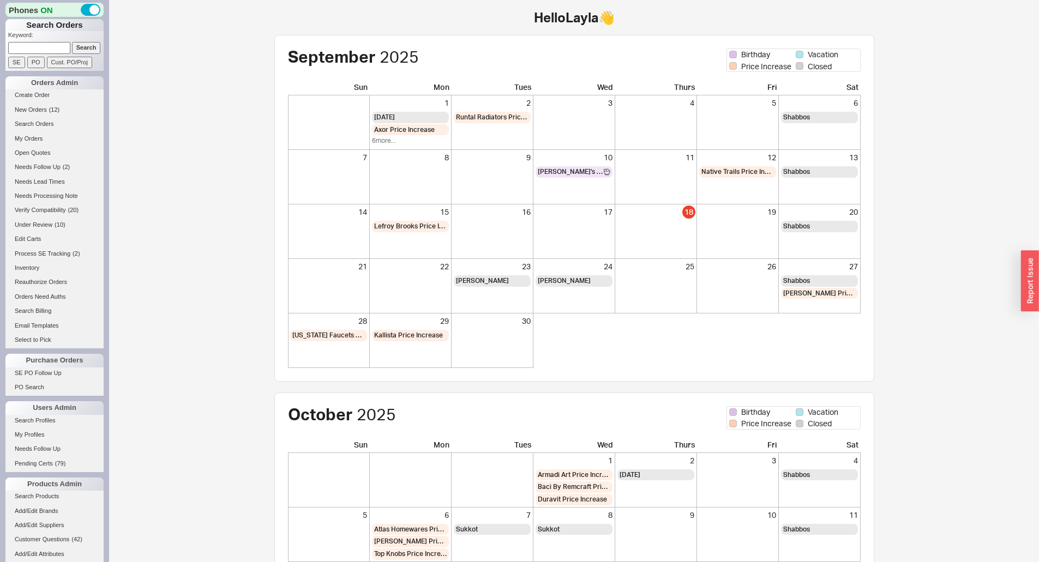
drag, startPoint x: 48, startPoint y: 55, endPoint x: 57, endPoint y: 49, distance: 10.3
click at [49, 54] on form "Keyword: Search SE PO Cust. PO/Proj" at bounding box center [55, 49] width 95 height 37
drag, startPoint x: 58, startPoint y: 45, endPoint x: 64, endPoint y: 45, distance: 6.5
click at [58, 45] on input at bounding box center [39, 47] width 62 height 11
paste input "892549"
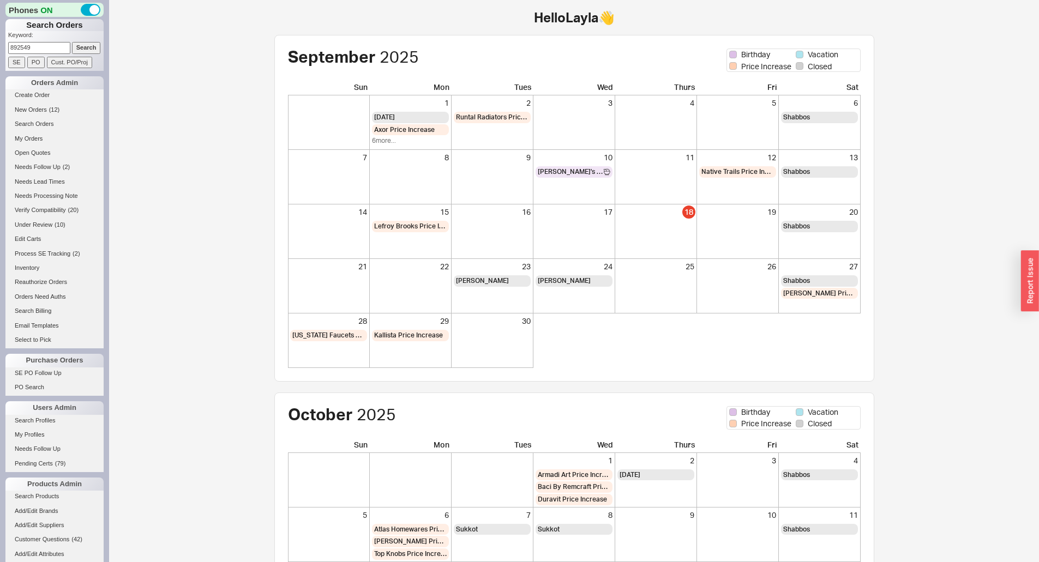
type input "892549"
click at [75, 46] on input "Search" at bounding box center [86, 47] width 29 height 11
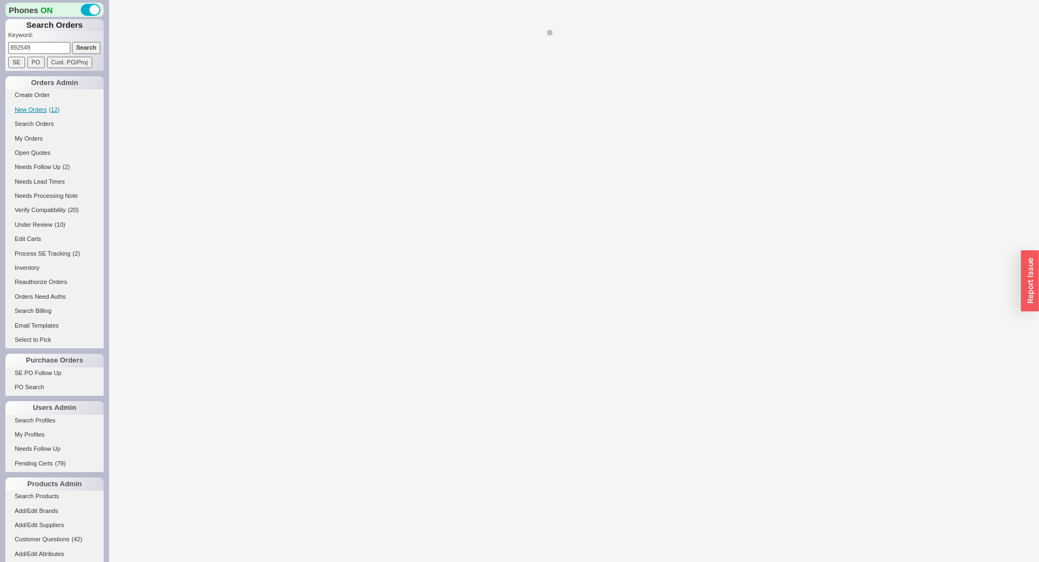
select select "*"
select select "LOW"
select select "3"
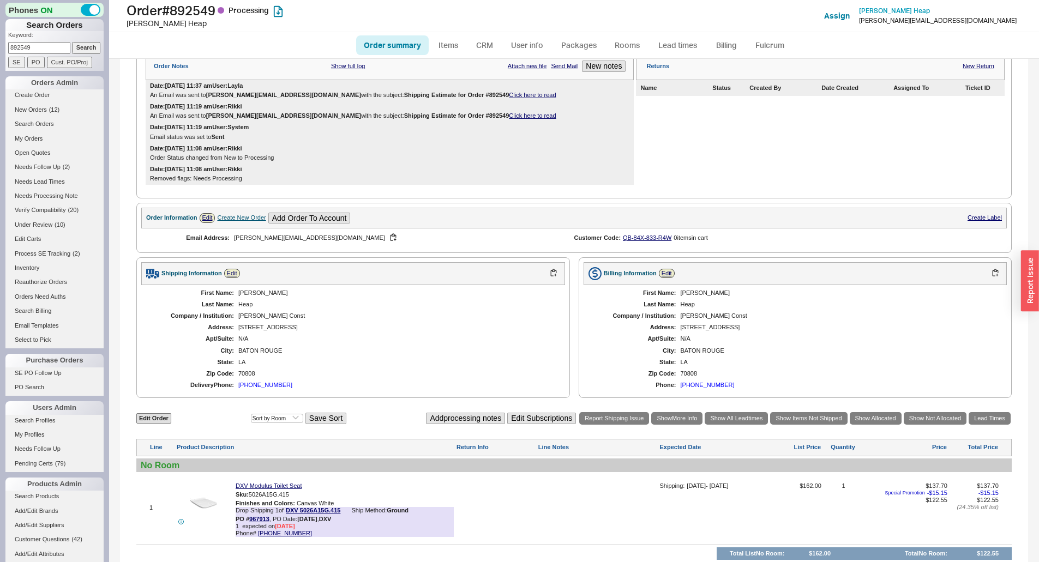
scroll to position [322, 0]
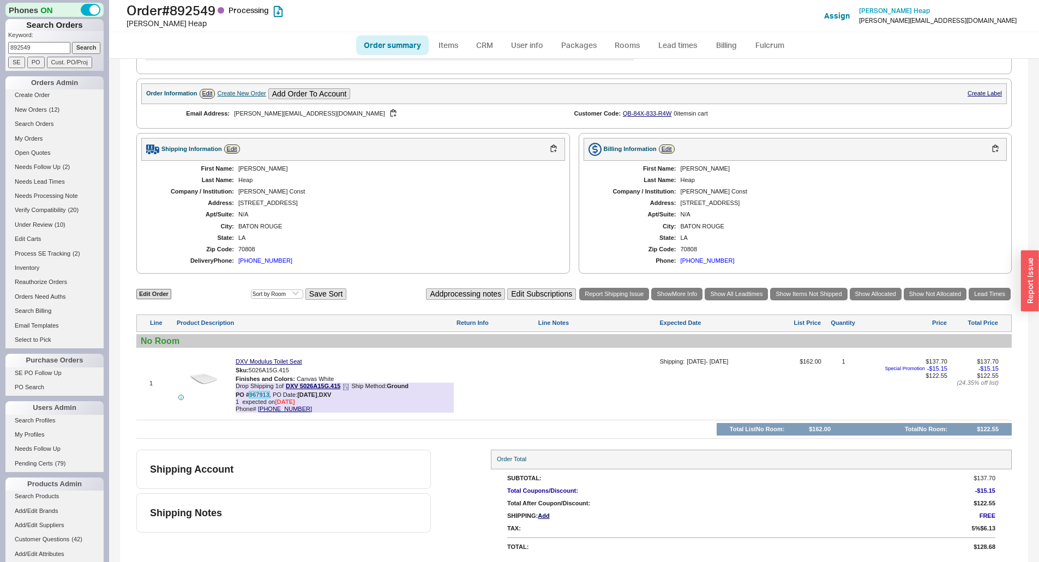
click at [263, 396] on link "967913" at bounding box center [259, 395] width 20 height 7
click at [369, 484] on div "Shipping Account" at bounding box center [283, 469] width 294 height 39
click at [522, 393] on div at bounding box center [496, 387] width 80 height 59
click at [574, 369] on div at bounding box center [597, 387] width 119 height 59
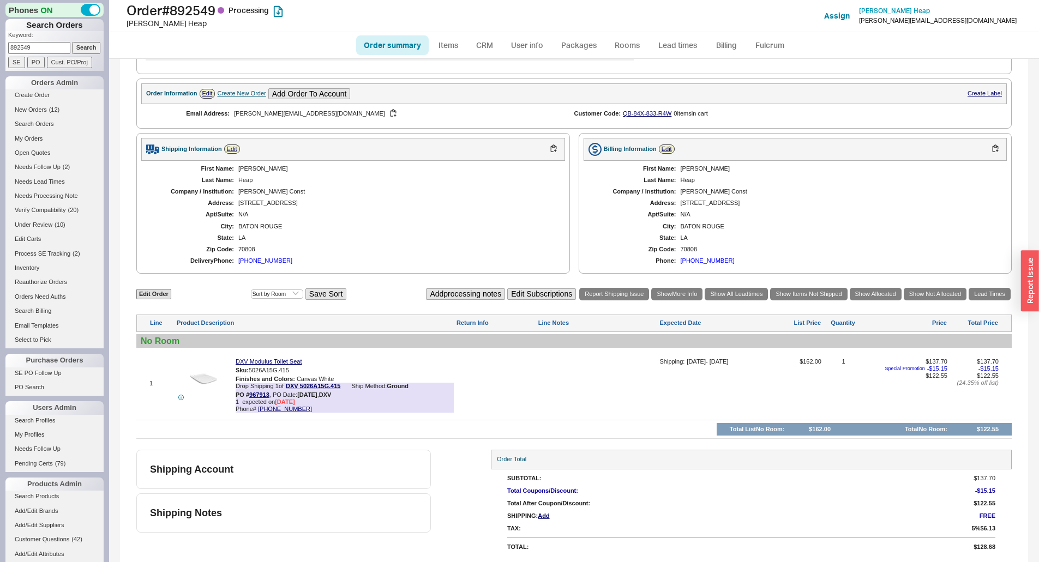
click at [574, 369] on div at bounding box center [597, 387] width 119 height 59
type textarea "allocated 9/18"
click at [548, 386] on button "SAVE" at bounding box center [549, 381] width 23 height 9
click at [261, 394] on link "967913" at bounding box center [259, 395] width 20 height 7
drag, startPoint x: 201, startPoint y: 543, endPoint x: 255, endPoint y: 519, distance: 59.1
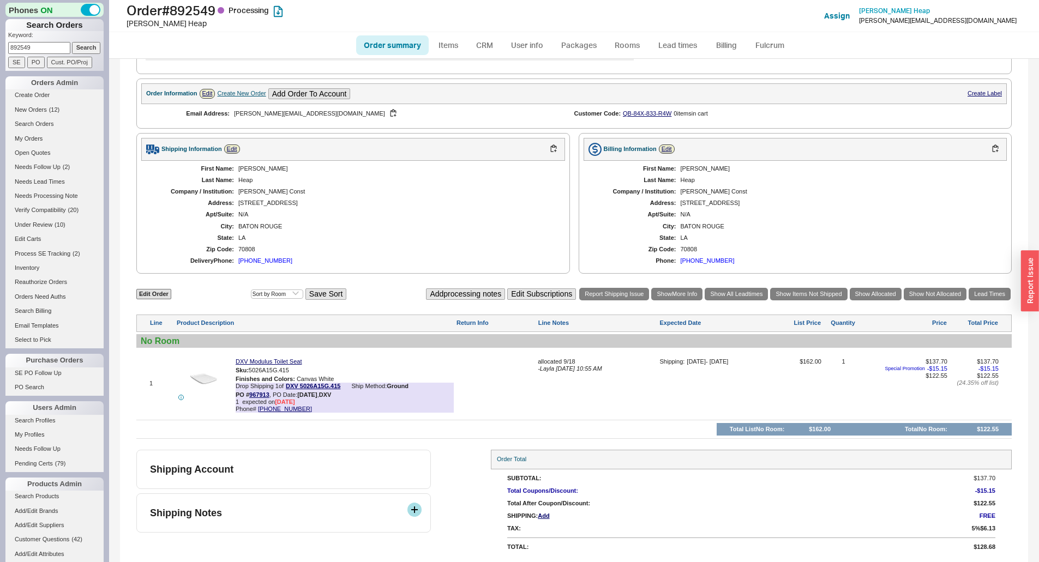
click at [207, 539] on div "Shipping Account Shipping Notes" at bounding box center [283, 503] width 294 height 106
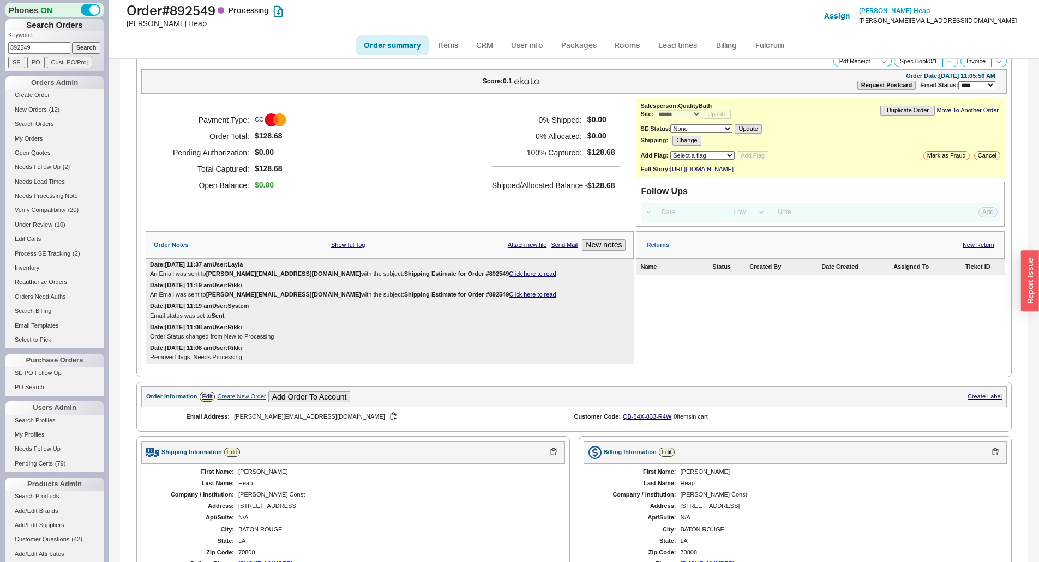
scroll to position [0, 0]
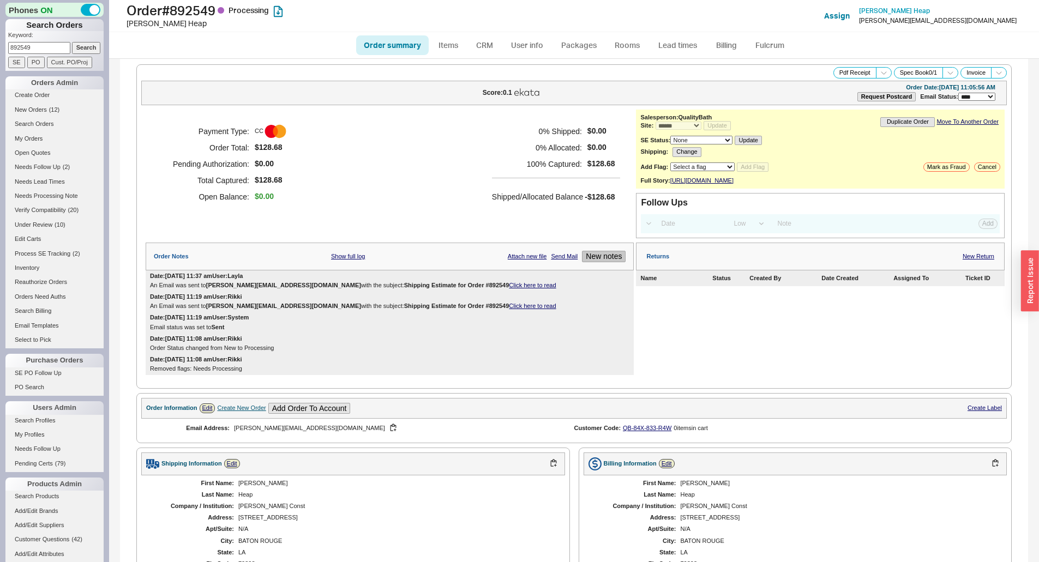
click at [601, 262] on button "New notes" at bounding box center [604, 256] width 44 height 11
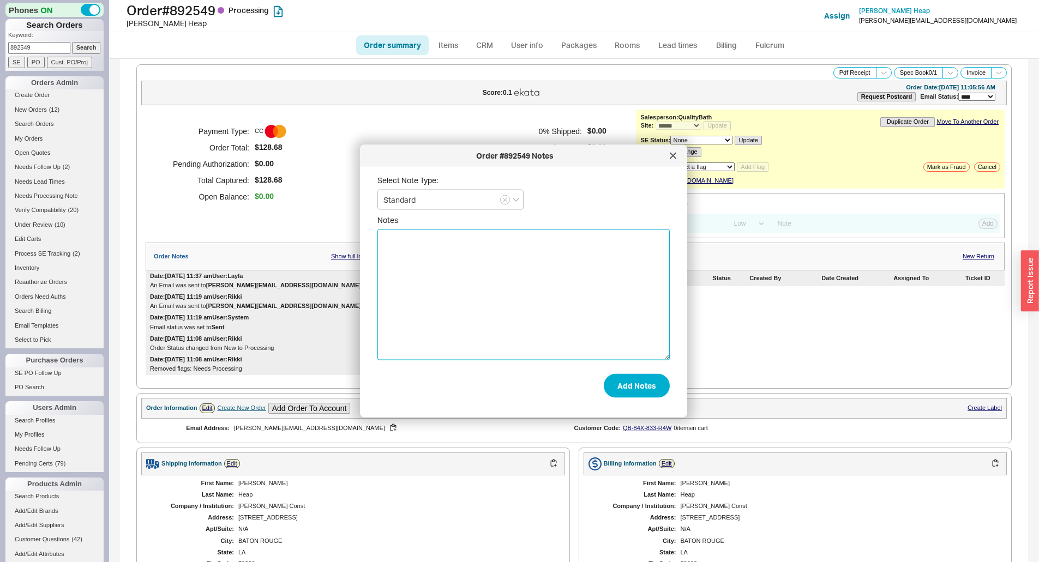
click at [555, 262] on textarea "Notes" at bounding box center [523, 295] width 292 height 131
paste textarea "the toilet seat is now available and is in the shipping stages. They are expect…"
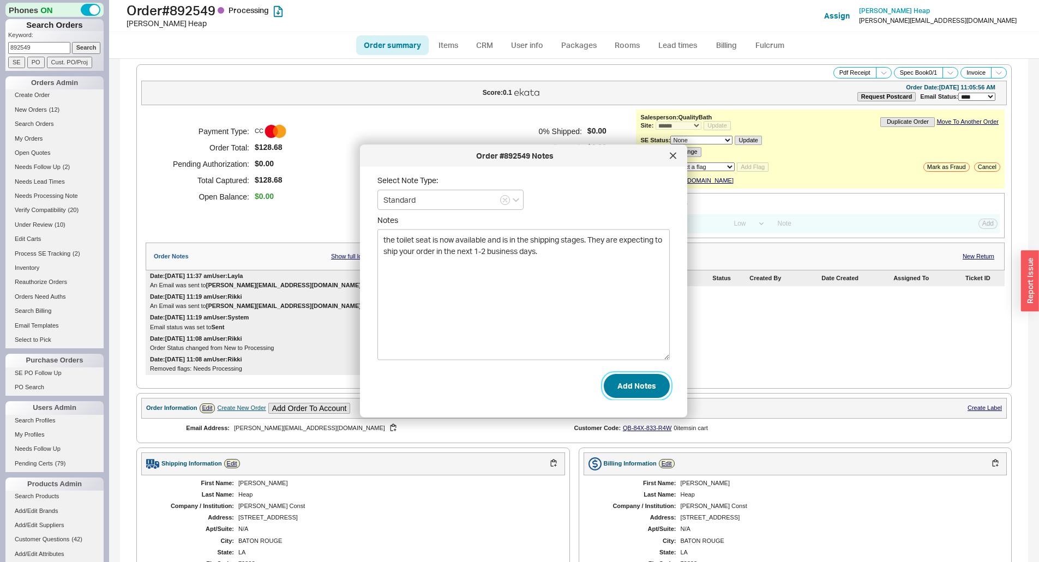
type textarea "the toilet seat is now available and is in the shipping stages. They are expect…"
click at [625, 388] on button "Add Notes" at bounding box center [637, 386] width 66 height 24
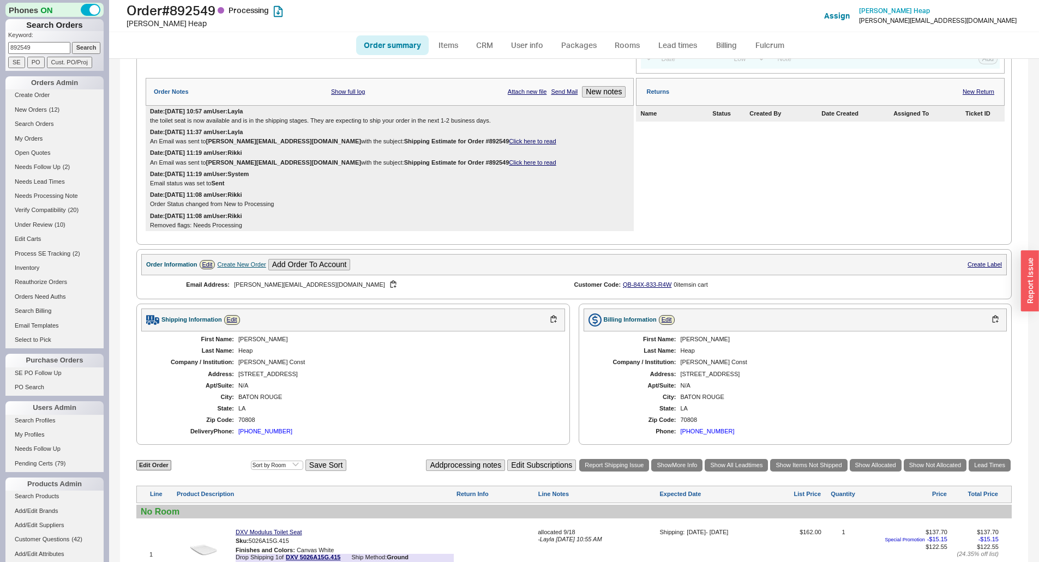
scroll to position [342, 0]
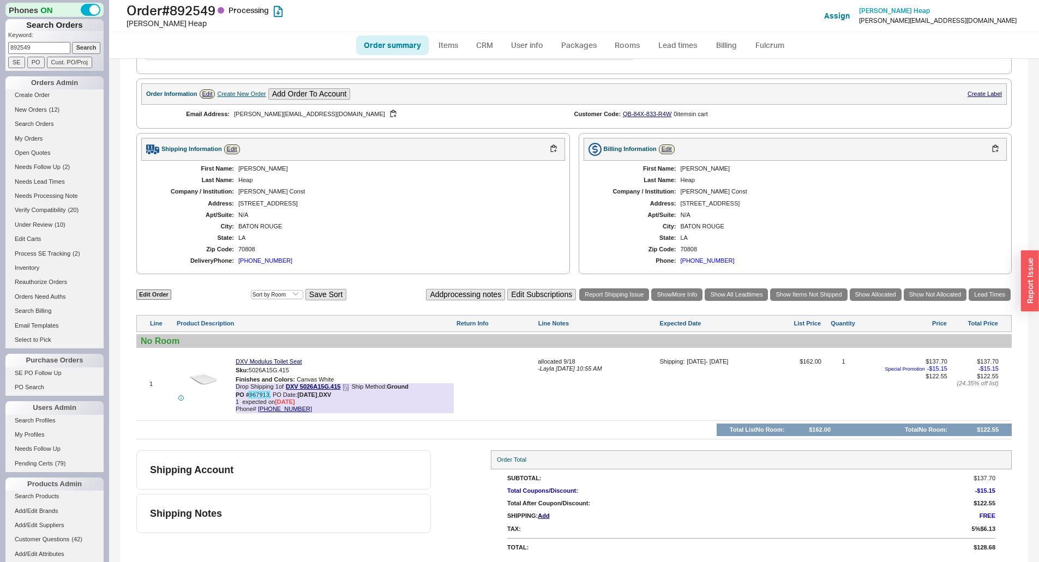
click at [263, 396] on link "967913" at bounding box center [259, 395] width 20 height 7
drag, startPoint x: 279, startPoint y: 471, endPoint x: 176, endPoint y: 268, distance: 227.5
click at [279, 470] on div "Shipping Account" at bounding box center [288, 470] width 276 height 12
click at [37, 45] on input "892549" at bounding box center [39, 47] width 62 height 11
drag, startPoint x: 37, startPoint y: 45, endPoint x: 64, endPoint y: 45, distance: 27.3
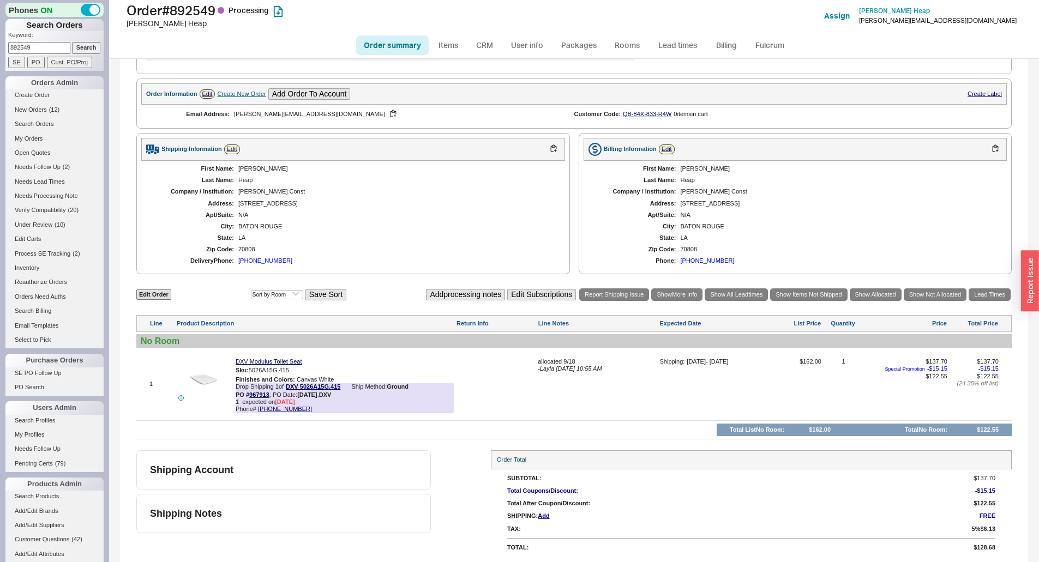
click at [48, 45] on input "892549" at bounding box center [39, 47] width 62 height 11
paste input "919666"
type input "919666"
click at [85, 49] on input "Search" at bounding box center [86, 47] width 29 height 11
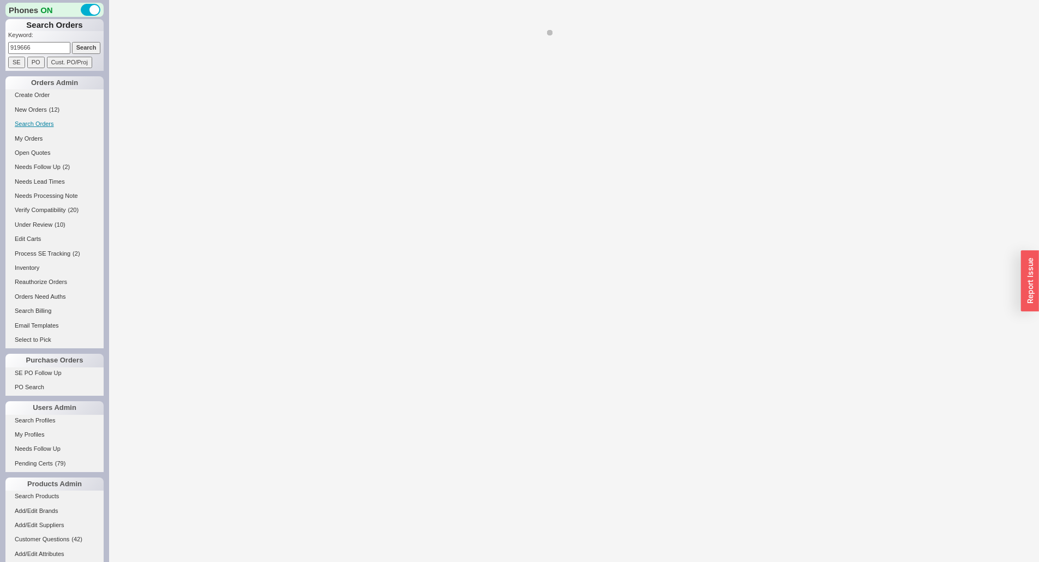
select select "*"
select select "LOW"
select select "3"
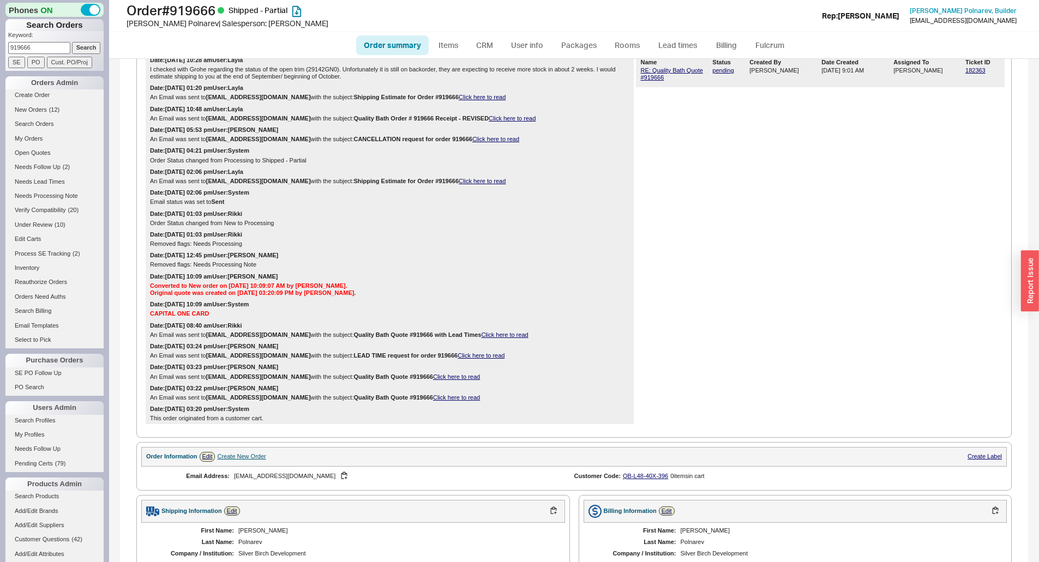
scroll to position [35, 0]
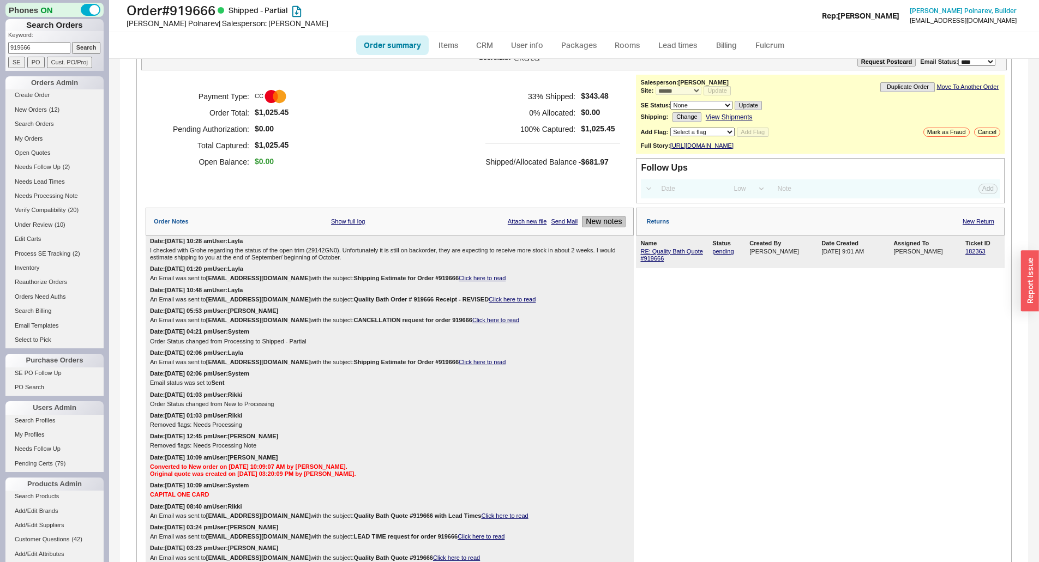
click at [595, 227] on button "New notes" at bounding box center [604, 221] width 44 height 11
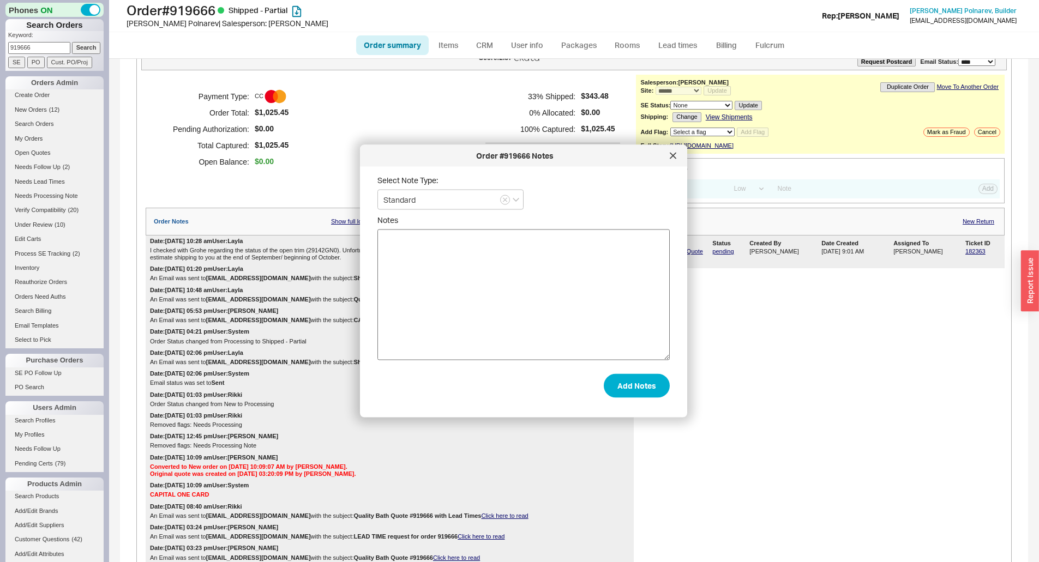
drag, startPoint x: 575, startPoint y: 317, endPoint x: 609, endPoint y: 355, distance: 50.6
click at [575, 318] on textarea "Notes" at bounding box center [523, 295] width 292 height 131
type textarea "Can you cancel this order then please? We decided to use a different product."
click at [629, 383] on button "Add Notes" at bounding box center [637, 386] width 66 height 24
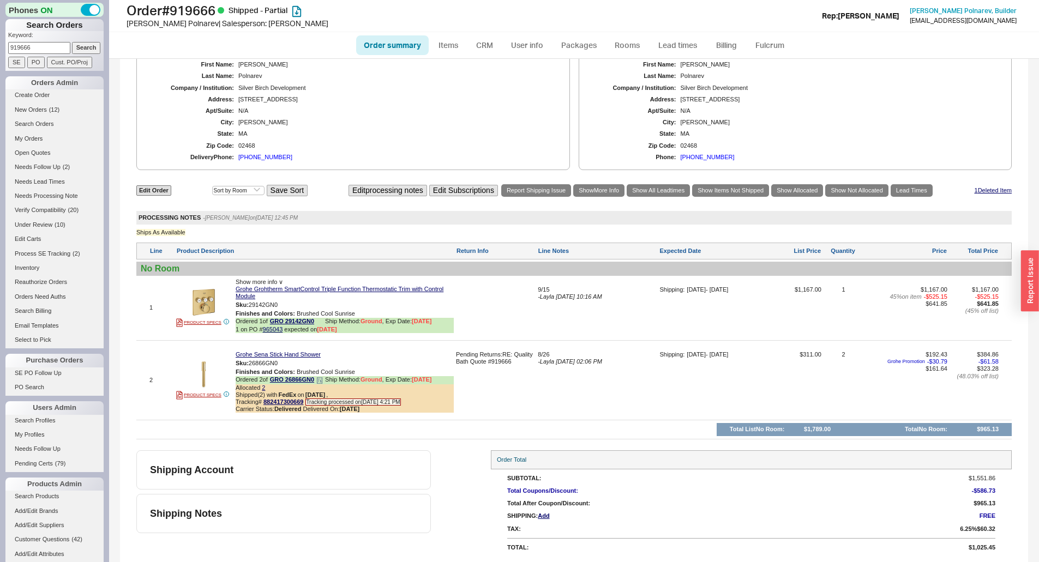
scroll to position [710, 0]
click at [288, 300] on button "button" at bounding box center [285, 305] width 13 height 10
click at [288, 305] on button "button" at bounding box center [285, 305] width 13 height 10
click at [274, 331] on link "965043" at bounding box center [273, 329] width 20 height 7
click at [332, 465] on div "Shipping Account" at bounding box center [288, 470] width 276 height 12
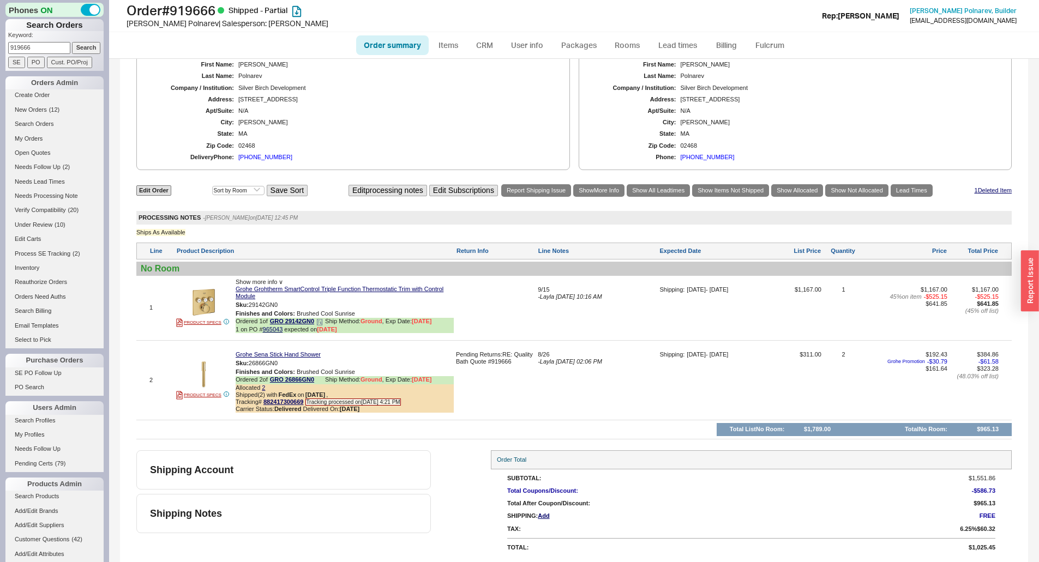
click at [326, 320] on div "Ordered 1 of GRO 29142GN0 Ship Method: Ground , Exp Date: [DATE]" at bounding box center [345, 322] width 218 height 8
click at [323, 320] on icon at bounding box center [319, 322] width 7 height 7
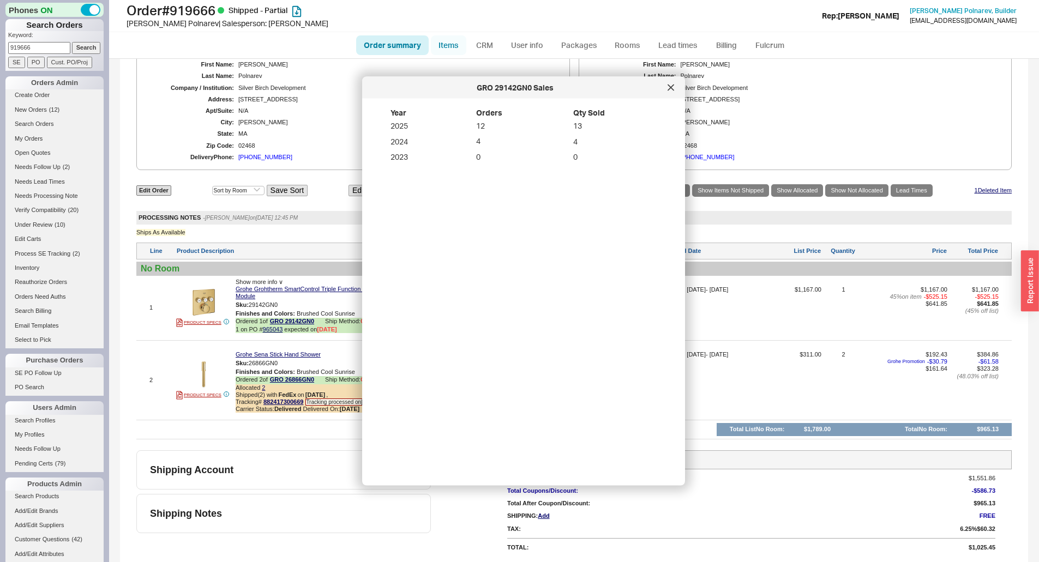
click at [454, 43] on link "Items" at bounding box center [448, 45] width 35 height 20
select select "3"
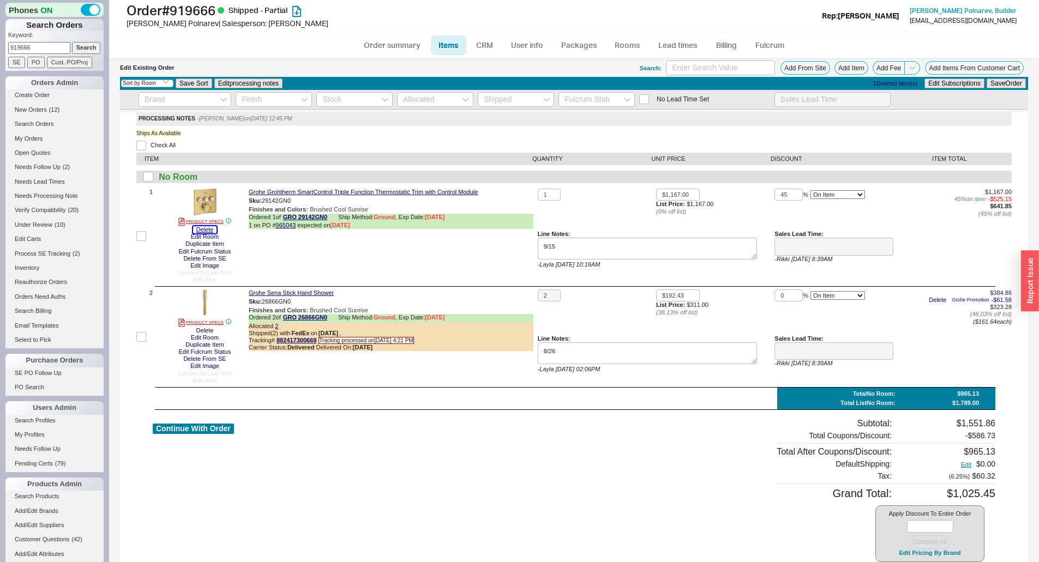
click at [210, 230] on button "Delete" at bounding box center [205, 229] width 24 height 7
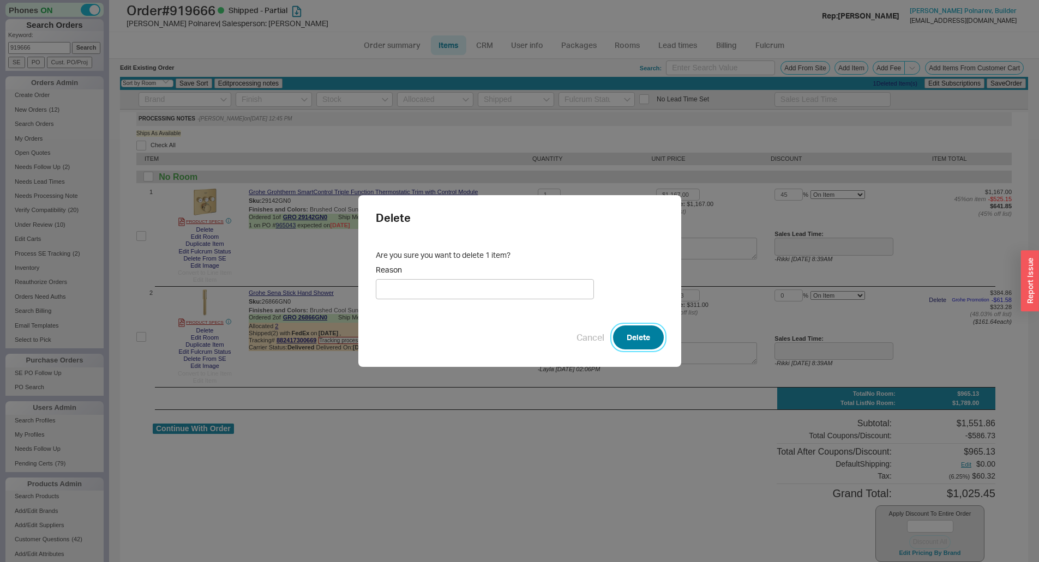
click at [639, 327] on button "Delete" at bounding box center [638, 338] width 51 height 24
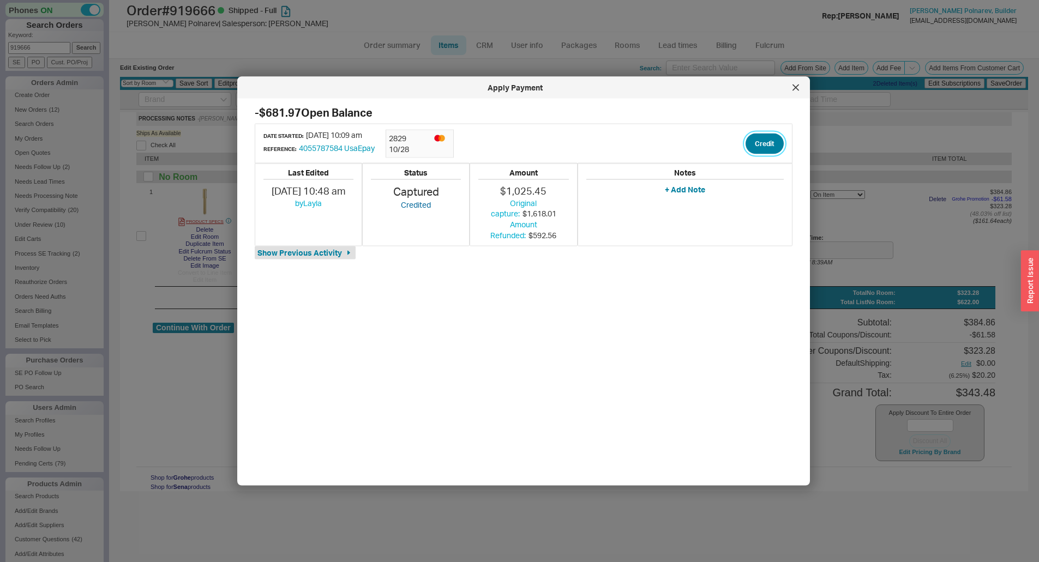
click at [766, 146] on button "Credit" at bounding box center [764, 143] width 38 height 21
click at [761, 190] on button "Credit" at bounding box center [755, 194] width 37 height 21
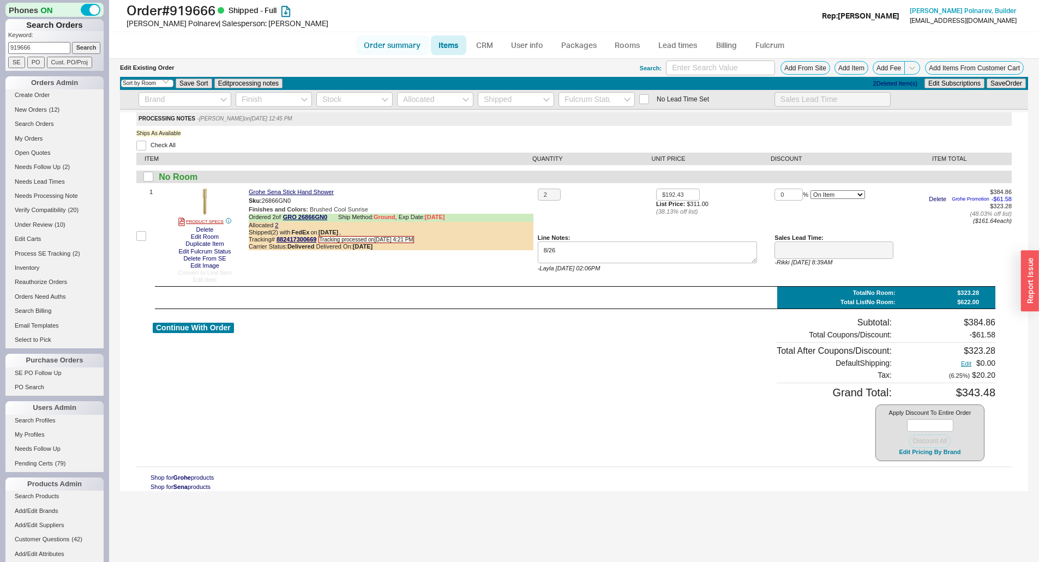
click at [396, 37] on link "Order summary" at bounding box center [392, 45] width 73 height 20
select select "*"
select select "LOW"
select select "3"
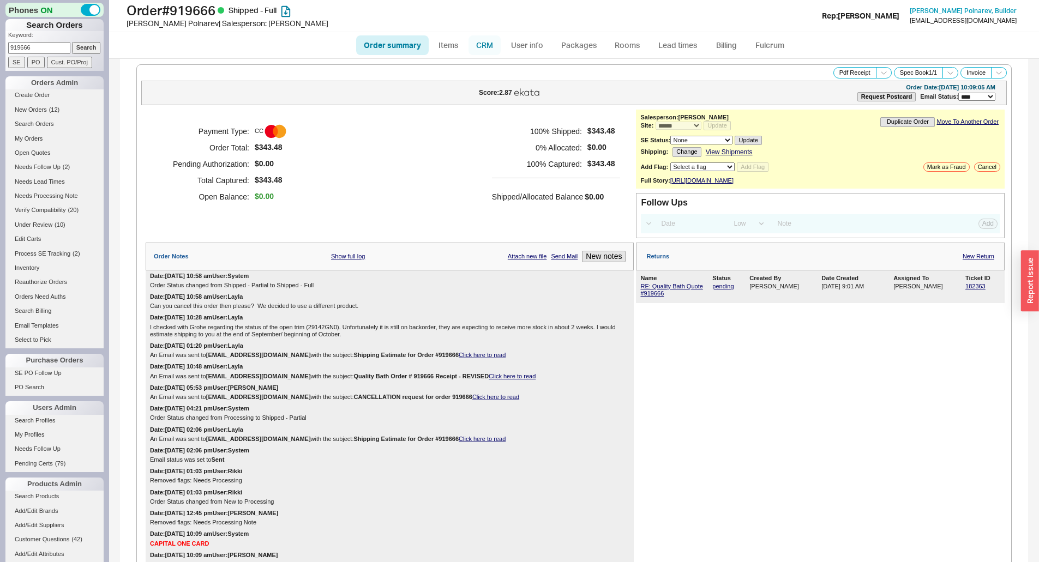
click at [490, 54] on link "CRM" at bounding box center [484, 45] width 32 height 20
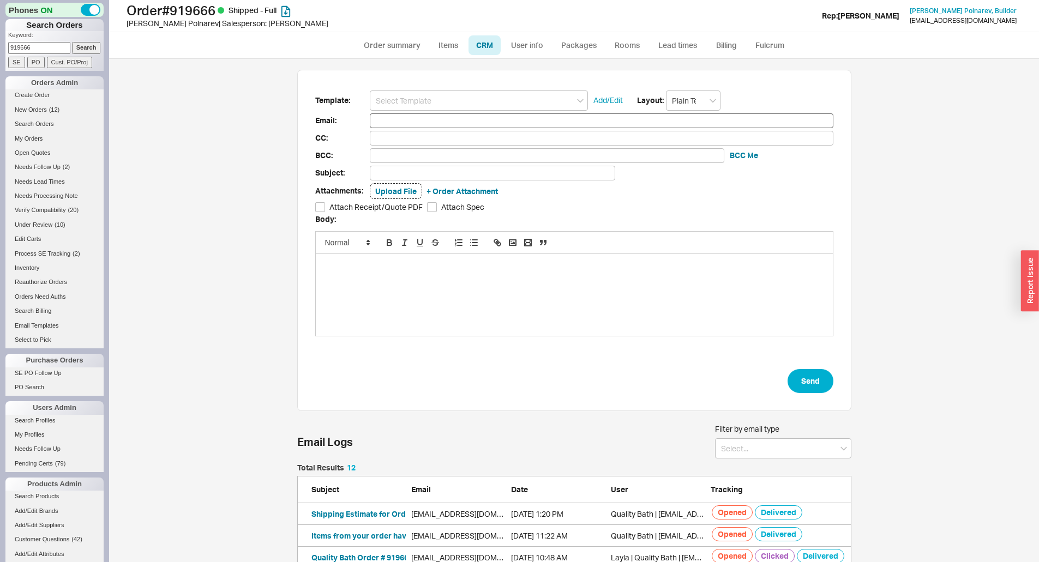
scroll to position [496, 913]
drag, startPoint x: 429, startPoint y: 113, endPoint x: 438, endPoint y: 102, distance: 14.3
click at [430, 112] on form "Template: Add/Edit Layout: Plain Text Email: CC: BCC: BCC Me Subject: Attachmen…" at bounding box center [574, 242] width 518 height 303
click at [438, 102] on input at bounding box center [479, 101] width 218 height 20
click at [437, 132] on div "Revised Order Receipt for Cancellation" at bounding box center [478, 135] width 217 height 15
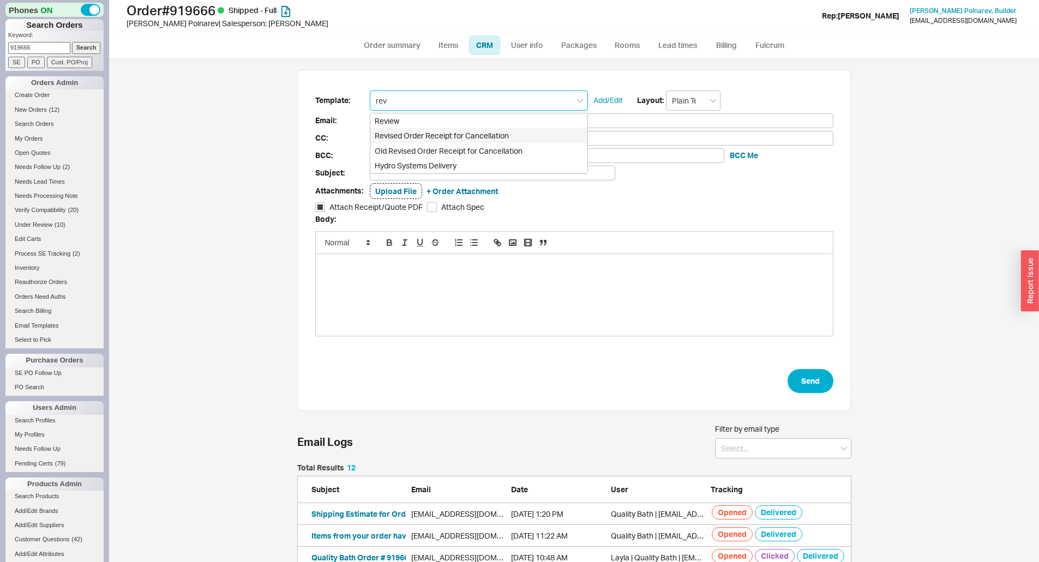
type input "Revised Order Receipt for Cancellation"
type input "Receipt"
type input "alec@silverbirchdevelopment.com"
type input "Quality Bath Order # 919666 Receipt - REVISED"
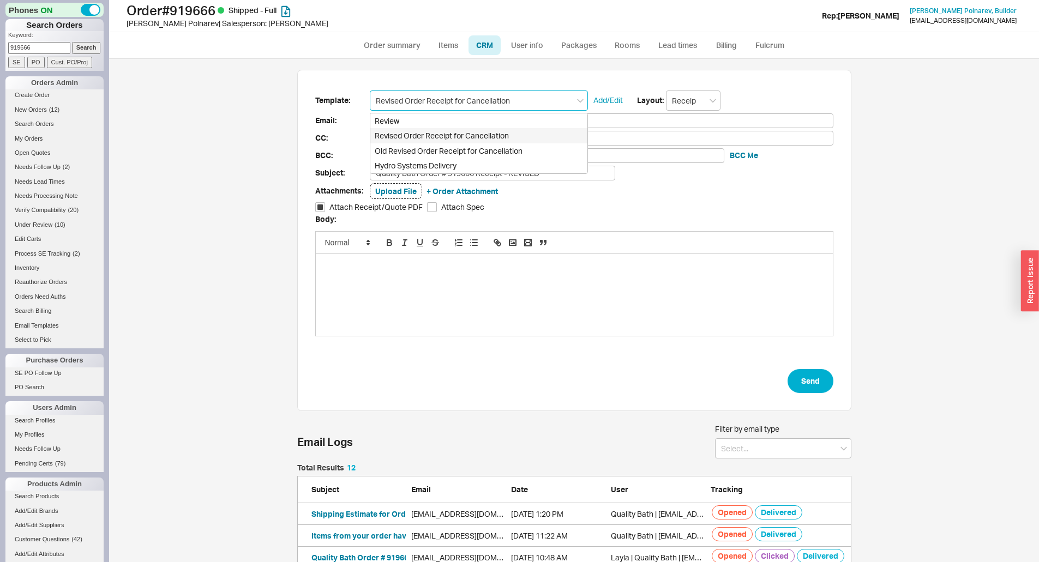
checkbox input "true"
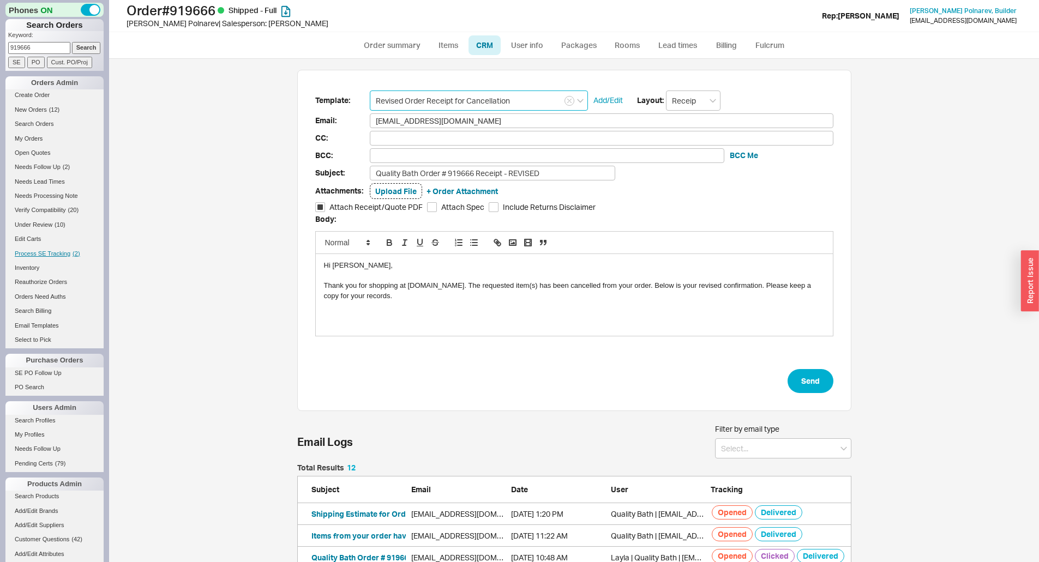
type input "Revised Order Receipt for Cancellation"
click at [525, 286] on div "Thank you for shopping at QualityBath.com. The requested item(s) has been cance…" at bounding box center [574, 291] width 501 height 20
click at [797, 380] on button "Send" at bounding box center [810, 381] width 46 height 24
select select "*"
select select "LOW"
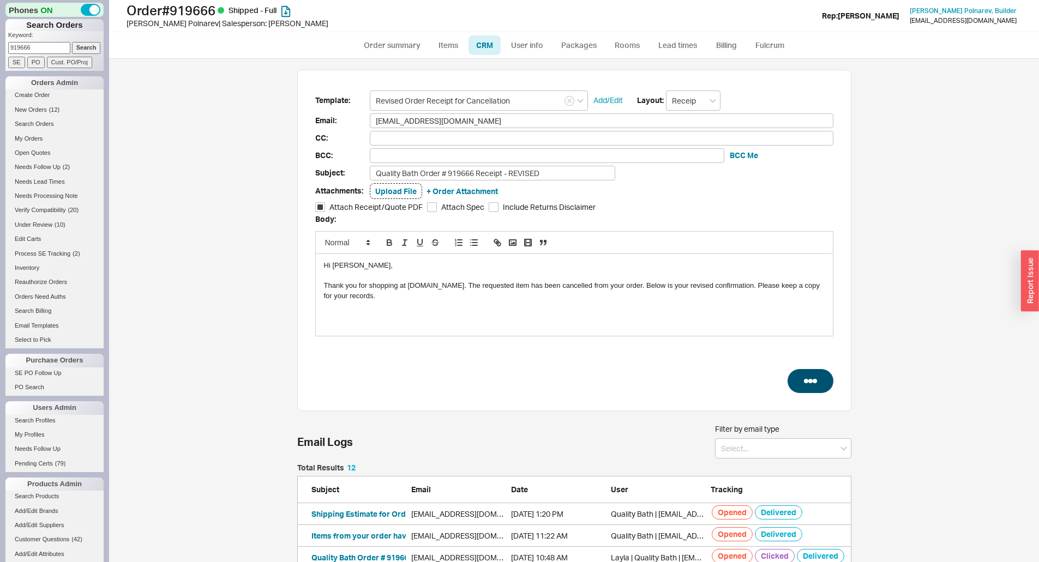
select select "3"
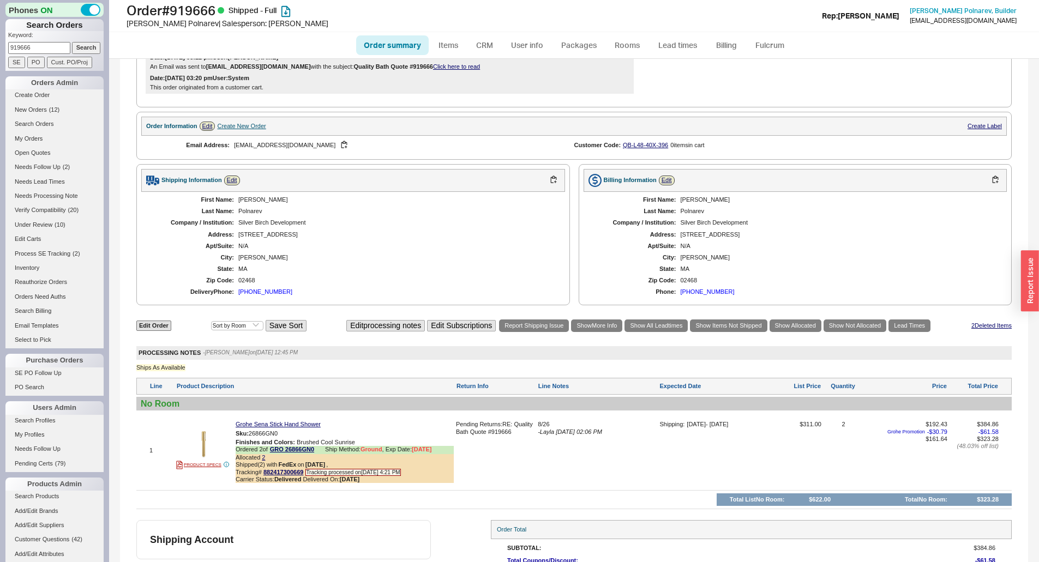
scroll to position [687, 0]
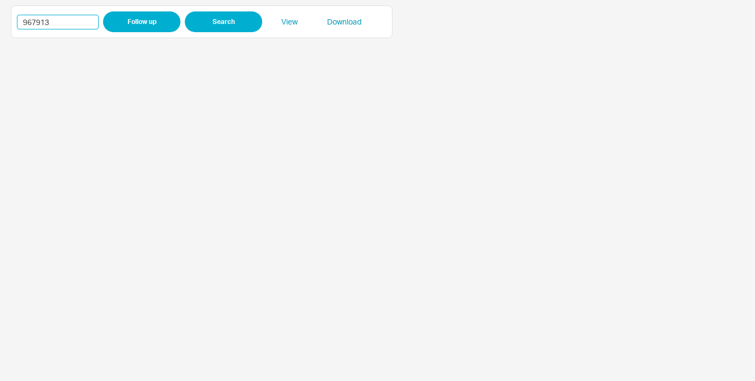
click at [33, 24] on input "967913" at bounding box center [58, 22] width 82 height 15
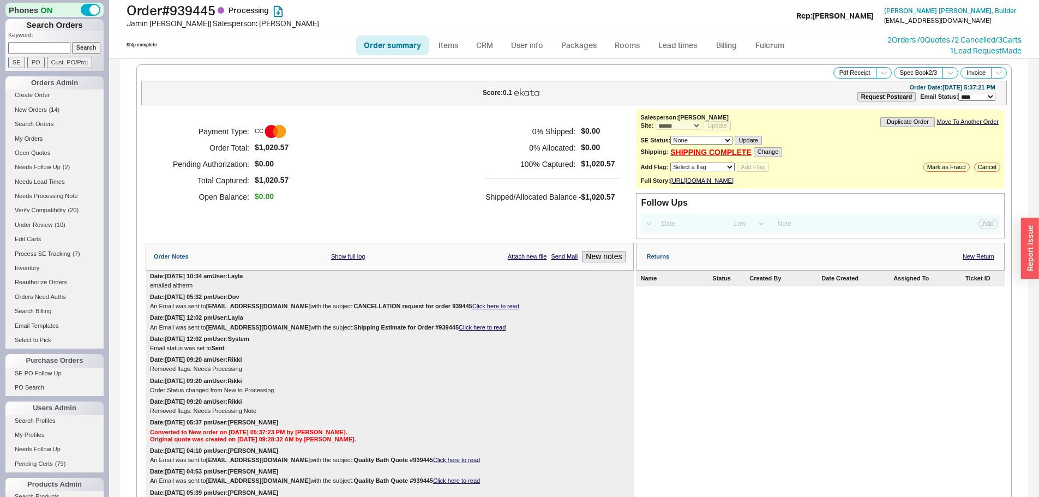
select select "*"
select select "LOW"
select select "3"
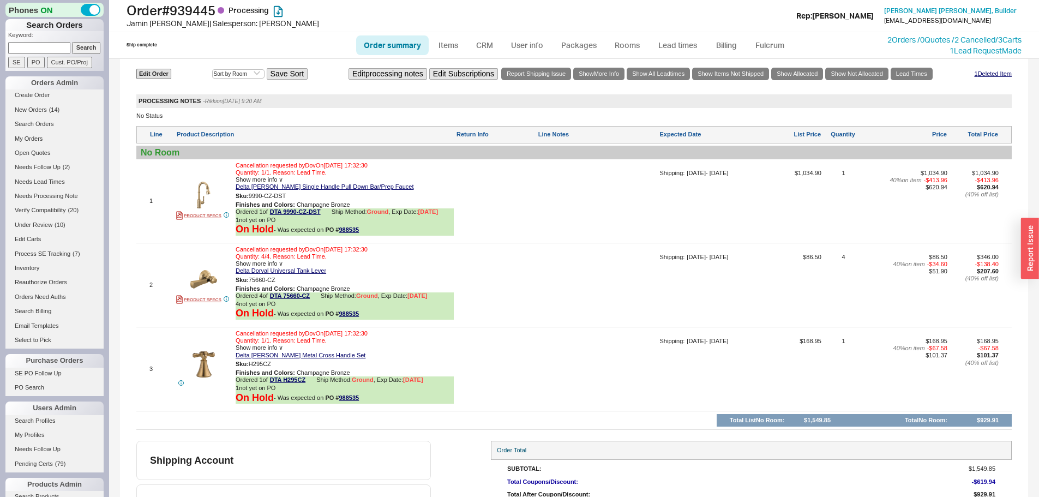
scroll to position [729, 0]
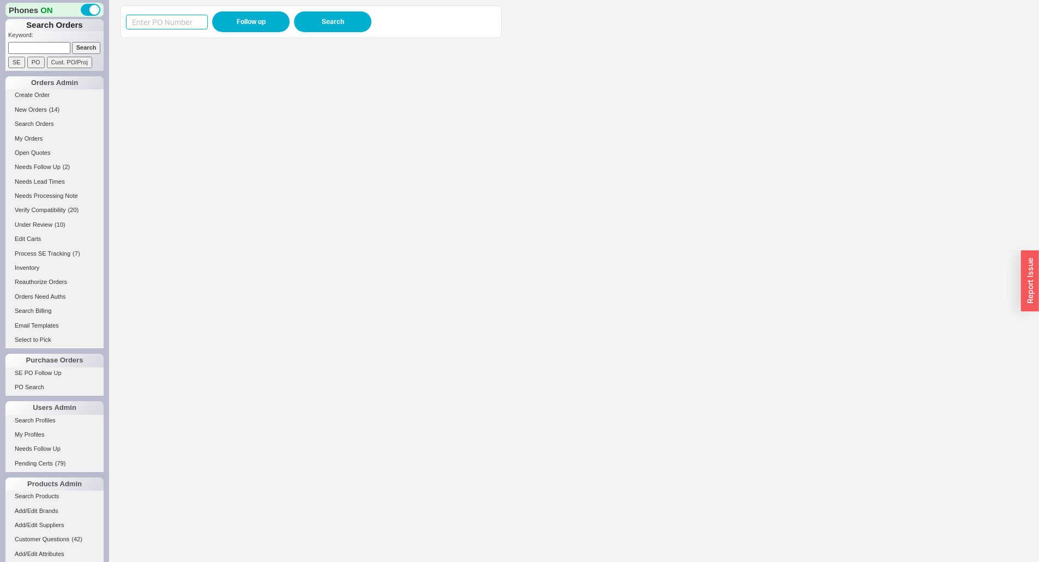
drag, startPoint x: 161, startPoint y: 24, endPoint x: 200, endPoint y: 26, distance: 38.7
click at [168, 25] on input at bounding box center [167, 22] width 82 height 15
paste input "988549"
type input "988549"
click at [250, 26] on button "Follow up" at bounding box center [250, 21] width 77 height 21
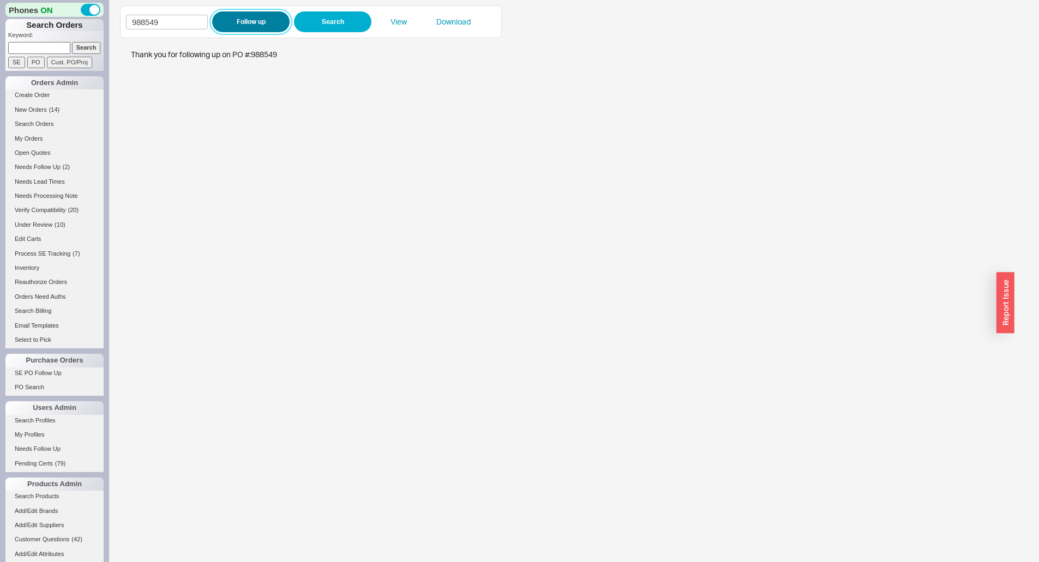
click at [236, 31] on button "Follow up" at bounding box center [250, 21] width 77 height 21
click at [176, 20] on input "988549" at bounding box center [167, 22] width 82 height 15
drag, startPoint x: 176, startPoint y: 20, endPoint x: 229, endPoint y: 20, distance: 53.4
click at [182, 20] on input "988549" at bounding box center [167, 22] width 82 height 15
paste input "8"
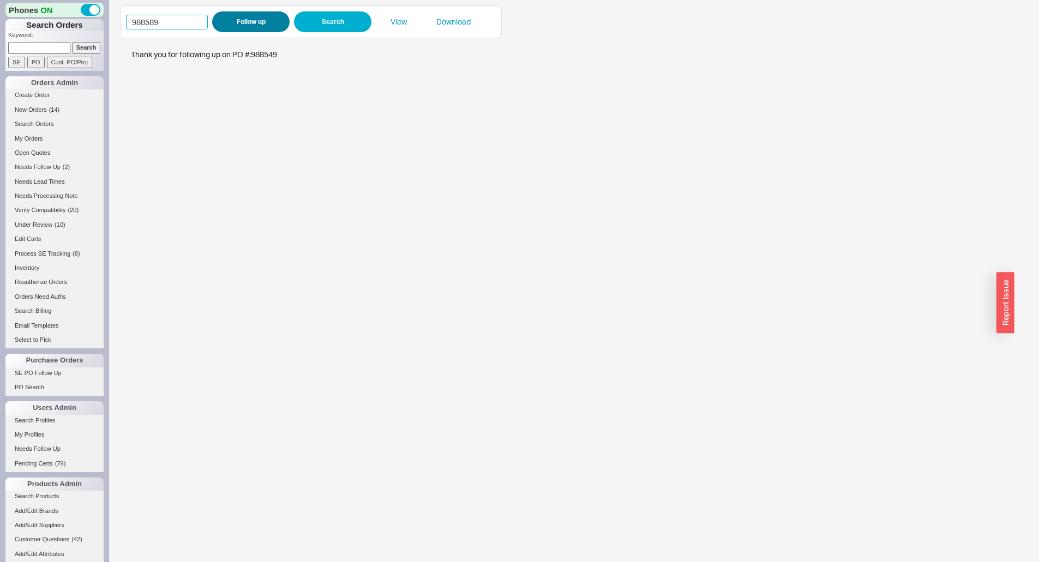
type input "988589"
click at [230, 20] on button "Follow up" at bounding box center [250, 21] width 77 height 21
click at [167, 16] on input "988589" at bounding box center [167, 22] width 82 height 15
click at [170, 16] on input "988589" at bounding box center [167, 22] width 82 height 15
paste input "71"
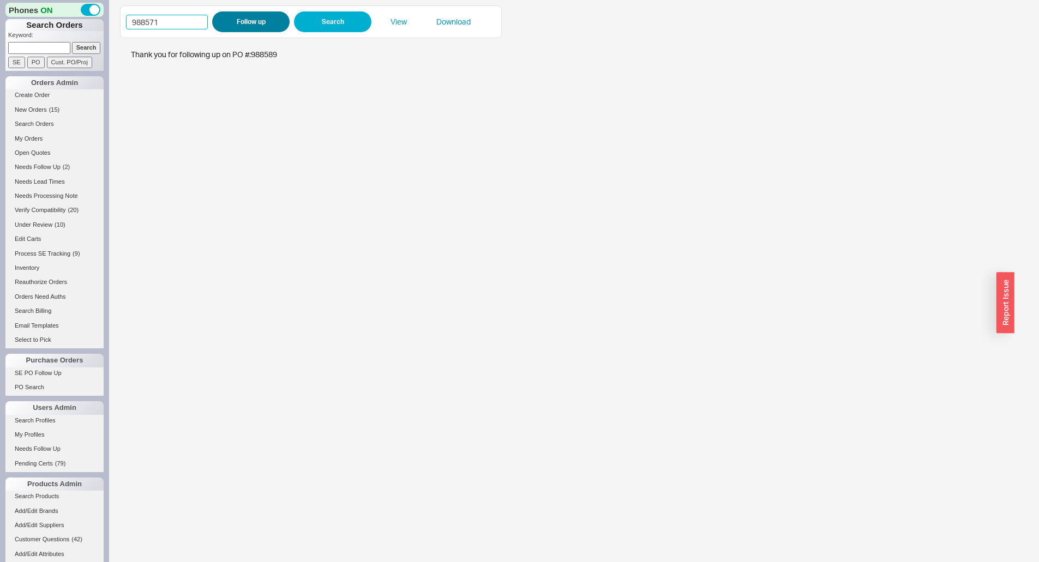
type input "988571"
click at [245, 21] on button "Follow up" at bounding box center [250, 21] width 77 height 21
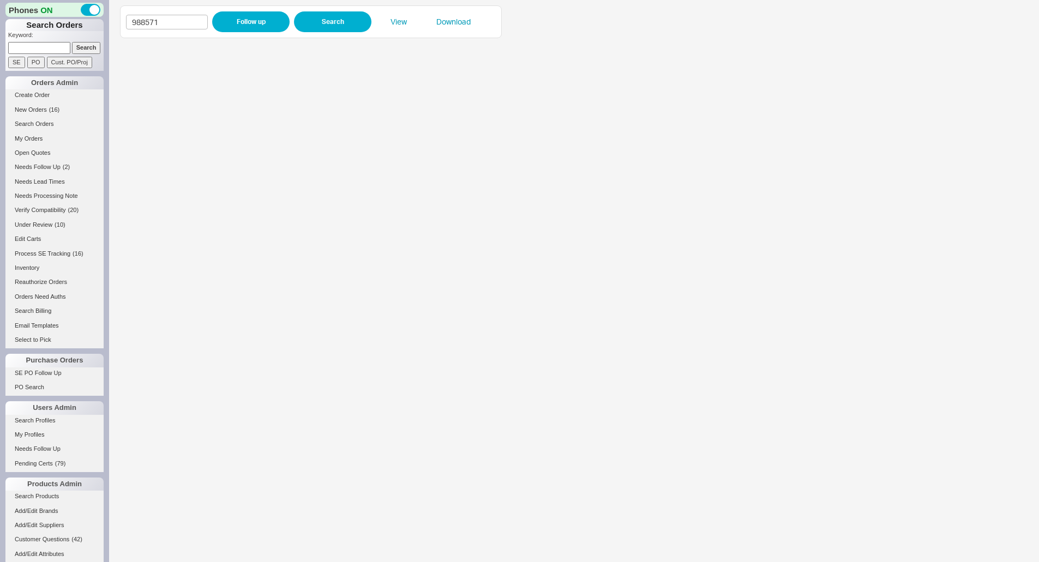
click at [177, 35] on div "988571 Follow up Search View Download" at bounding box center [311, 21] width 382 height 33
click at [189, 27] on input "988571" at bounding box center [167, 22] width 82 height 15
drag, startPoint x: 189, startPoint y: 27, endPoint x: 228, endPoint y: 25, distance: 38.8
click at [190, 27] on input "988571" at bounding box center [167, 22] width 82 height 15
paste input "7927"
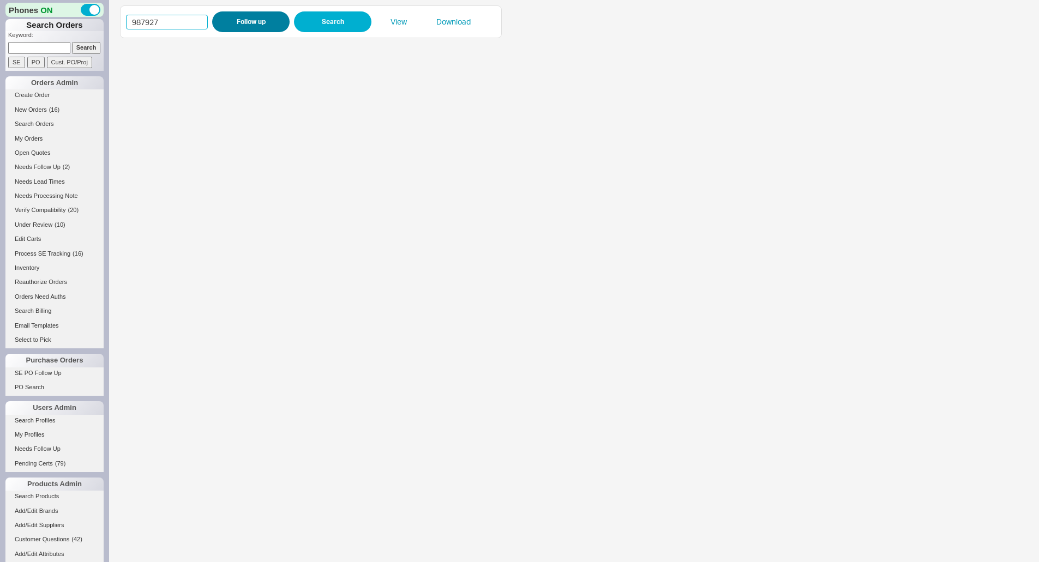
type input "987927"
click at [228, 24] on button "Follow up" at bounding box center [250, 21] width 77 height 21
click at [184, 25] on input "987927" at bounding box center [167, 22] width 82 height 15
drag, startPoint x: 185, startPoint y: 23, endPoint x: 209, endPoint y: 23, distance: 23.4
click at [186, 23] on input "987927" at bounding box center [167, 22] width 82 height 15
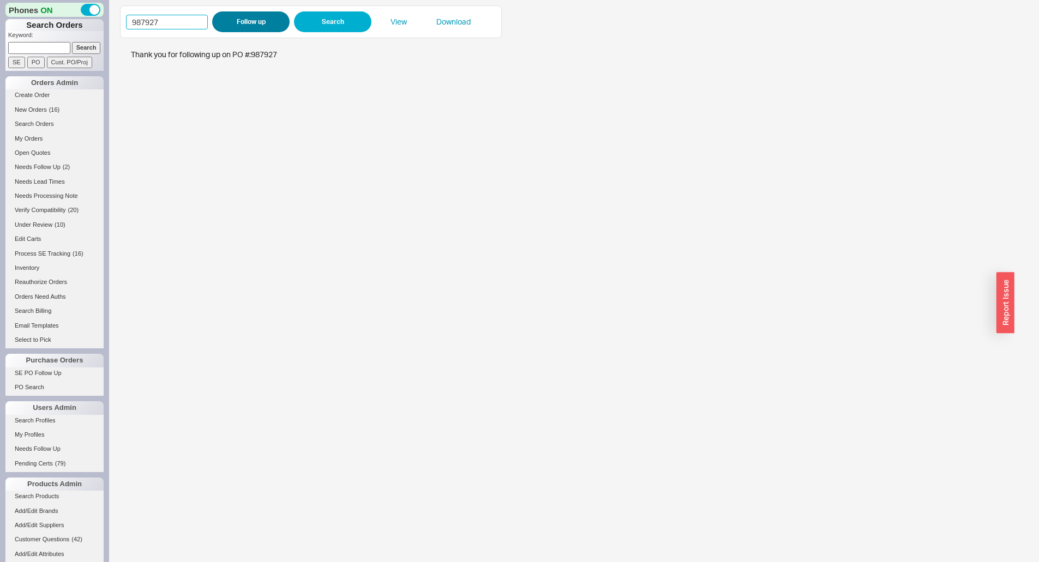
paste input "985239"
click at [210, 22] on div "987927985239 Follow up Search View Download" at bounding box center [311, 21] width 370 height 21
click at [209, 22] on div "Invalid must be less than 99999999 987927985239 Follow up Search View Download" at bounding box center [311, 21] width 370 height 21
click at [172, 28] on input "987927985239" at bounding box center [167, 22] width 82 height 15
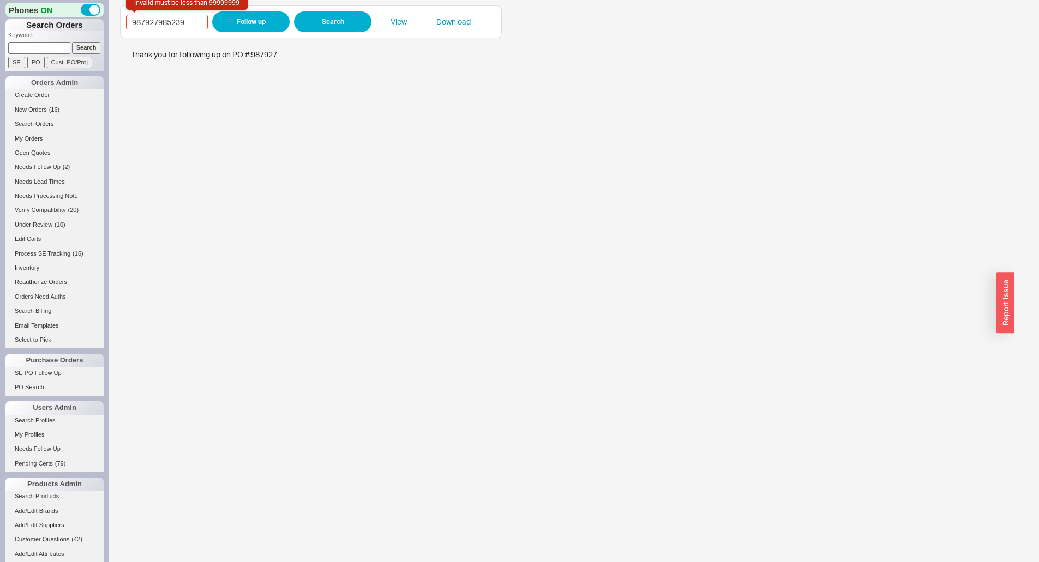
click at [172, 32] on div "Invalid must be less than 99999999 987927985239 Follow up Search View Download" at bounding box center [311, 21] width 370 height 21
paste input
type input "985239"
click at [223, 26] on button "Follow up" at bounding box center [250, 21] width 77 height 21
drag, startPoint x: 36, startPoint y: 7, endPoint x: 182, endPoint y: 25, distance: 147.2
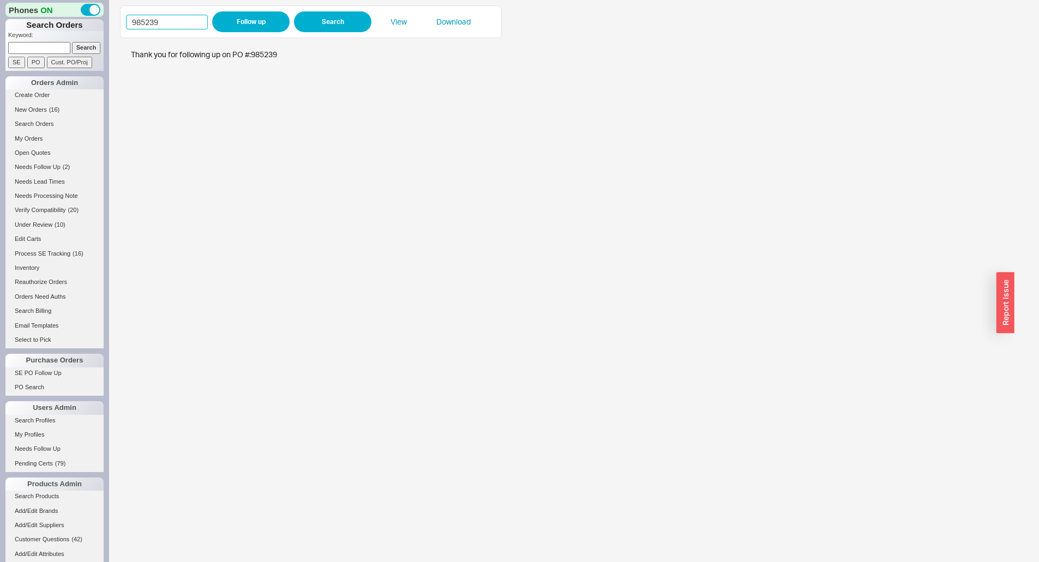
click at [182, 25] on input "985239" at bounding box center [167, 22] width 82 height 15
drag, startPoint x: 182, startPoint y: 25, endPoint x: 232, endPoint y: 23, distance: 50.2
click at [187, 23] on input "985239" at bounding box center [167, 22] width 82 height 15
paste input "8236"
type input "988236"
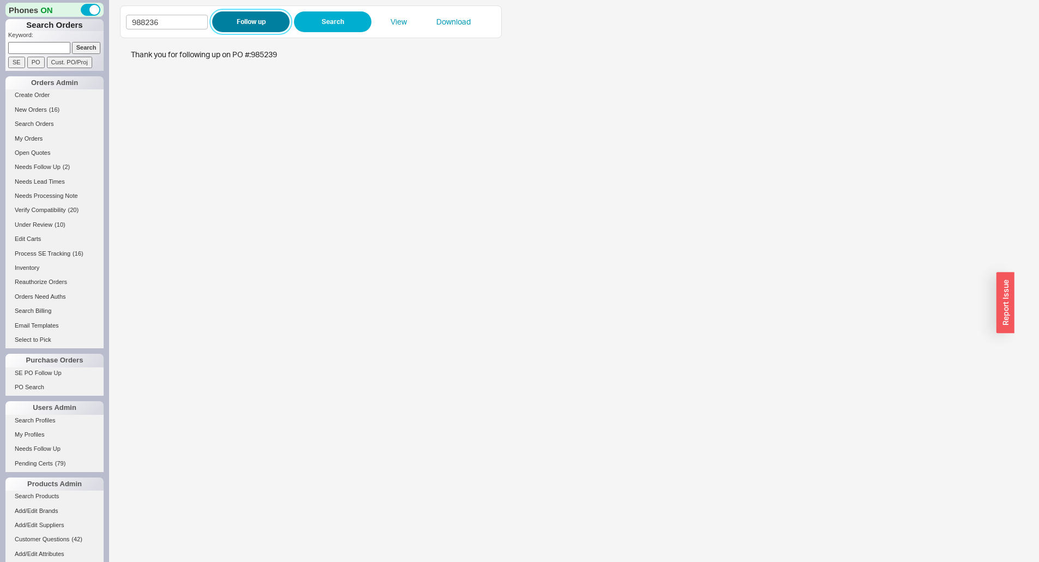
click at [233, 23] on button "Follow up" at bounding box center [250, 21] width 77 height 21
click at [195, 26] on input "988236" at bounding box center [167, 22] width 82 height 15
drag, startPoint x: 195, startPoint y: 26, endPoint x: 222, endPoint y: 23, distance: 27.4
click at [201, 26] on input "988236" at bounding box center [167, 22] width 82 height 15
paste input "397"
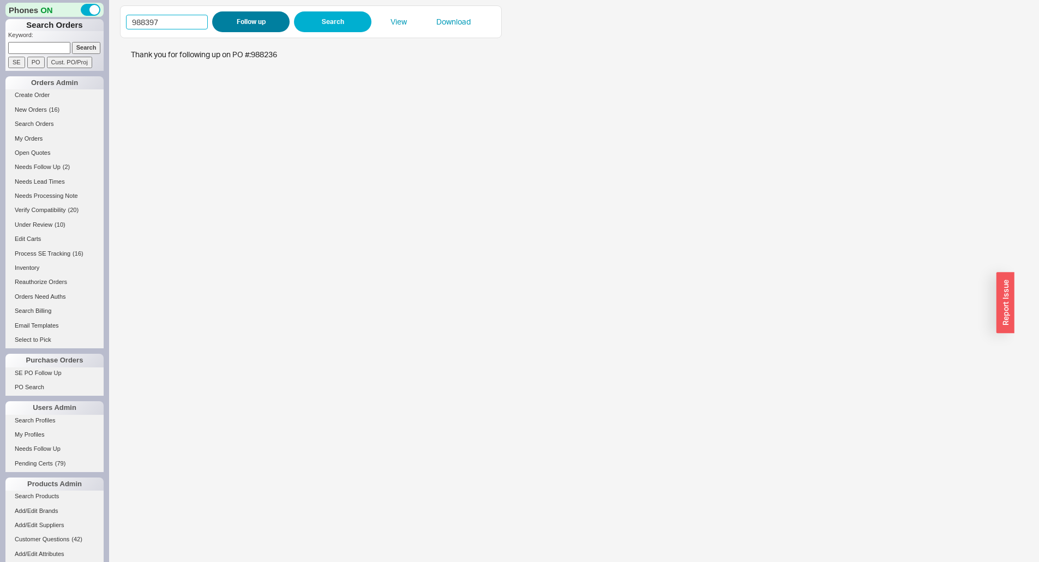
type input "988397"
click at [222, 23] on button "Follow up" at bounding box center [250, 21] width 77 height 21
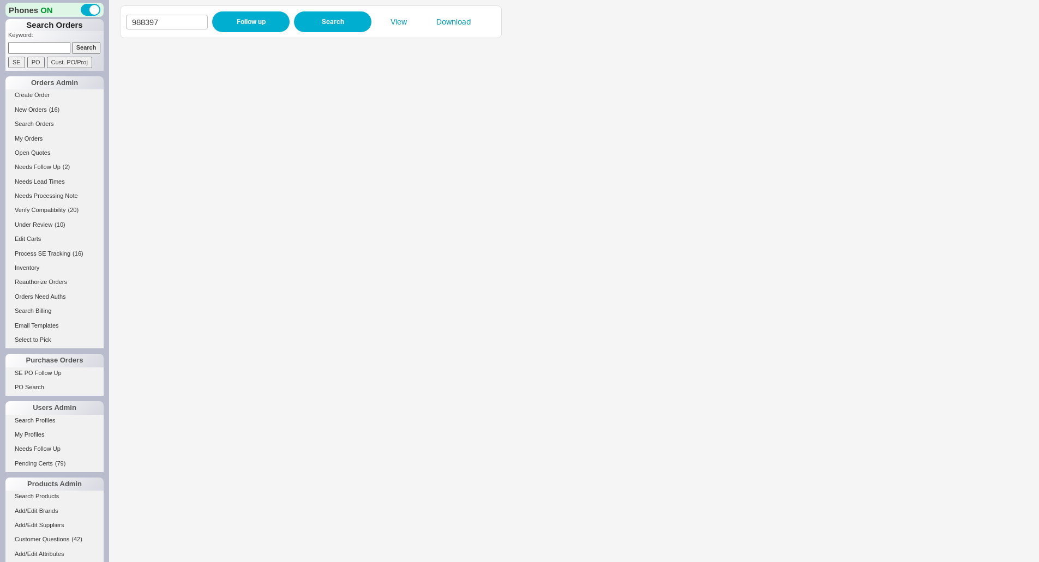
click at [172, 6] on div "988397 Follow up Search View Download" at bounding box center [311, 21] width 382 height 33
click at [178, 18] on input "988397" at bounding box center [167, 22] width 82 height 15
drag, startPoint x: 178, startPoint y: 18, endPoint x: 189, endPoint y: 19, distance: 11.0
click at [184, 19] on input "988397" at bounding box center [167, 22] width 82 height 15
paste input "6924"
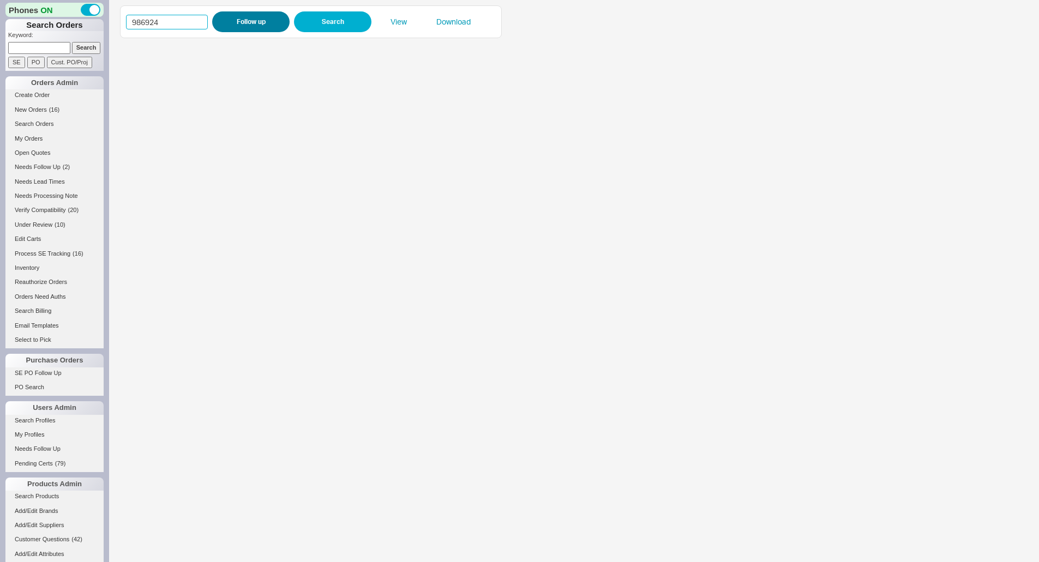
type input "986924"
click at [216, 21] on button "Follow up" at bounding box center [250, 21] width 77 height 21
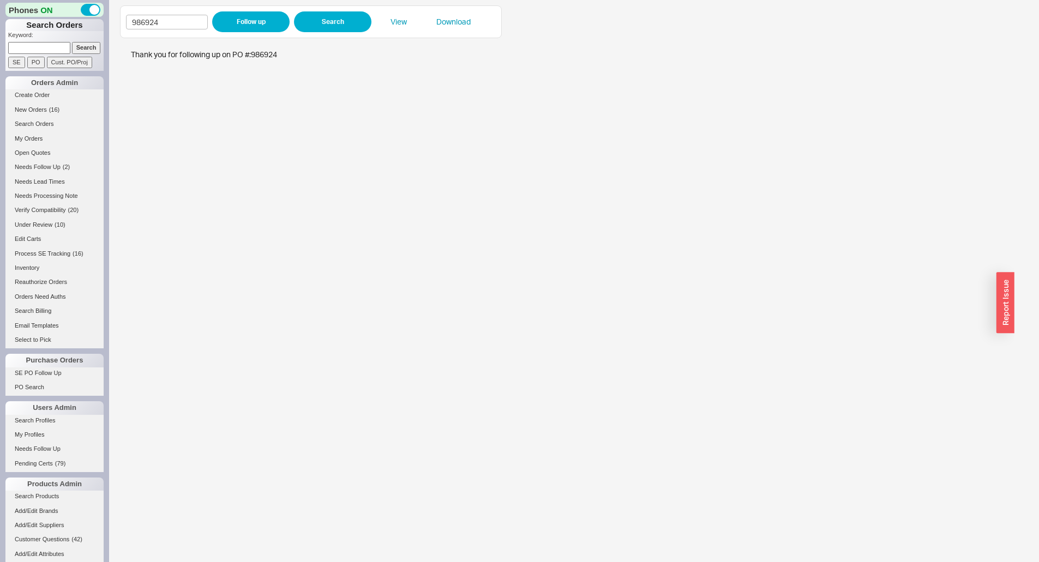
click at [195, 12] on div "986924 Follow up Search View Download" at bounding box center [311, 21] width 370 height 21
drag, startPoint x: 195, startPoint y: 12, endPoint x: 217, endPoint y: 11, distance: 21.8
click at [205, 12] on div "986924 Follow up Search View Download" at bounding box center [311, 21] width 370 height 21
click at [184, 20] on input "986924" at bounding box center [167, 22] width 82 height 15
drag, startPoint x: 184, startPoint y: 20, endPoint x: 217, endPoint y: 21, distance: 33.3
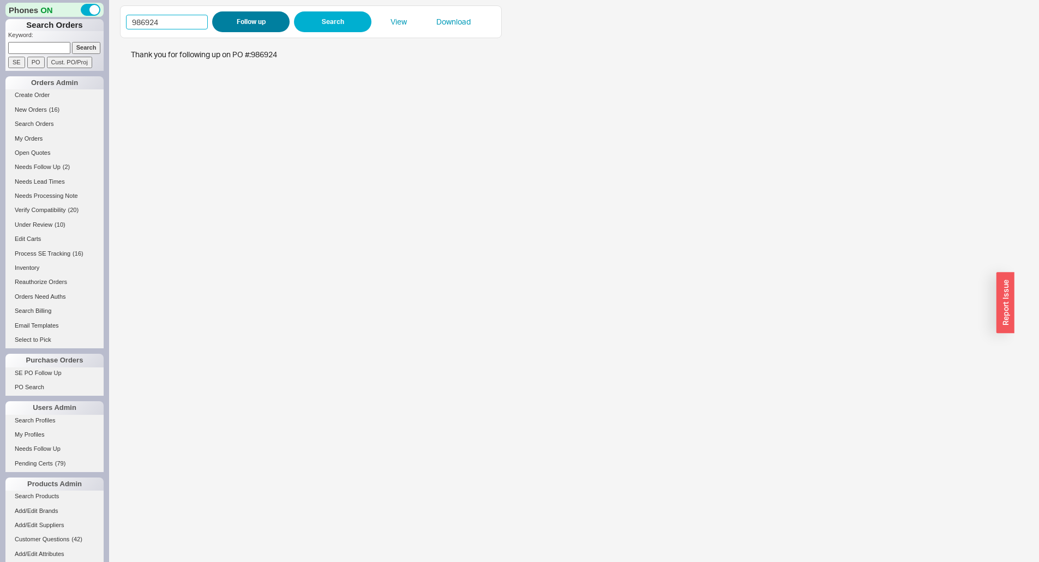
click at [187, 21] on input "986924" at bounding box center [167, 22] width 82 height 15
paste input "8451"
type input "988451"
click at [218, 22] on button "Follow up" at bounding box center [250, 21] width 77 height 21
click at [193, 30] on div "988451 Follow up Search View Download" at bounding box center [311, 21] width 370 height 21
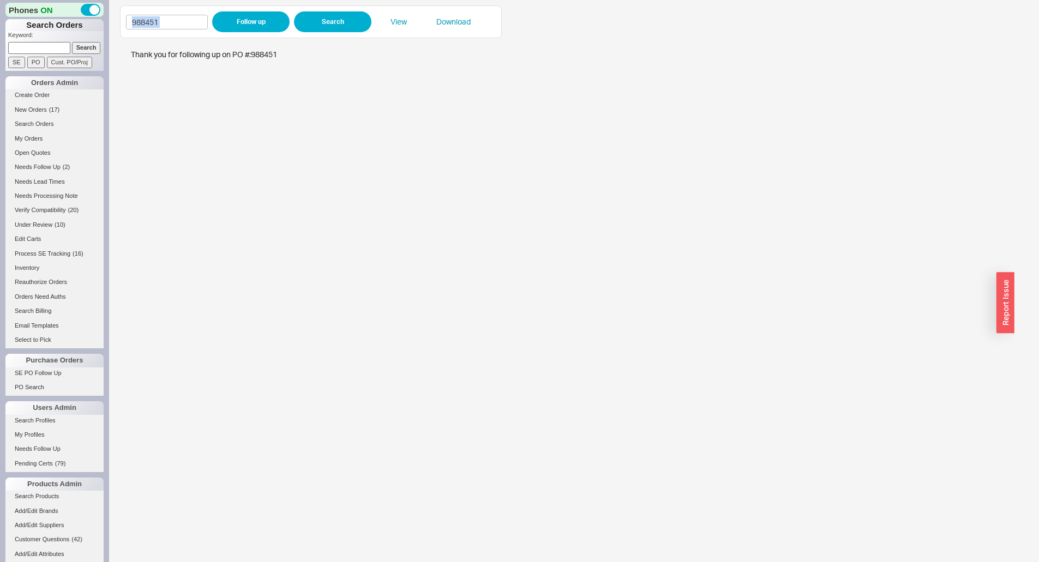
click at [193, 30] on div "988451 Follow up Search View Download" at bounding box center [311, 21] width 370 height 21
click at [197, 26] on input "988451" at bounding box center [167, 22] width 82 height 15
drag, startPoint x: 197, startPoint y: 26, endPoint x: 220, endPoint y: 26, distance: 22.9
click at [206, 26] on input "988451" at bounding box center [167, 22] width 82 height 15
paste input "273"
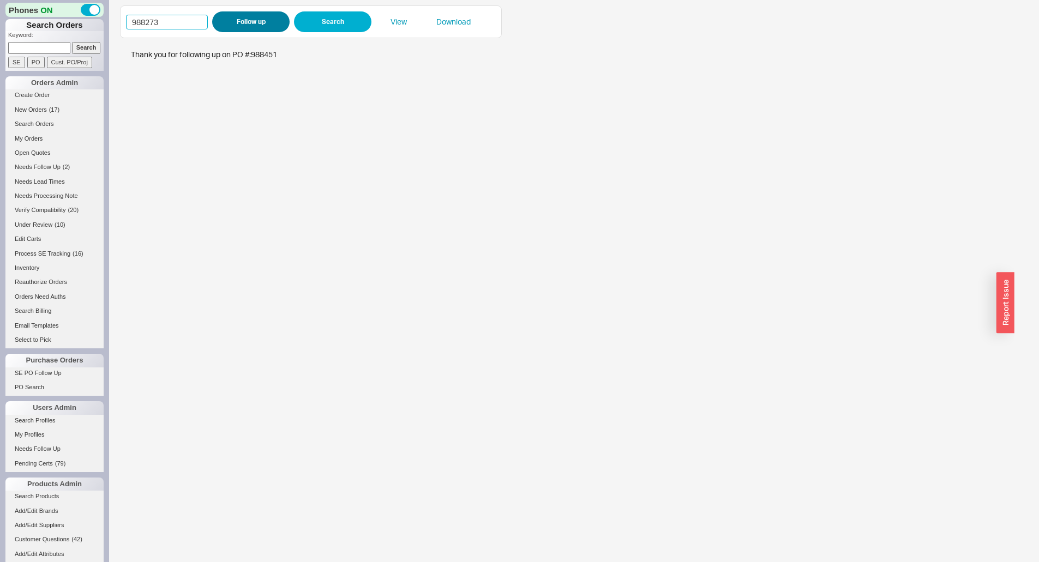
type input "988273"
click at [242, 26] on button "Follow up" at bounding box center [250, 21] width 77 height 21
click at [198, 21] on input "988273" at bounding box center [167, 22] width 82 height 15
drag, startPoint x: 198, startPoint y: 21, endPoint x: 224, endPoint y: 22, distance: 25.1
click at [199, 21] on input "988273" at bounding box center [167, 22] width 82 height 15
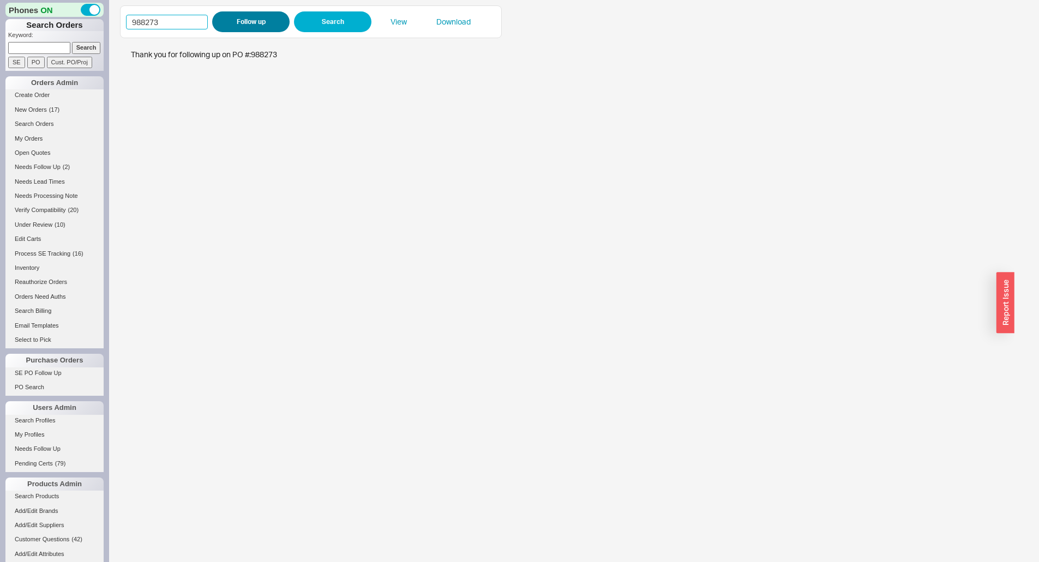
paste input "395"
type input "988395"
click at [224, 23] on button "Follow up" at bounding box center [250, 21] width 77 height 21
click at [177, 21] on input "988395" at bounding box center [167, 22] width 82 height 15
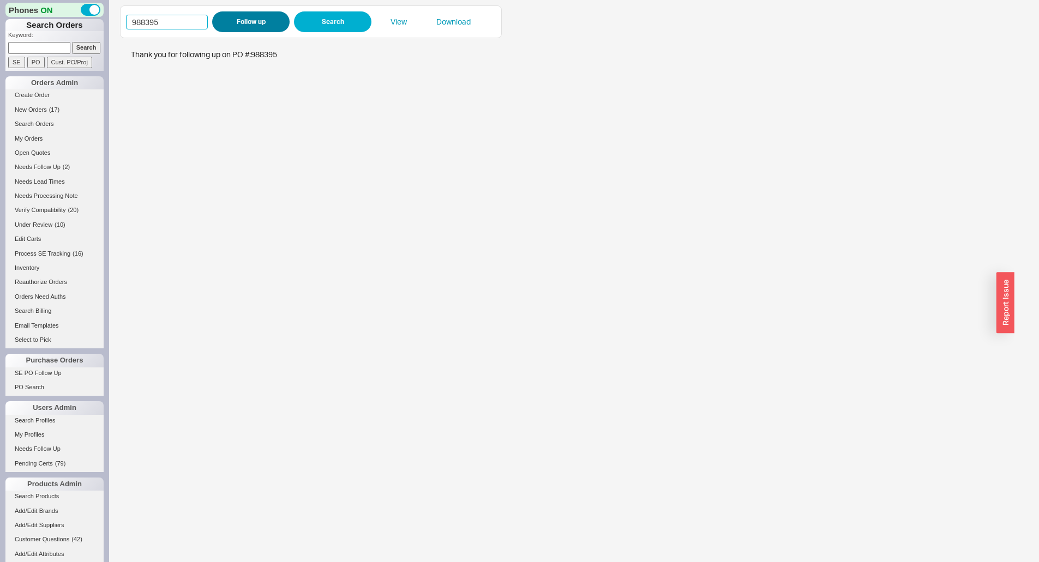
paste input "480"
type input "988480"
click at [231, 20] on button "Follow up" at bounding box center [250, 21] width 77 height 21
click at [171, 17] on input "988480" at bounding box center [167, 22] width 82 height 15
drag, startPoint x: 172, startPoint y: 17, endPoint x: 187, endPoint y: 17, distance: 14.7
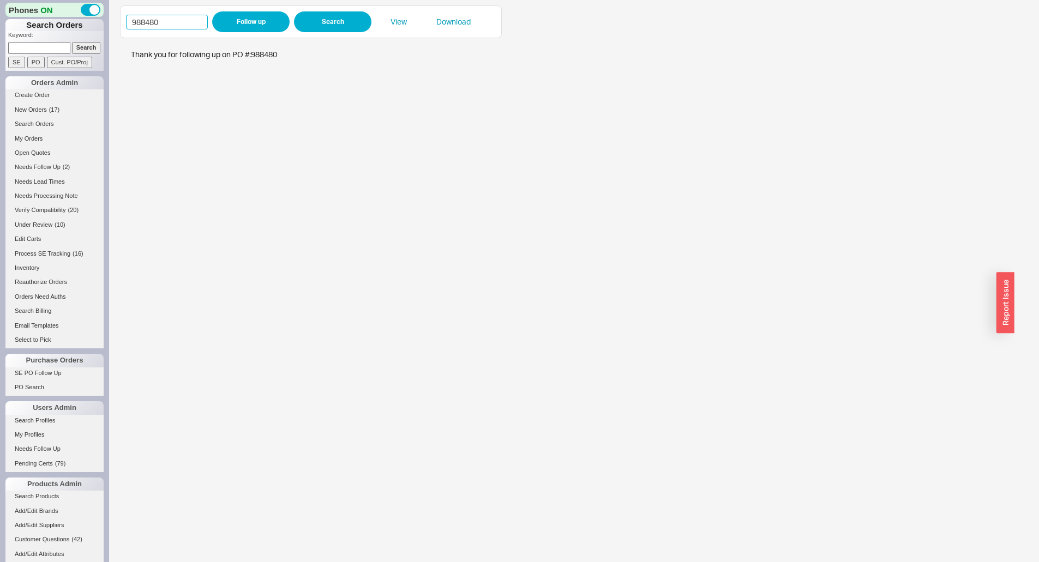
click at [177, 17] on input "988480" at bounding box center [167, 22] width 82 height 15
paste input "58"
type input "988458"
click at [249, 24] on button "Follow up" at bounding box center [250, 21] width 77 height 21
click at [150, 25] on input "988458" at bounding box center [167, 22] width 82 height 15
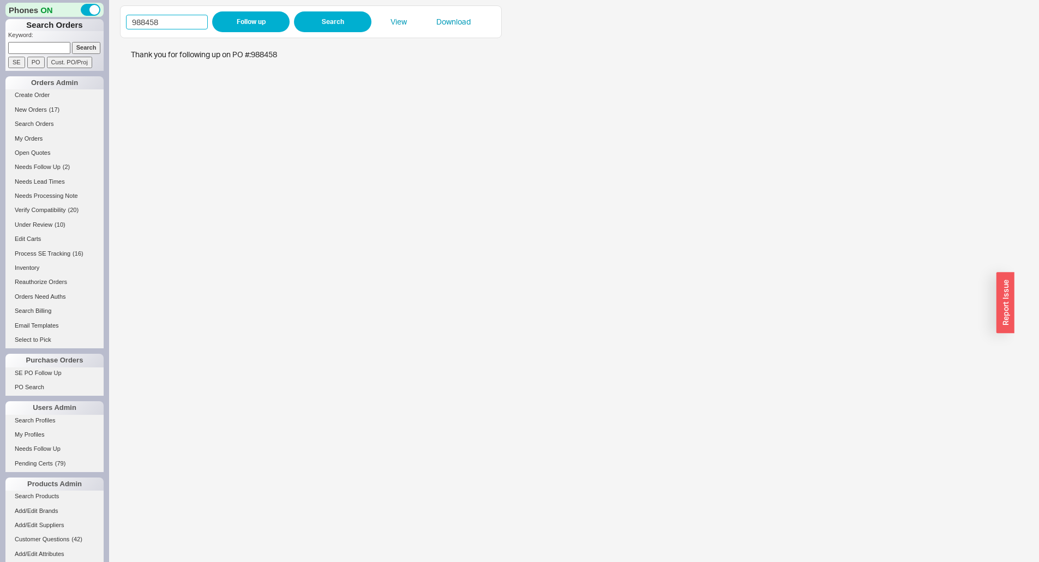
click at [150, 25] on input "988458" at bounding box center [167, 22] width 82 height 15
click at [162, 31] on div "988458 Follow up Search View Download" at bounding box center [311, 21] width 370 height 21
click at [171, 26] on input "988458" at bounding box center [167, 22] width 82 height 15
click at [171, 25] on input "988458" at bounding box center [167, 22] width 82 height 15
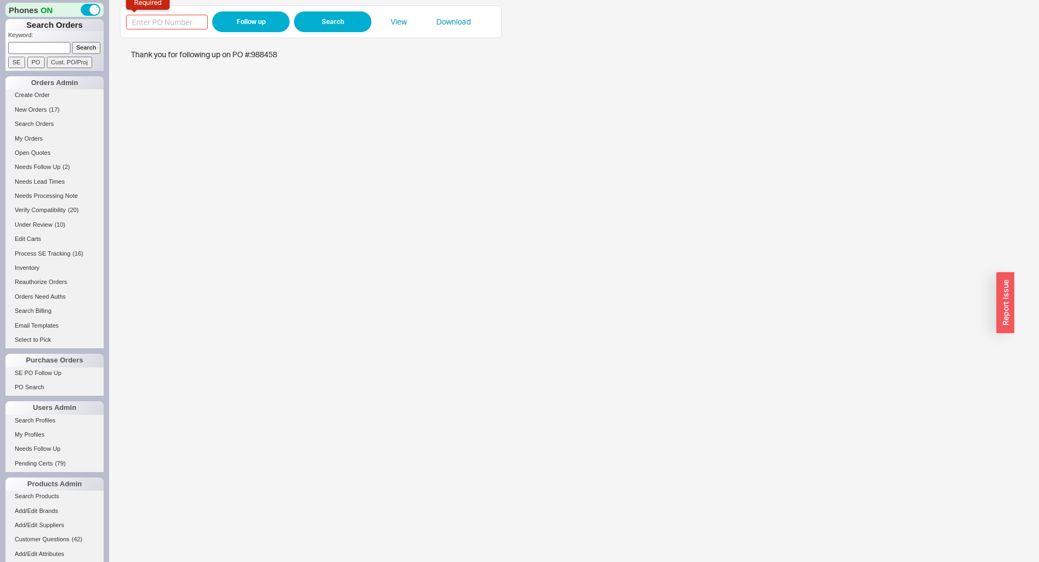
paste input "988480"
type input "988480"
click at [237, 11] on button "Follow up" at bounding box center [250, 21] width 77 height 21
click at [192, 20] on input "988480" at bounding box center [167, 22] width 82 height 15
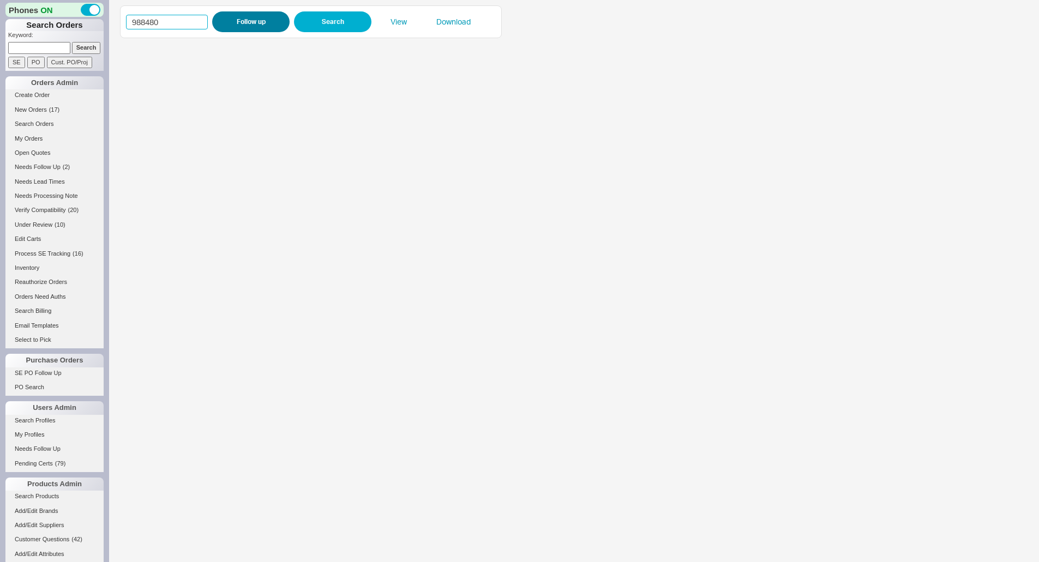
paste input "563"
type input "988563"
click at [248, 17] on button "Follow up" at bounding box center [250, 21] width 77 height 21
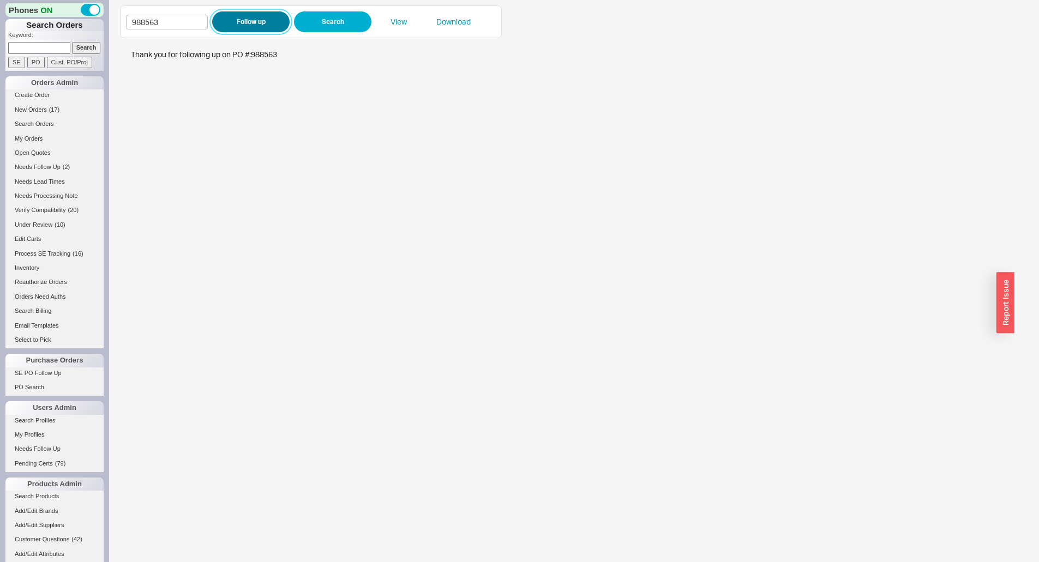
click at [260, 29] on button "Follow up" at bounding box center [250, 21] width 77 height 21
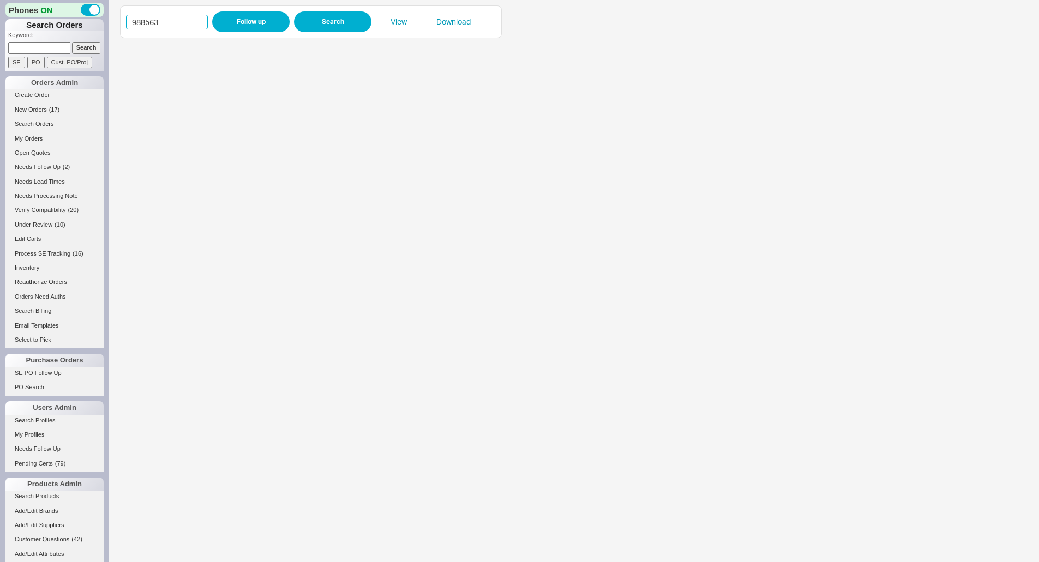
click at [152, 24] on input "988563" at bounding box center [167, 22] width 82 height 15
click at [159, 31] on div "988563 Follow up Search View Download" at bounding box center [311, 21] width 370 height 21
click at [204, 27] on input "988563" at bounding box center [167, 22] width 82 height 15
drag, startPoint x: 204, startPoint y: 27, endPoint x: 235, endPoint y: 21, distance: 31.7
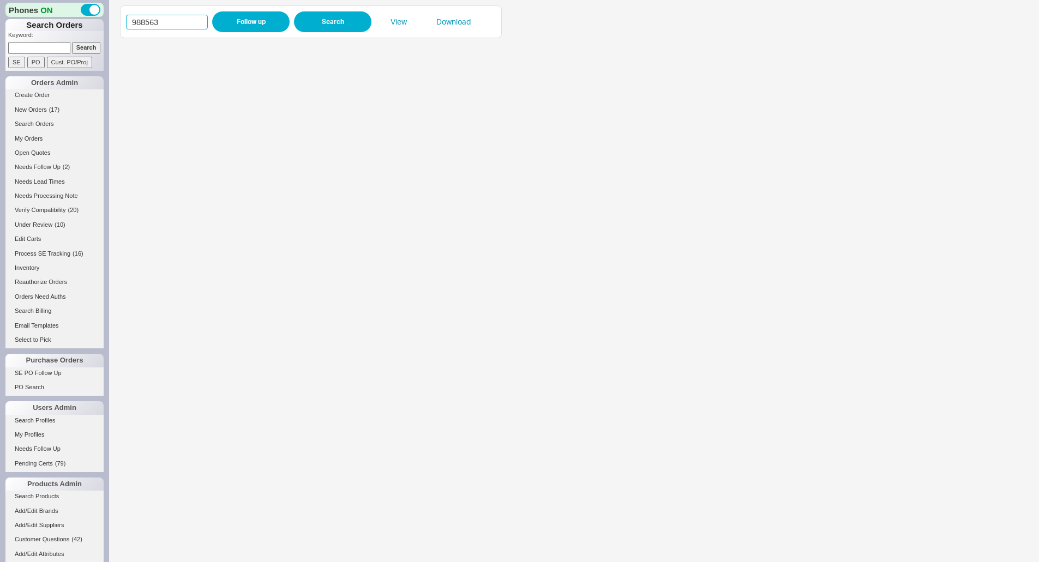
click at [205, 27] on input "988563" at bounding box center [167, 22] width 82 height 15
paste input "58"
type input "988558"
click at [236, 20] on button "Follow up" at bounding box center [250, 21] width 77 height 21
click at [194, 16] on input "988558" at bounding box center [167, 22] width 82 height 15
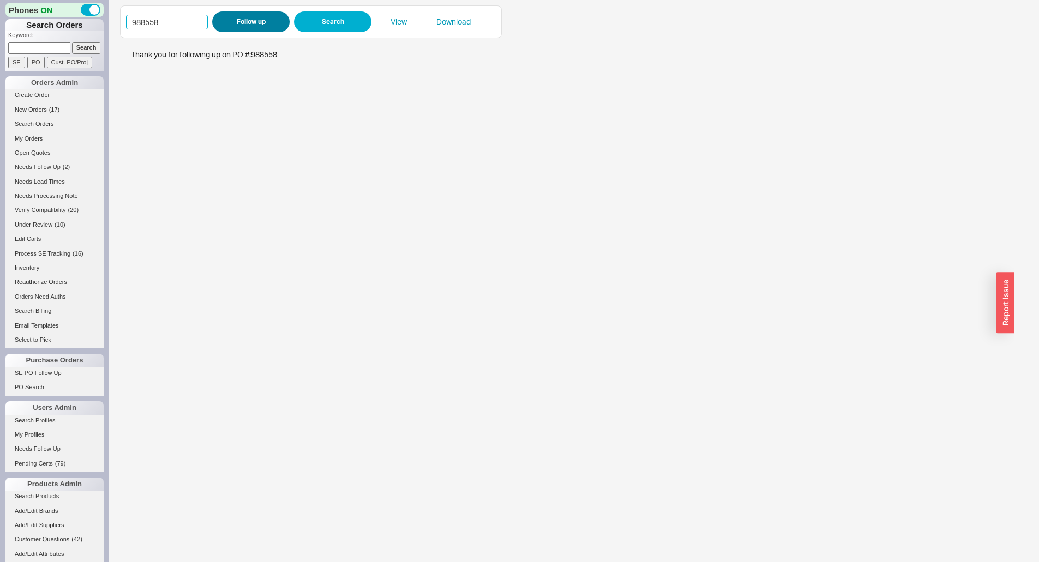
drag, startPoint x: 194, startPoint y: 16, endPoint x: 234, endPoint y: 19, distance: 40.4
click at [199, 16] on input "988558" at bounding box center [167, 22] width 82 height 15
paste input "7591"
type input "987591"
click at [234, 19] on button "Follow up" at bounding box center [250, 21] width 77 height 21
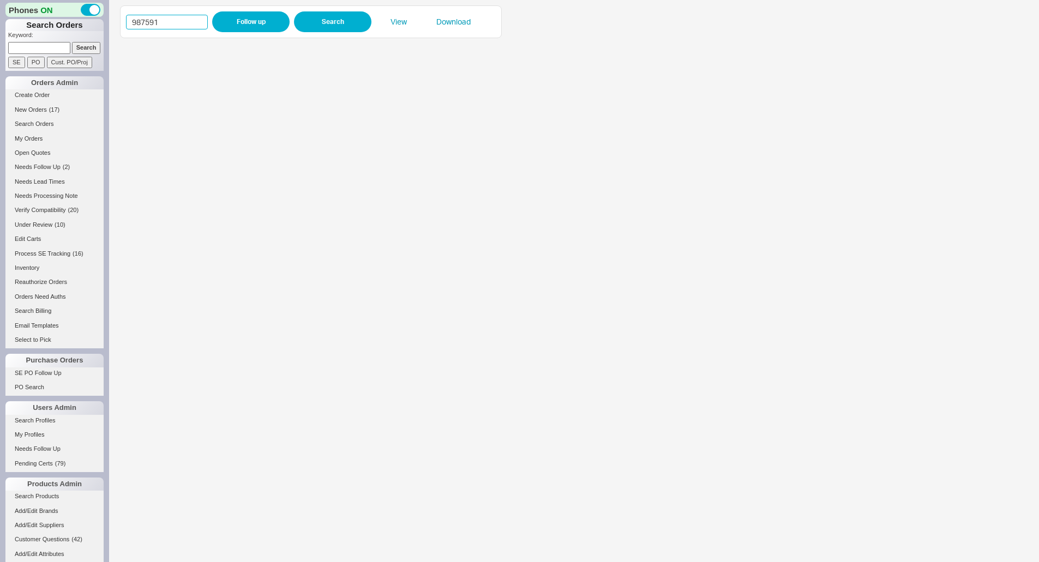
click at [171, 27] on input "987591" at bounding box center [167, 22] width 82 height 15
paste input "8399"
type input "988399"
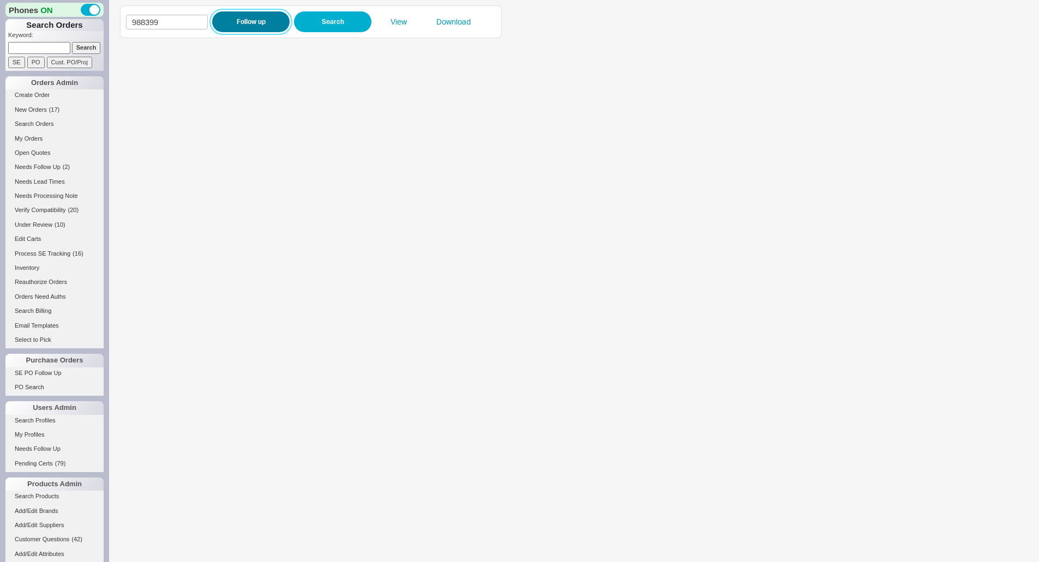
click at [229, 24] on button "Follow up" at bounding box center [250, 21] width 77 height 21
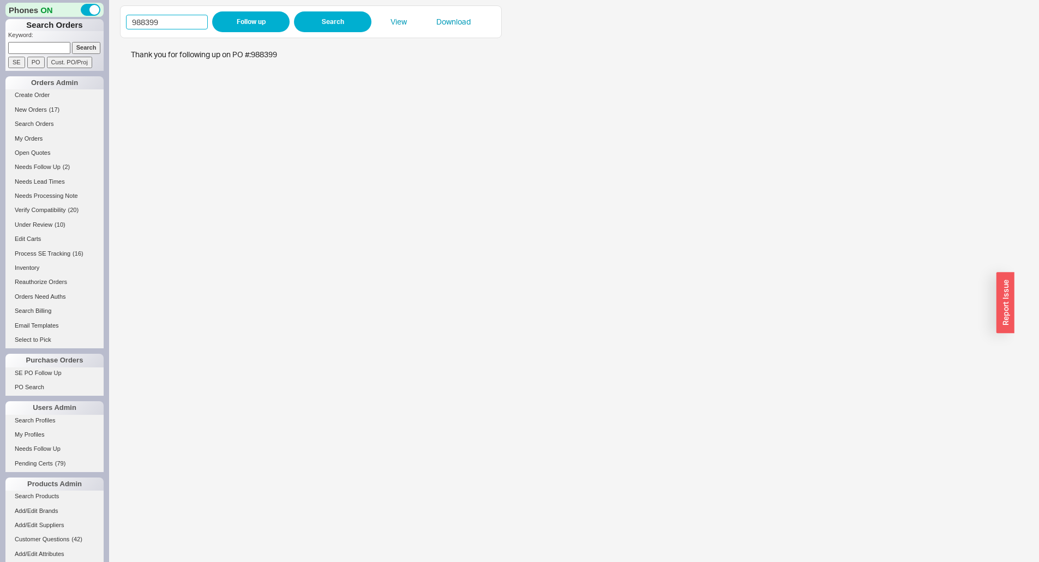
click at [173, 21] on input "988399" at bounding box center [167, 22] width 82 height 15
paste input "62"
type input "988362"
click at [256, 28] on button "Follow up" at bounding box center [250, 21] width 77 height 21
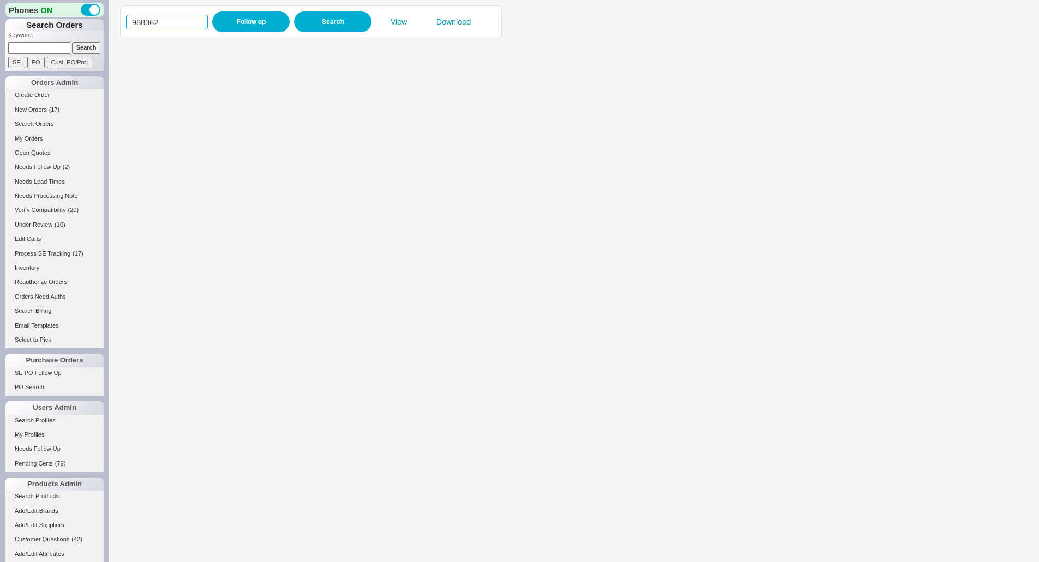
click at [146, 22] on input "988362" at bounding box center [167, 22] width 82 height 15
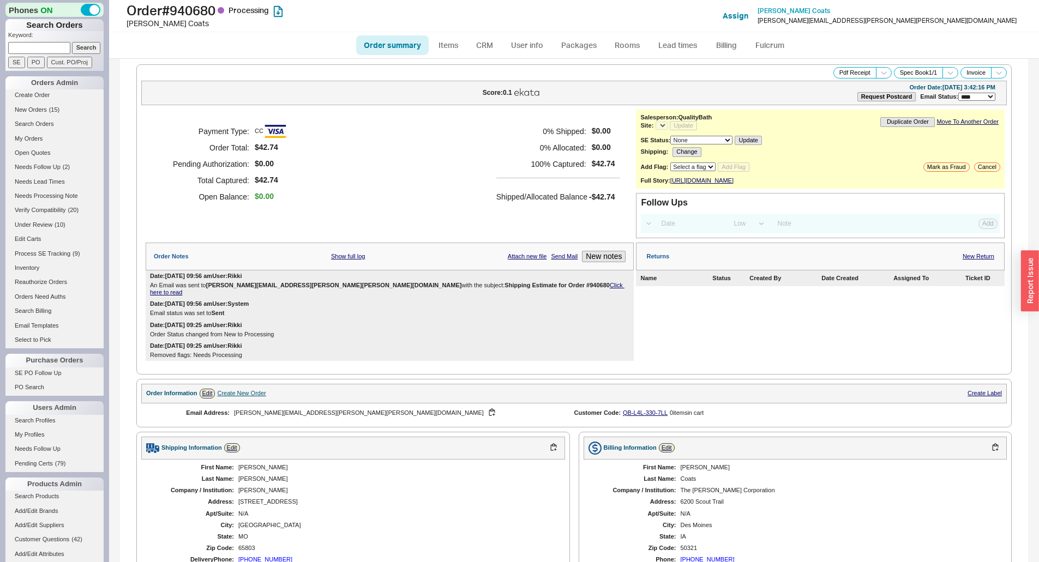
select select "LOW"
select select "3"
select select "*"
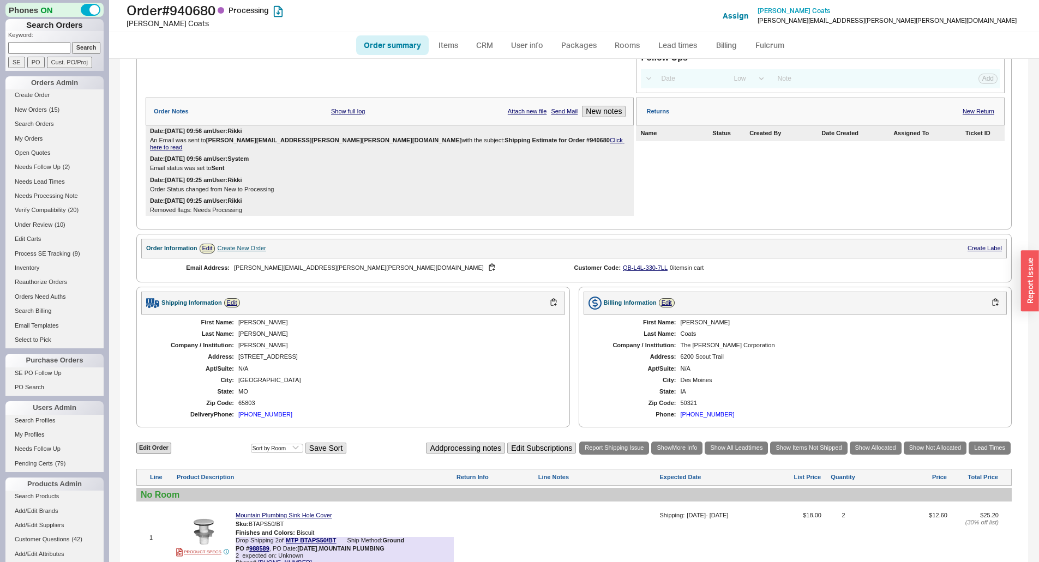
scroll to position [275, 0]
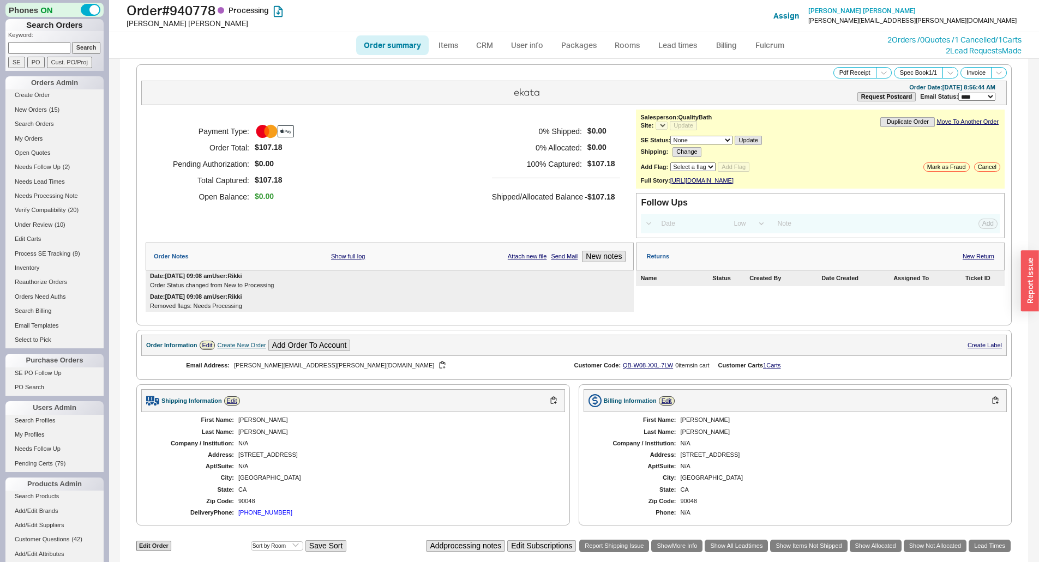
select select "*"
select select "LOW"
select select "3"
select select "*"
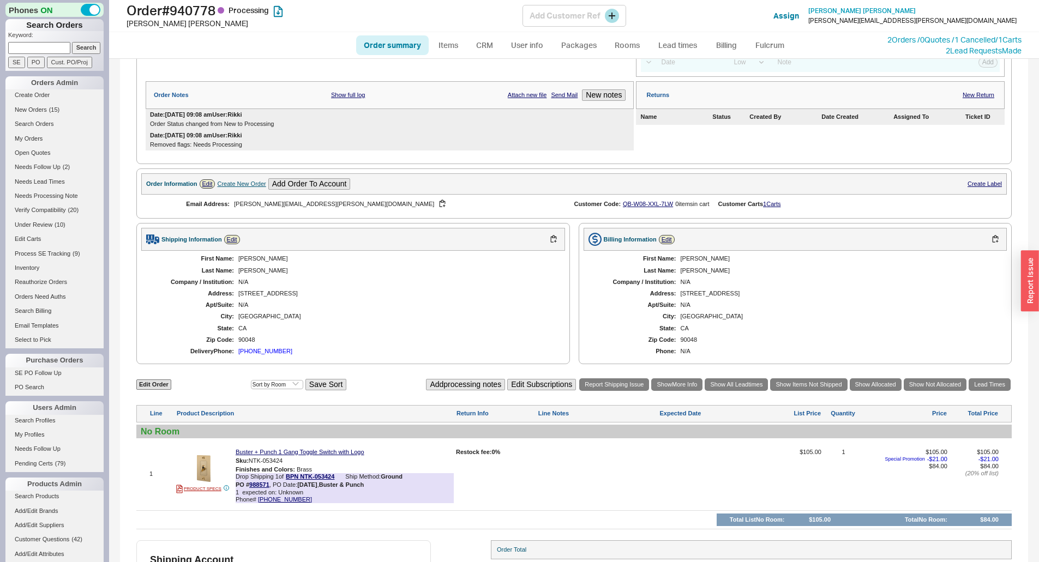
scroll to position [41, 0]
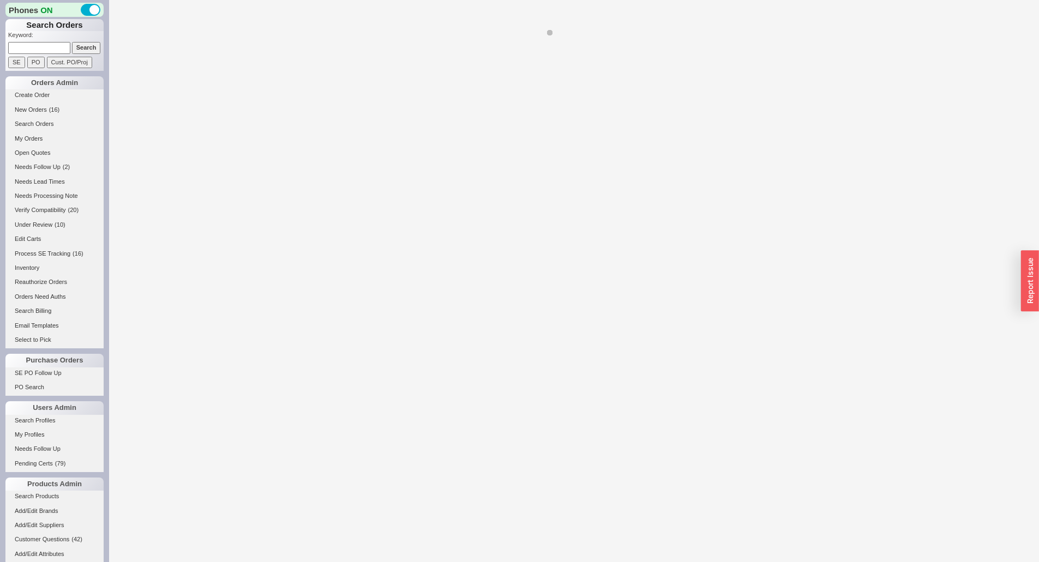
select select "LOW"
select select "3"
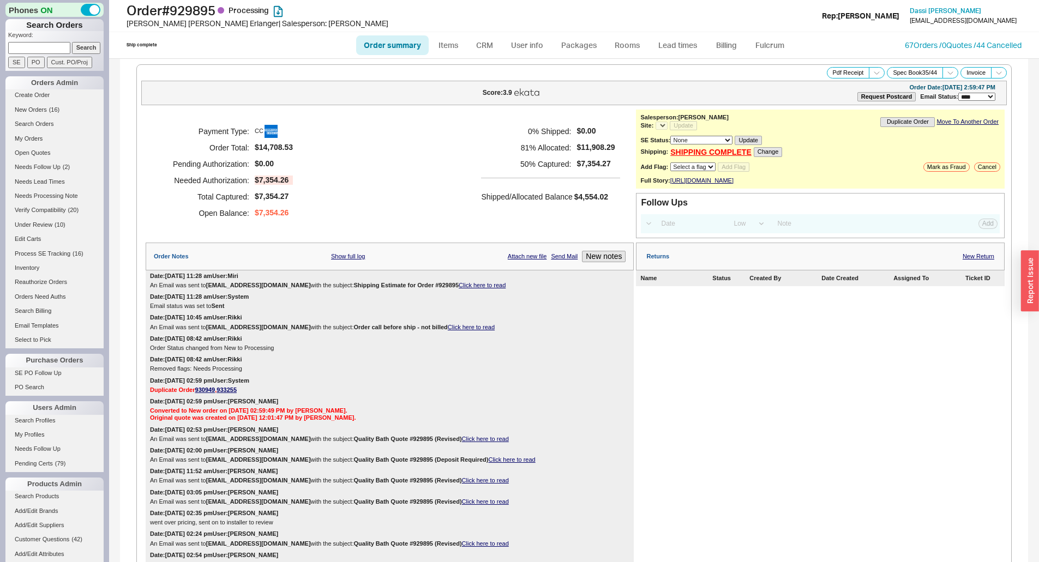
select select "*"
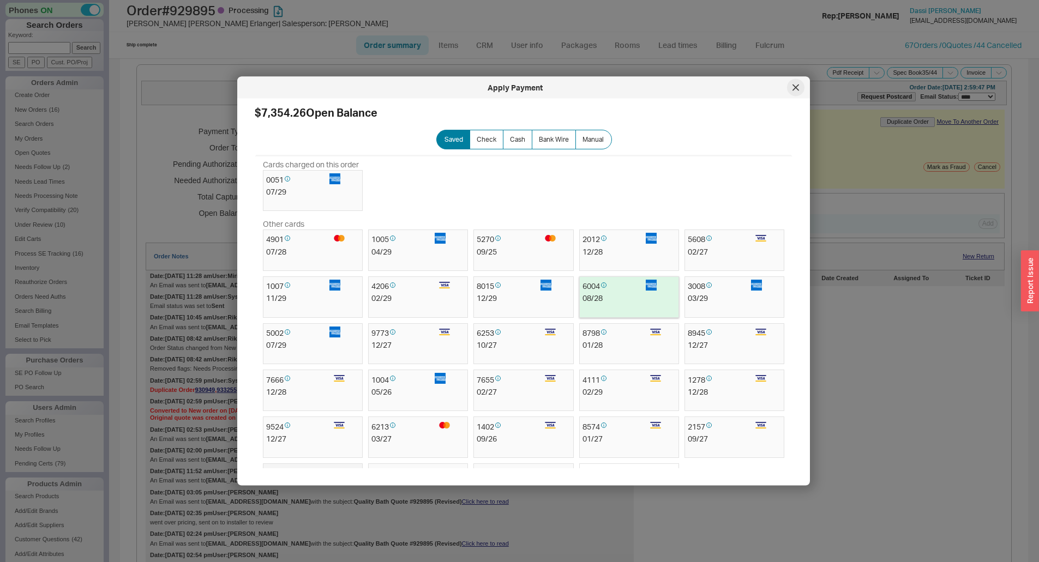
click at [786, 87] on div "Apply Payment" at bounding box center [515, 87] width 544 height 11
click at [797, 94] on div at bounding box center [795, 87] width 17 height 17
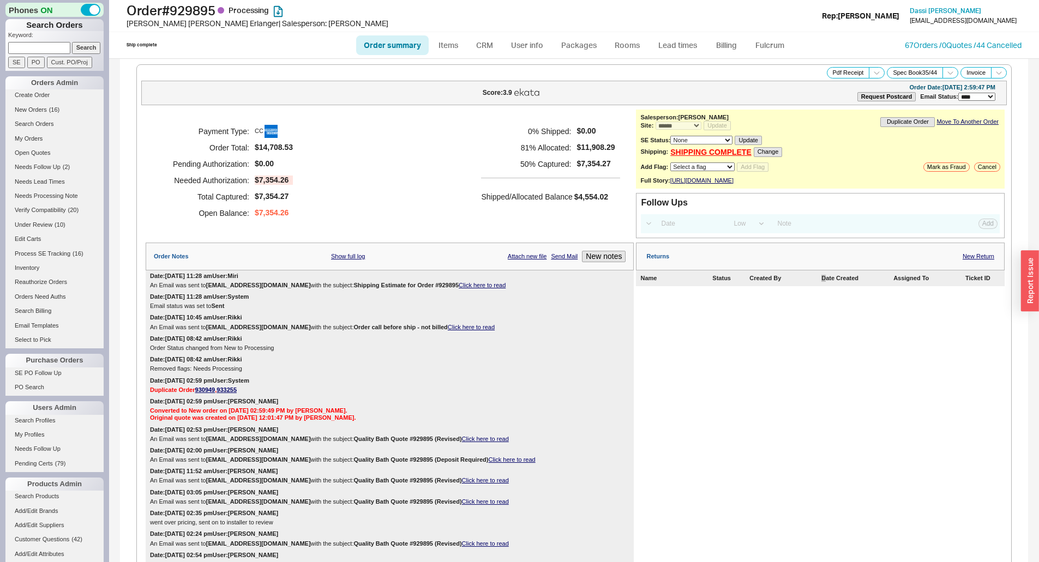
drag, startPoint x: 817, startPoint y: 539, endPoint x: 815, endPoint y: 528, distance: 11.2
click at [815, 531] on div "Returns New Return Name Status Created By Date Created Assigned To Ticket ID" at bounding box center [820, 407] width 369 height 328
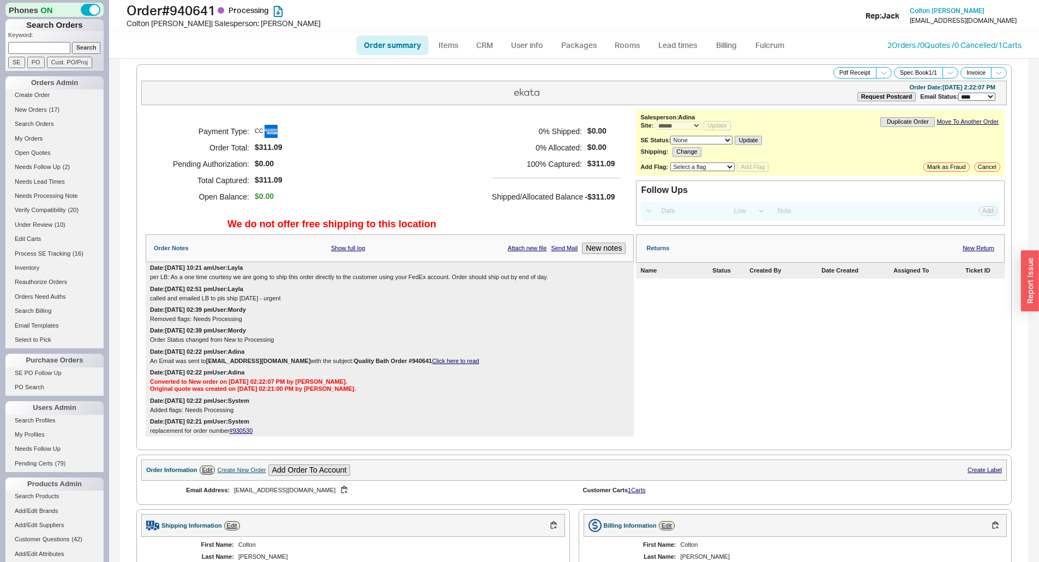
select select "*"
select select "LOW"
select select "3"
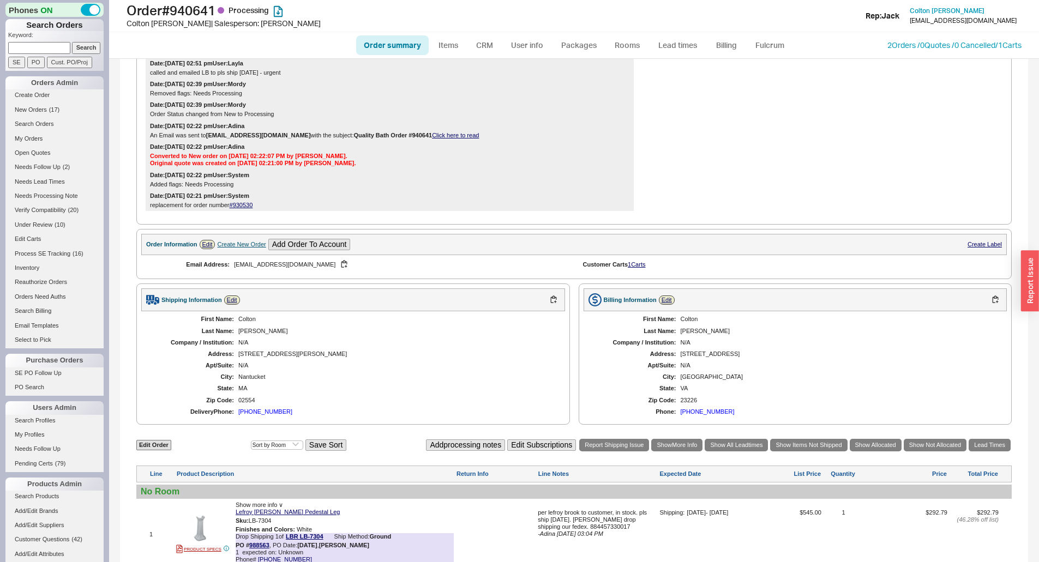
scroll to position [352, 0]
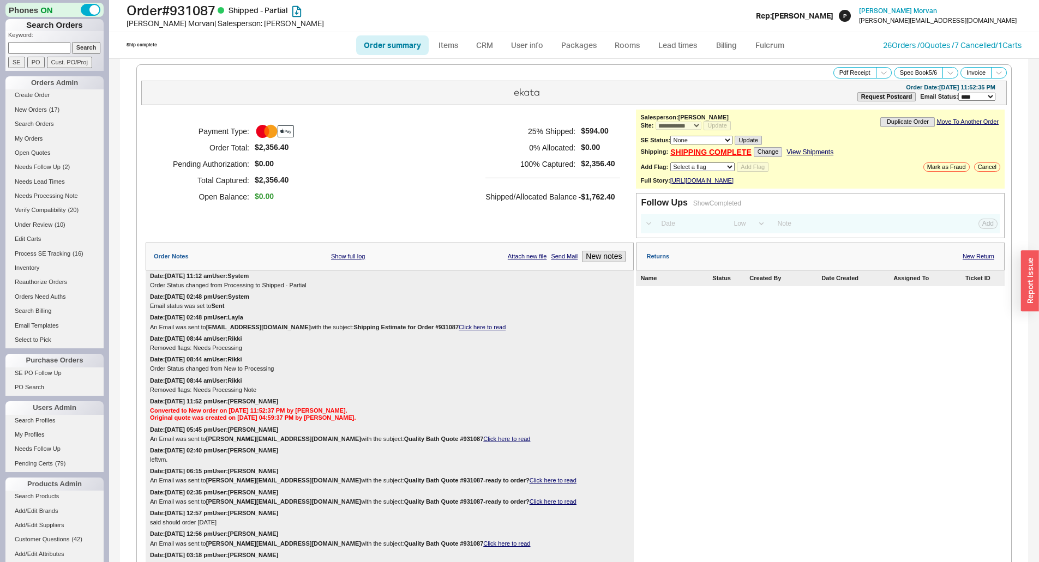
select select "**"
select select "LOW"
select select "3"
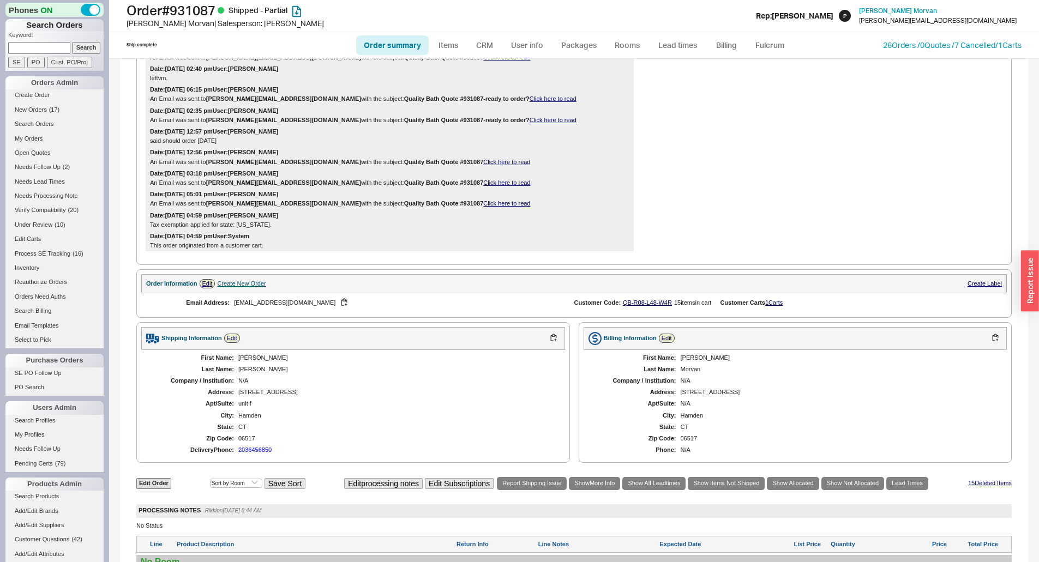
scroll to position [872, 0]
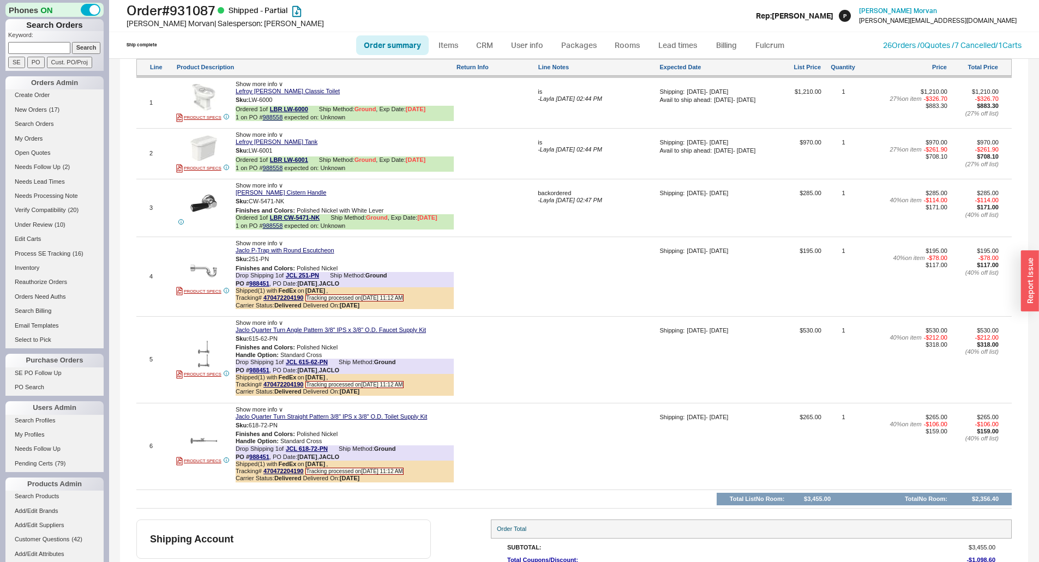
drag, startPoint x: 294, startPoint y: 210, endPoint x: 285, endPoint y: 216, distance: 10.6
click at [294, 207] on button "button" at bounding box center [292, 201] width 13 height 10
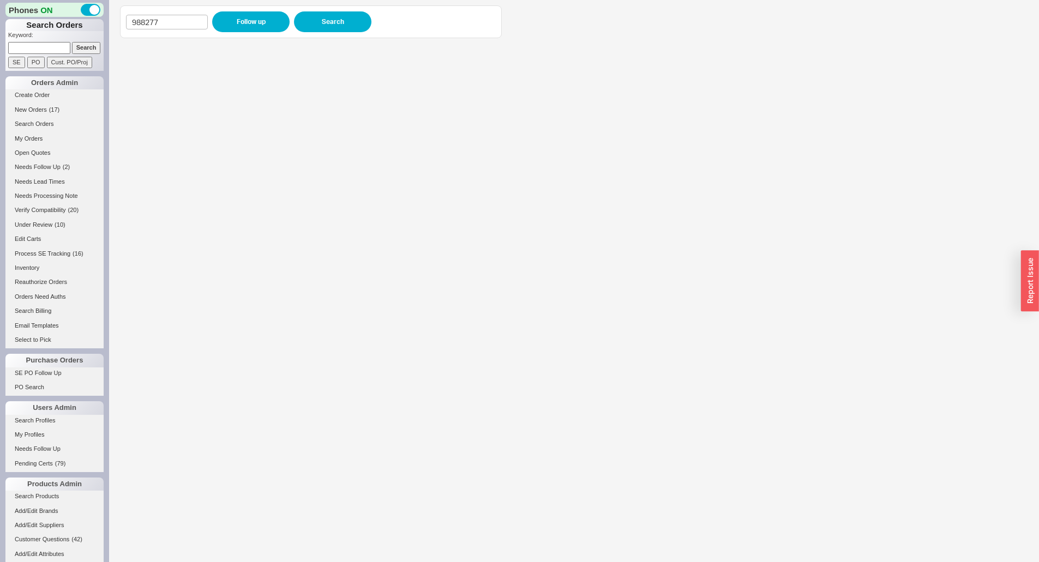
click at [233, 23] on button "Follow up" at bounding box center [250, 21] width 77 height 21
click at [172, 20] on input at bounding box center [167, 22] width 82 height 15
type input "975393"
click at [240, 19] on button "Follow up" at bounding box center [250, 21] width 77 height 21
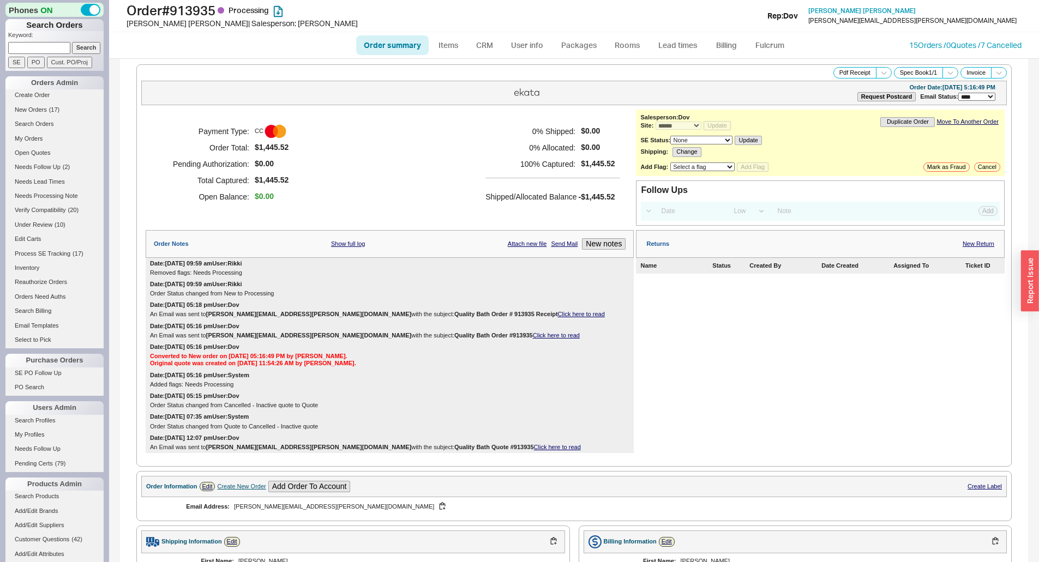
select select "*"
select select "LOW"
select select "3"
click at [755, 297] on div "Returns New Return Name Status Created By Date Created Assigned To Ticket ID" at bounding box center [820, 341] width 369 height 223
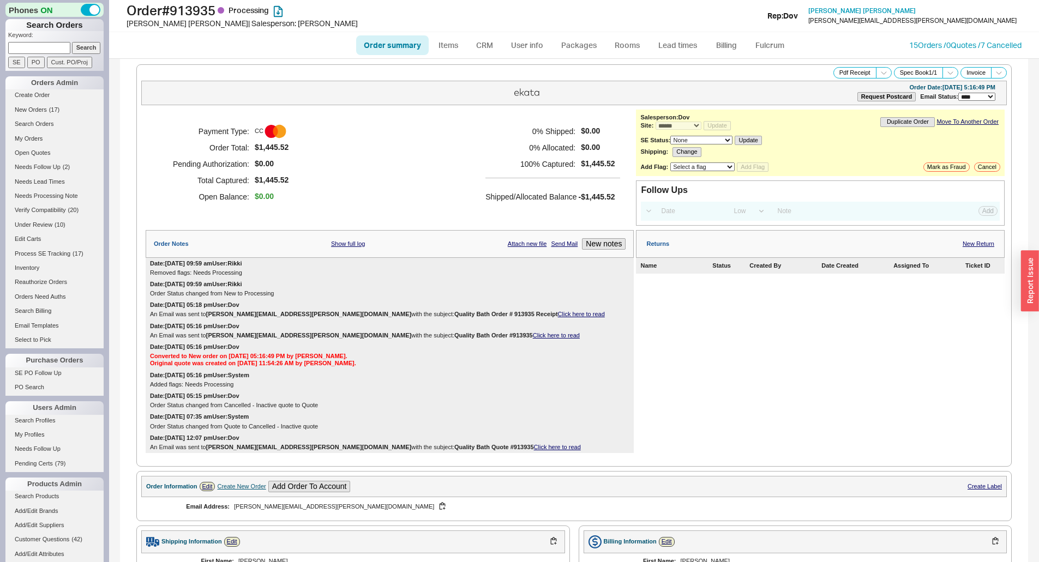
scroll to position [412, 0]
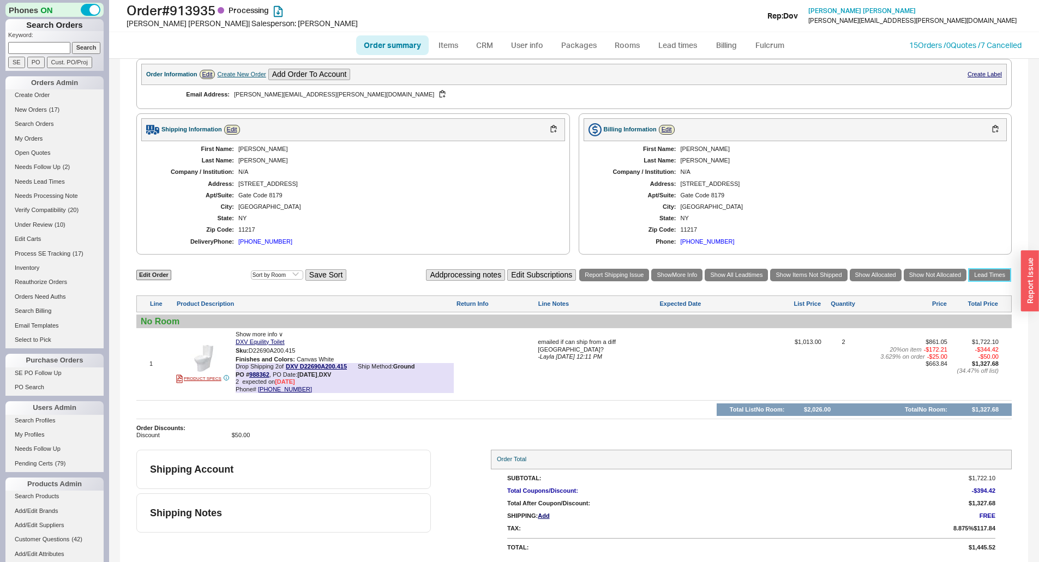
click at [993, 272] on link "Lead Times" at bounding box center [989, 275] width 42 height 13
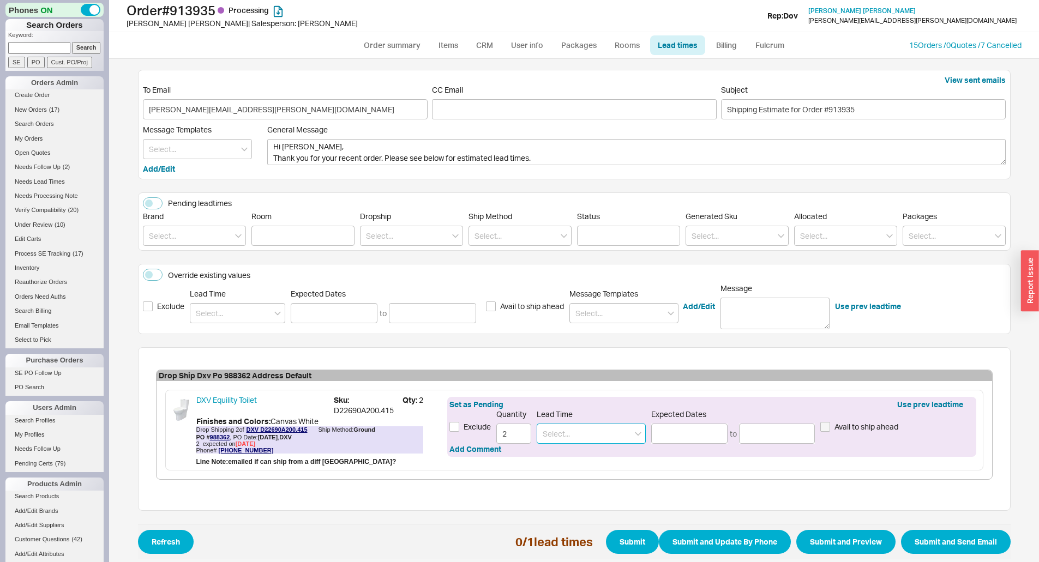
click at [565, 428] on input at bounding box center [591, 434] width 109 height 20
click at [559, 459] on div "6 - 8 Business Days" at bounding box center [591, 457] width 108 height 20
type input "6 - 8 Business Days"
type input "09/26/2025"
type input "09/30/2025"
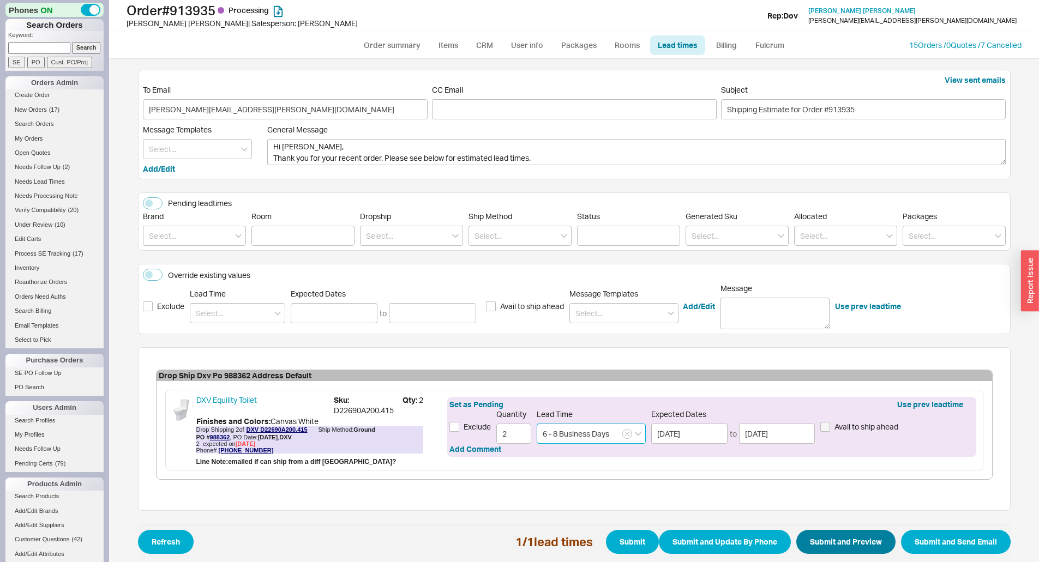
type input "6 - 8 Business Days"
click at [842, 544] on button "Submit and Preview" at bounding box center [845, 542] width 99 height 24
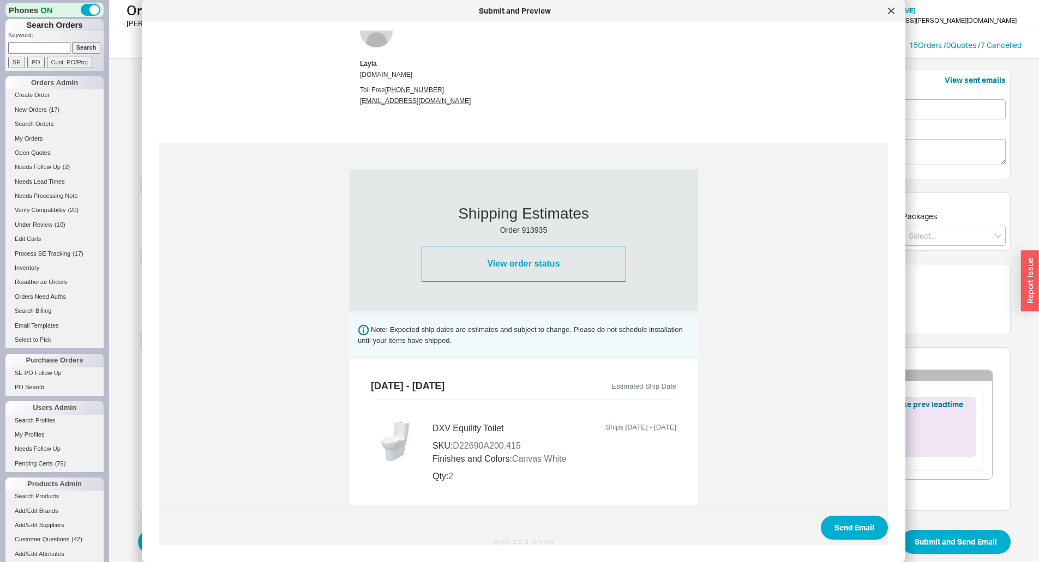
scroll to position [332, 0]
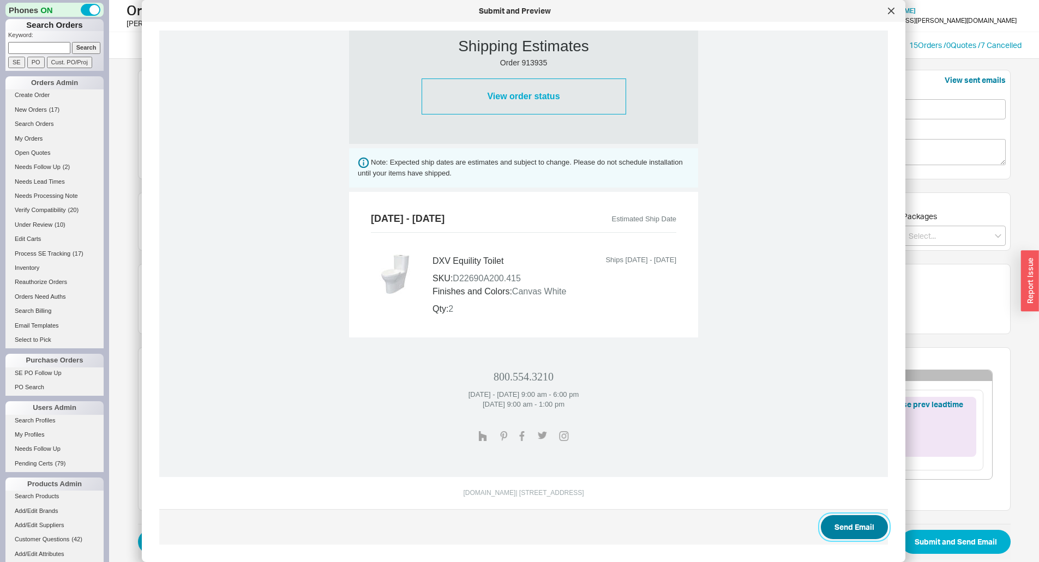
click at [850, 526] on button "Send Email" at bounding box center [854, 527] width 67 height 24
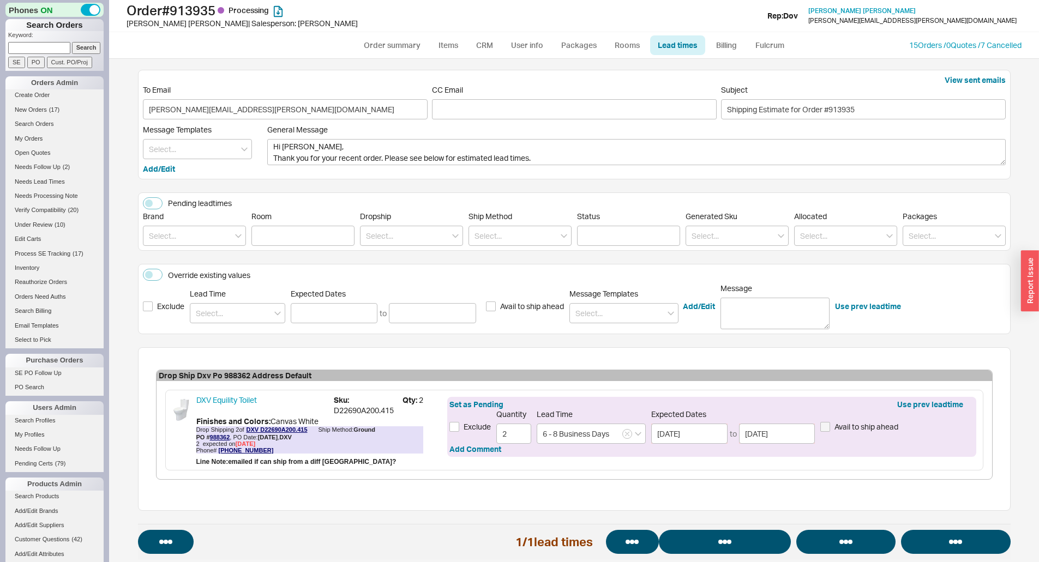
select select "*"
select select "LOW"
select select "3"
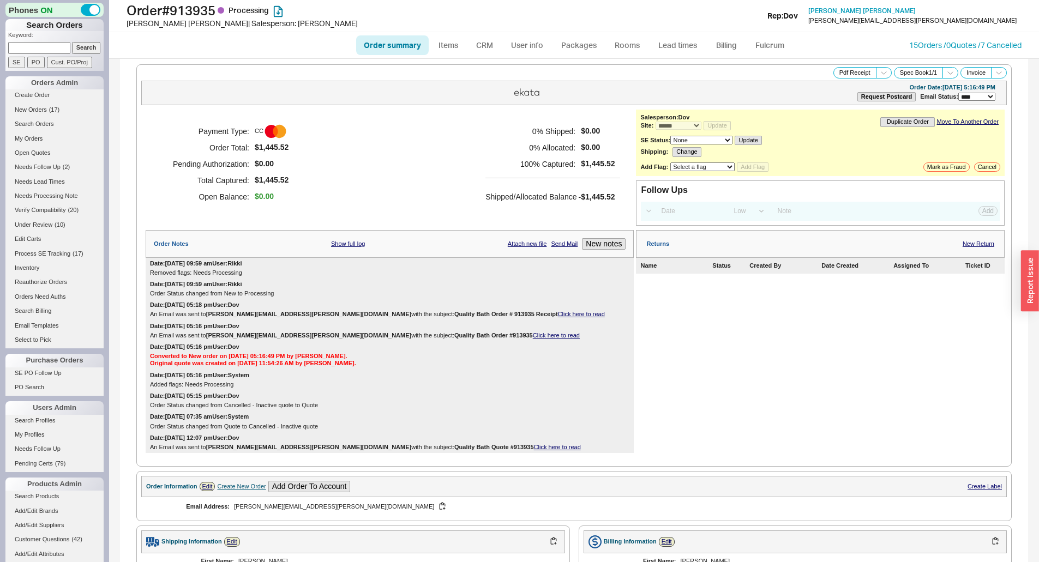
select select "*"
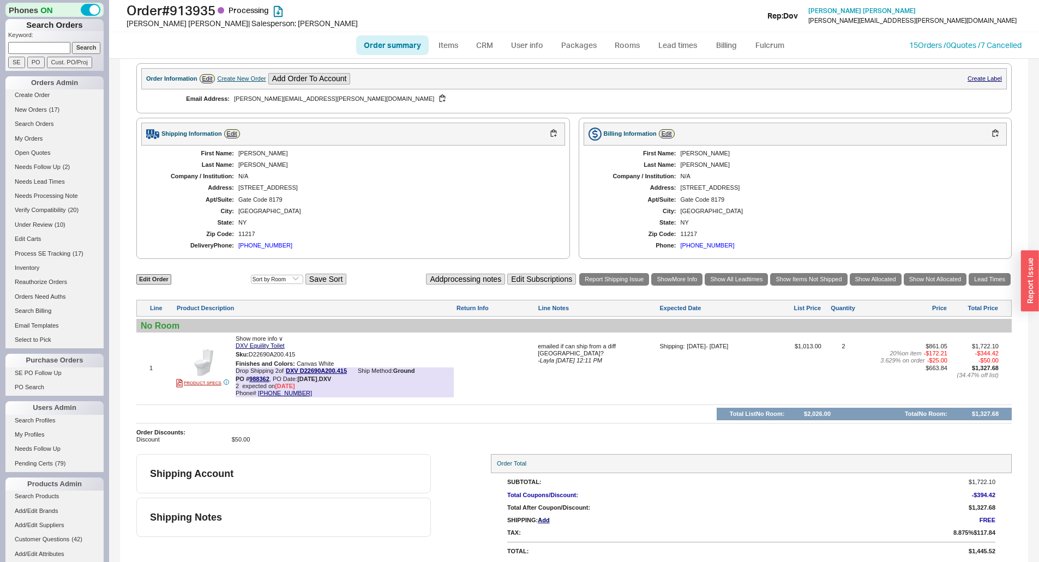
scroll to position [454, 0]
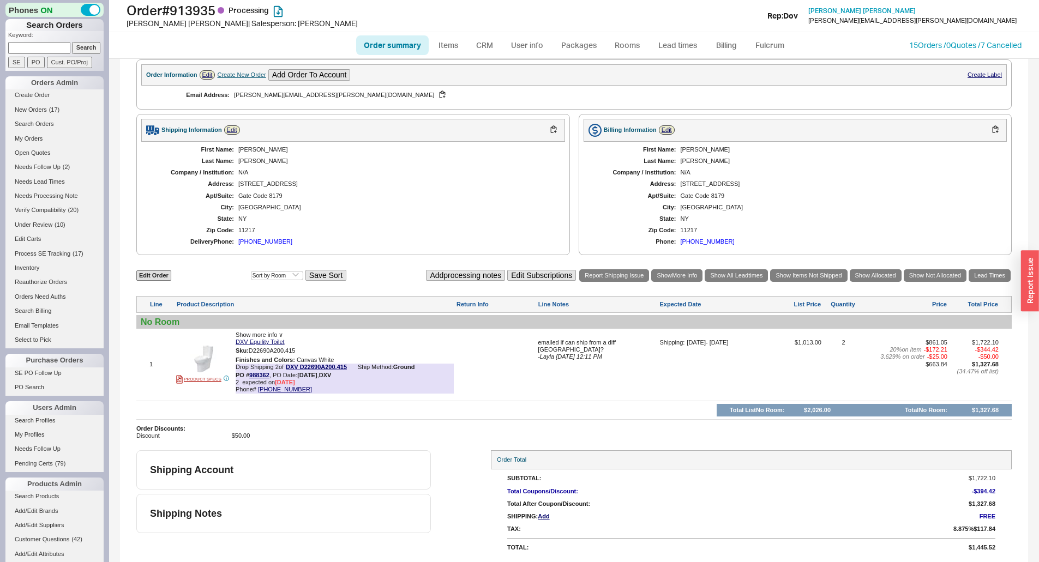
click at [556, 362] on div "emailed if can ship from a diff DC? - Layla 09/17/2025 12:11 PM" at bounding box center [597, 368] width 119 height 59
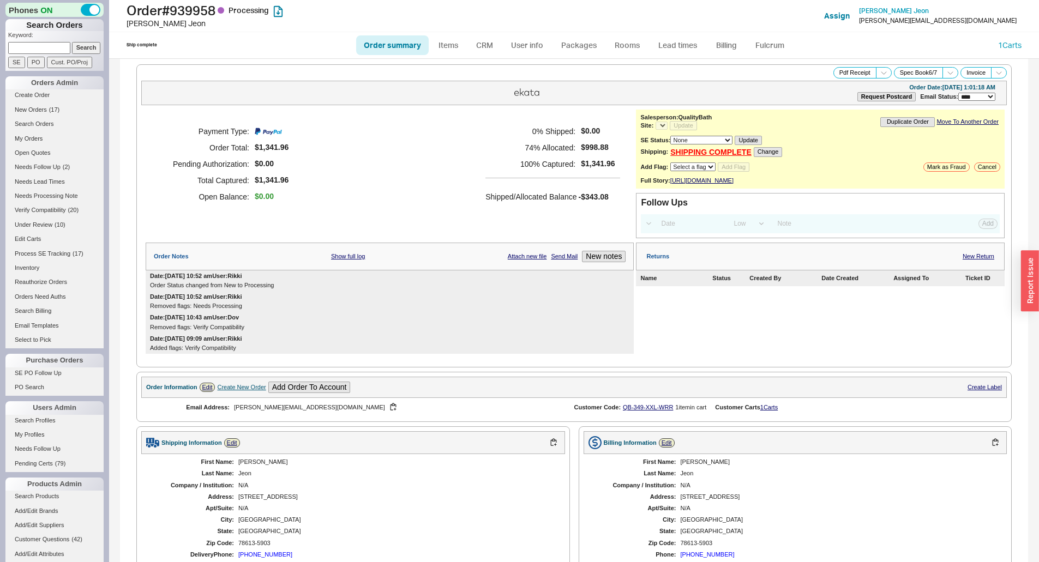
select select "*"
select select "LOW"
select select "3"
select select "*"
drag, startPoint x: 939, startPoint y: 372, endPoint x: 937, endPoint y: 366, distance: 5.7
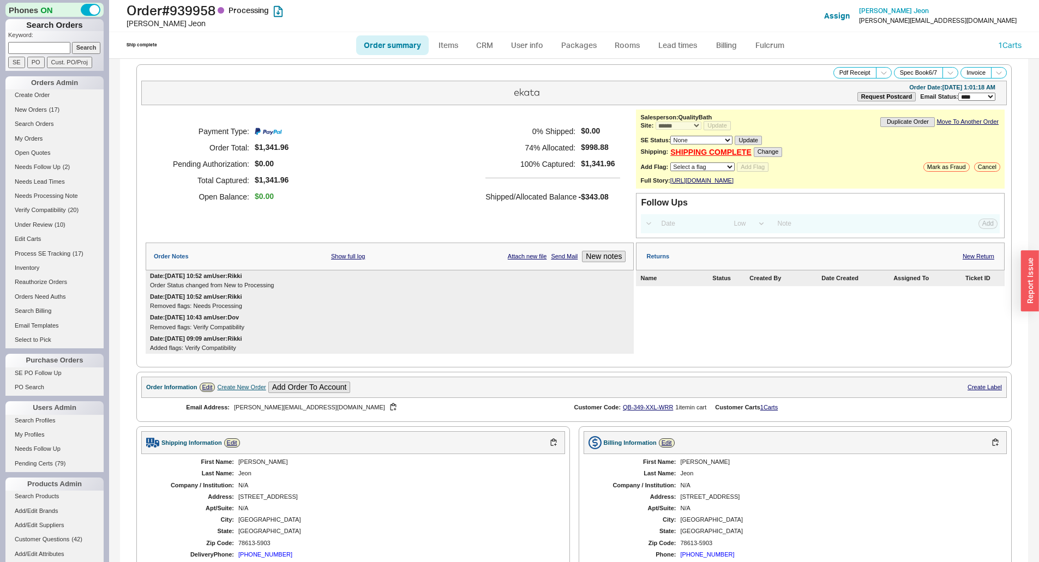
click at [938, 368] on div "**********" at bounding box center [573, 216] width 875 height 304
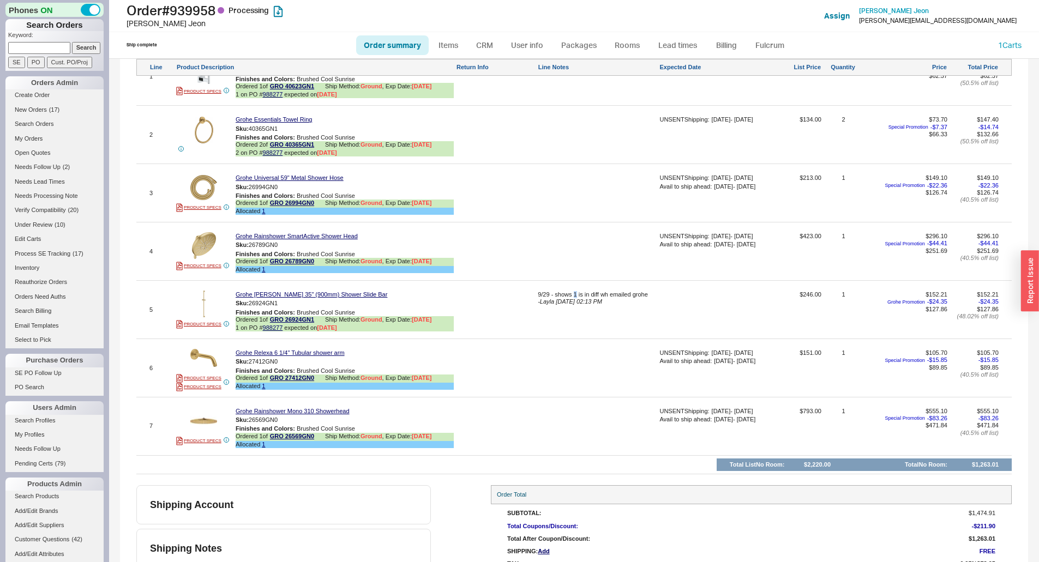
click at [574, 294] on div "5 PRODUCT SPECS Grohe [PERSON_NAME] 35" (900mm) Shower Slide Bar Sku: 26924GN1 …" at bounding box center [573, 310] width 875 height 52
click at [574, 298] on div "9/29 - shows 1 is in diff wh emailed grohe" at bounding box center [597, 294] width 119 height 7
click at [574, 303] on textarea "9/29 - shows 1 is in diff wh emailed grohe" at bounding box center [597, 299] width 119 height 17
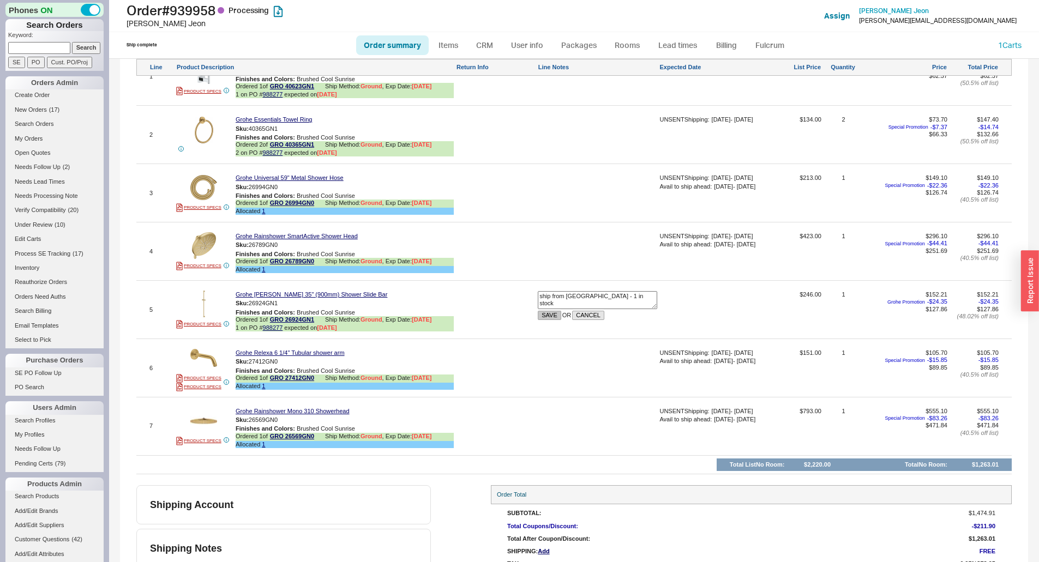
type textarea "ship from [GEOGRAPHIC_DATA] - 1 in stock"
click at [544, 320] on button "SAVE" at bounding box center [549, 315] width 23 height 9
click at [667, 42] on link "Lead times" at bounding box center [677, 45] width 55 height 20
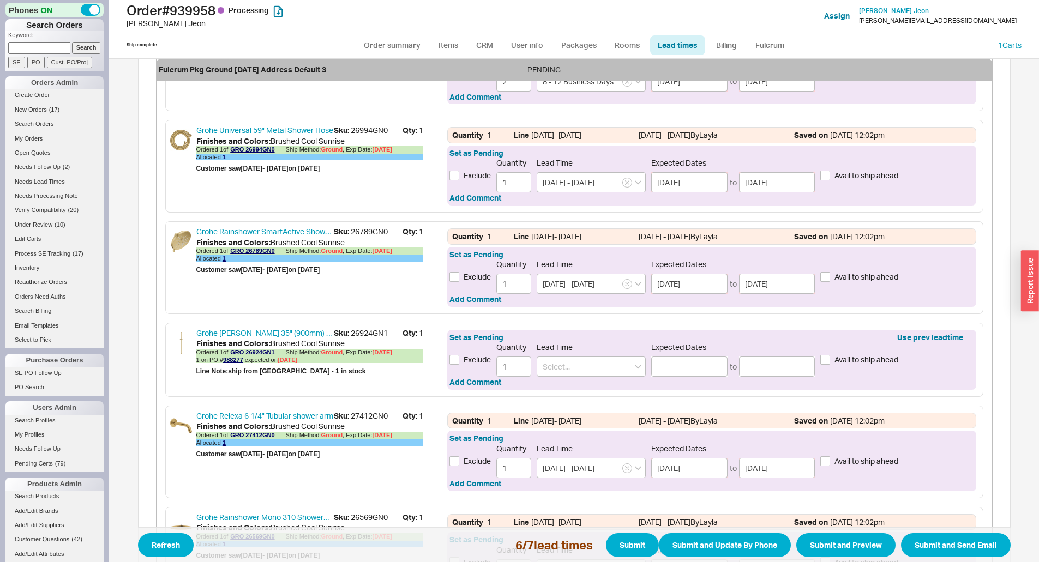
scroll to position [571, 0]
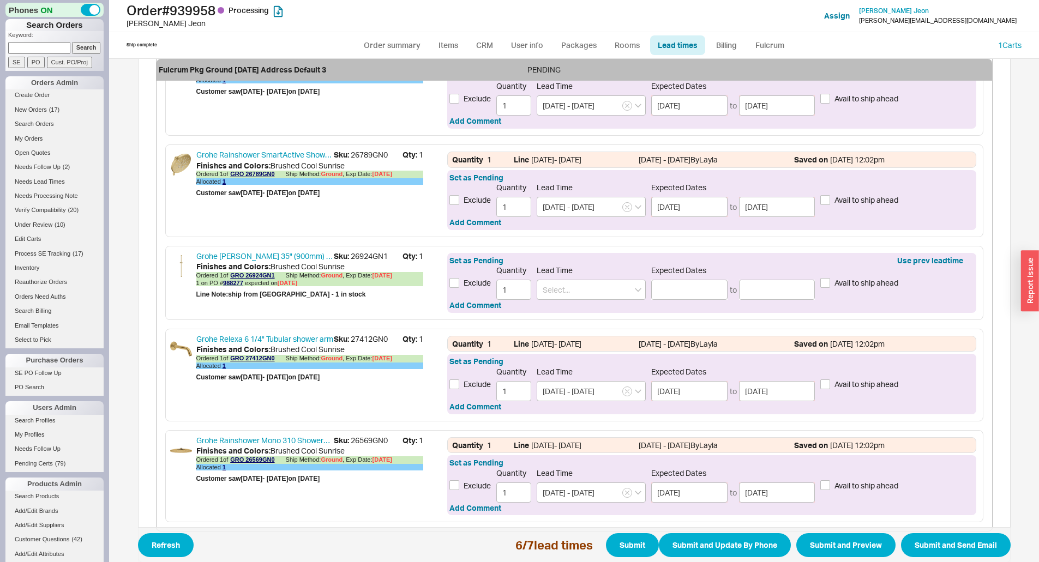
click at [675, 307] on div "Set as Pending Use prev leadtime Exclude Quantity 1 Lead Time Expected Dates to…" at bounding box center [711, 283] width 528 height 60
click at [678, 289] on input at bounding box center [689, 290] width 76 height 20
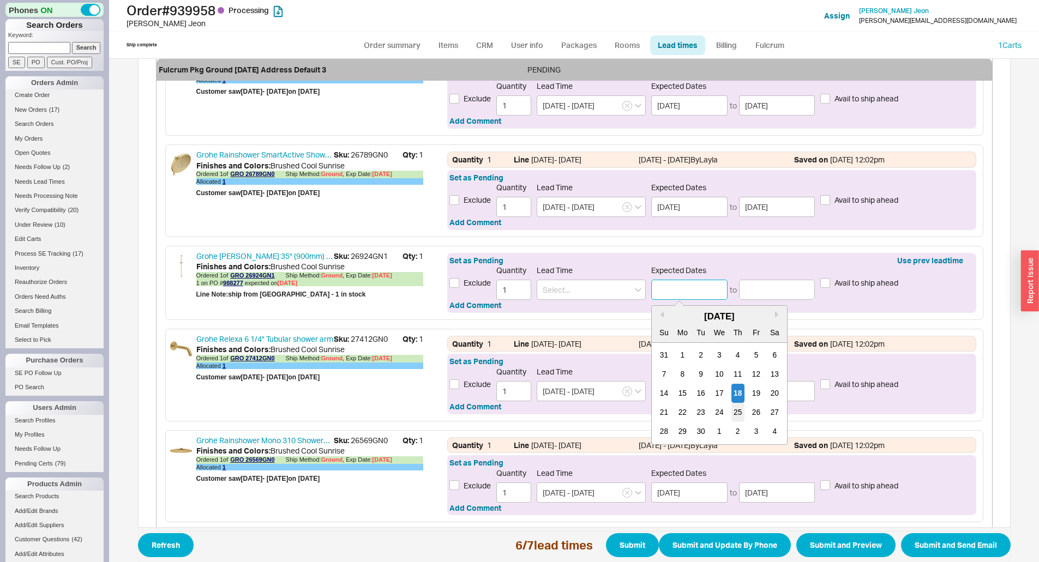
click at [735, 414] on div "25" at bounding box center [737, 412] width 13 height 19
type input "[DATE]"
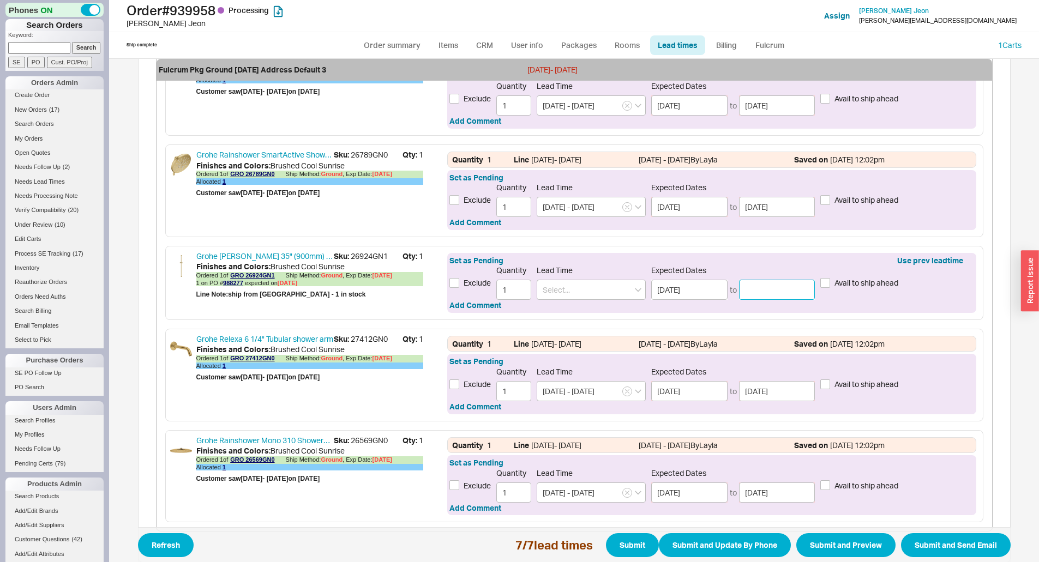
click at [772, 291] on input at bounding box center [777, 290] width 76 height 20
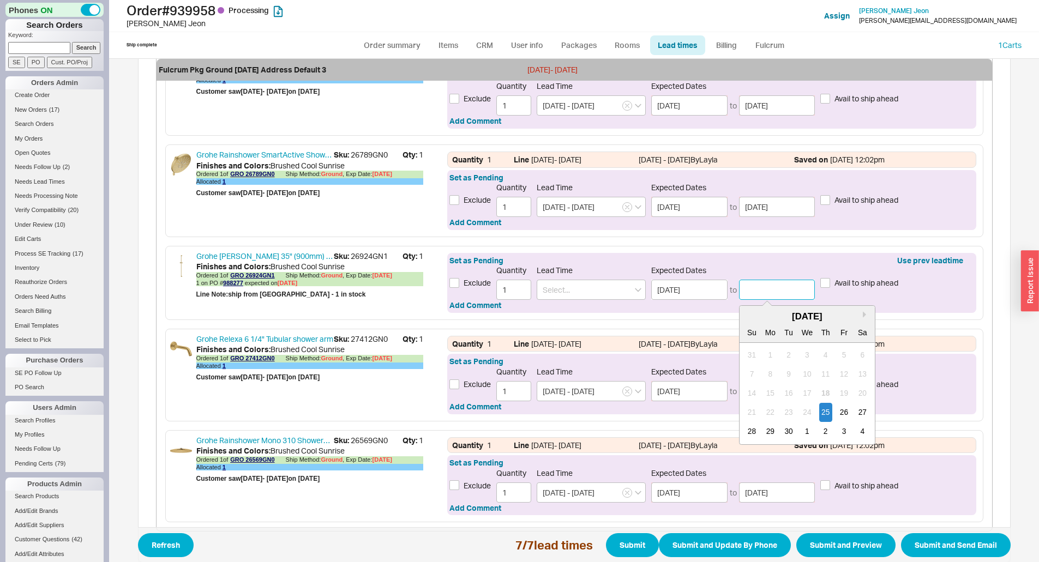
drag, startPoint x: 800, startPoint y: 431, endPoint x: 800, endPoint y: 424, distance: 6.5
click at [800, 431] on div "1" at bounding box center [806, 431] width 13 height 19
type input "[DATE]"
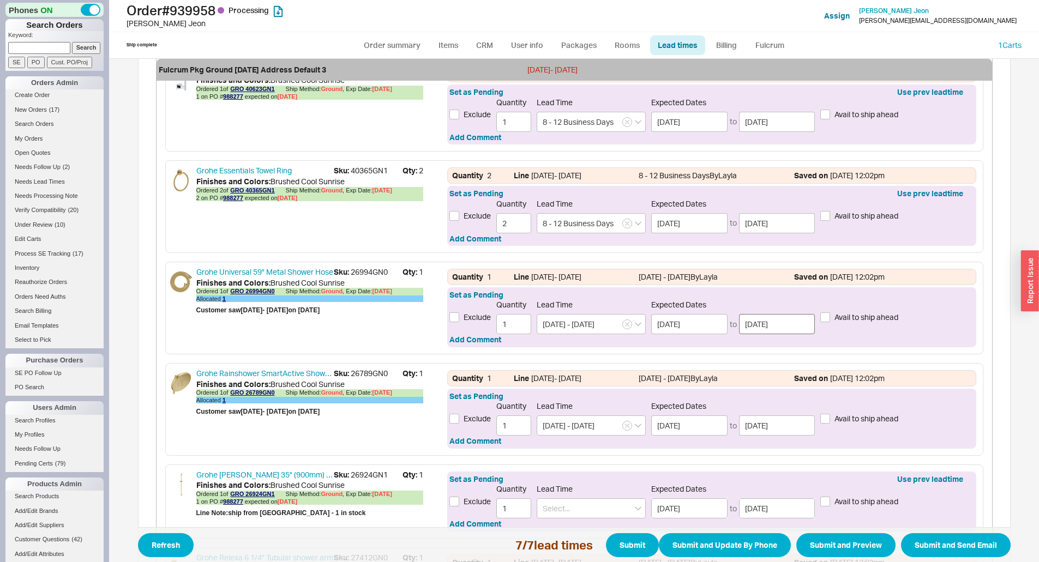
scroll to position [358, 0]
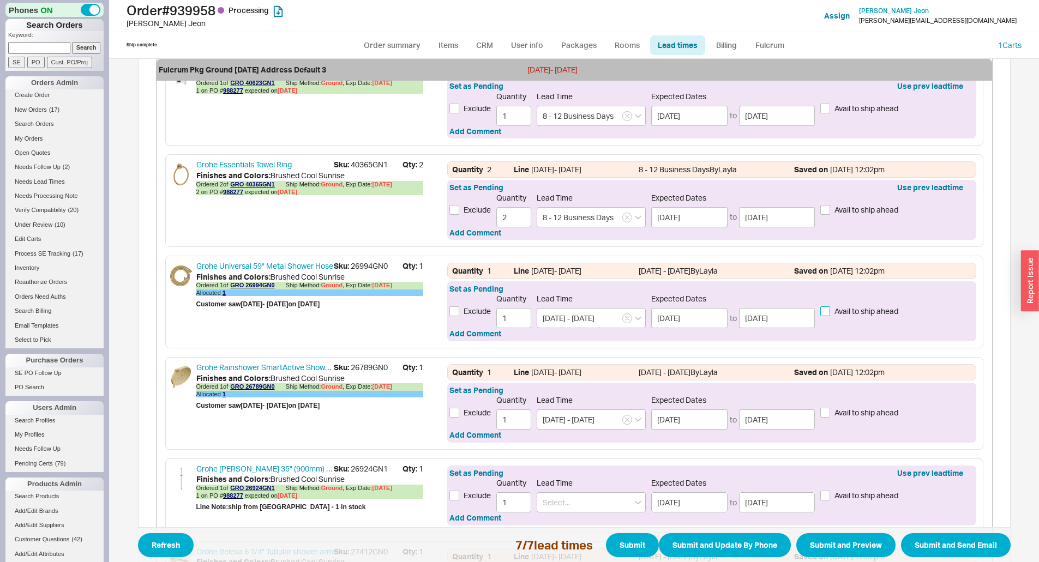
click at [821, 314] on input "Avail to ship ahead" at bounding box center [825, 311] width 10 height 10
checkbox input "true"
click at [821, 415] on input "Avail to ship ahead" at bounding box center [825, 413] width 10 height 10
checkbox input "true"
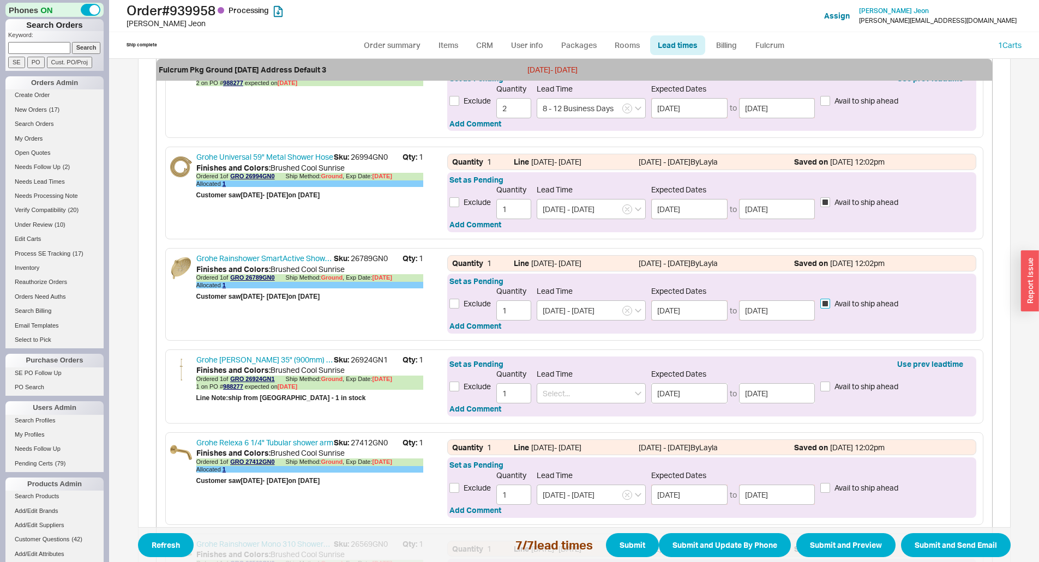
scroll to position [576, 0]
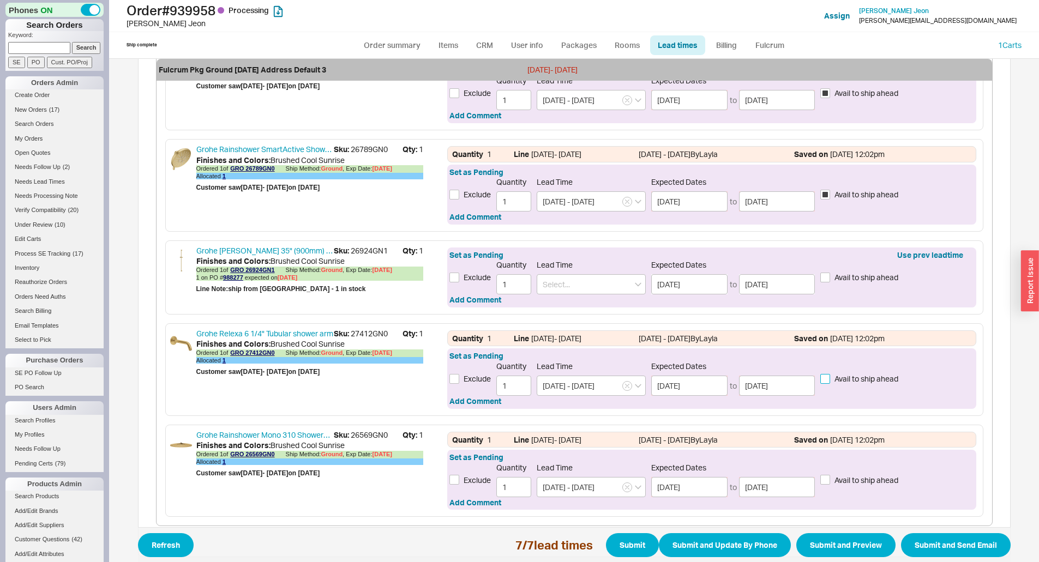
click at [823, 377] on input "Avail to ship ahead" at bounding box center [825, 379] width 10 height 10
checkbox input "true"
click at [820, 482] on input "Avail to ship ahead" at bounding box center [825, 480] width 10 height 10
checkbox input "true"
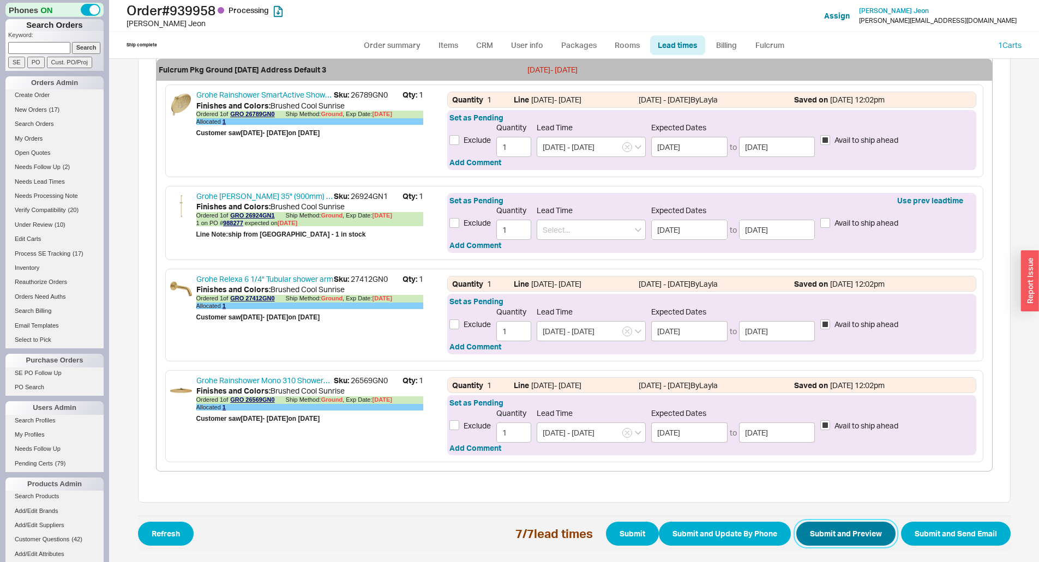
click at [826, 531] on button "Submit and Preview" at bounding box center [845, 534] width 99 height 24
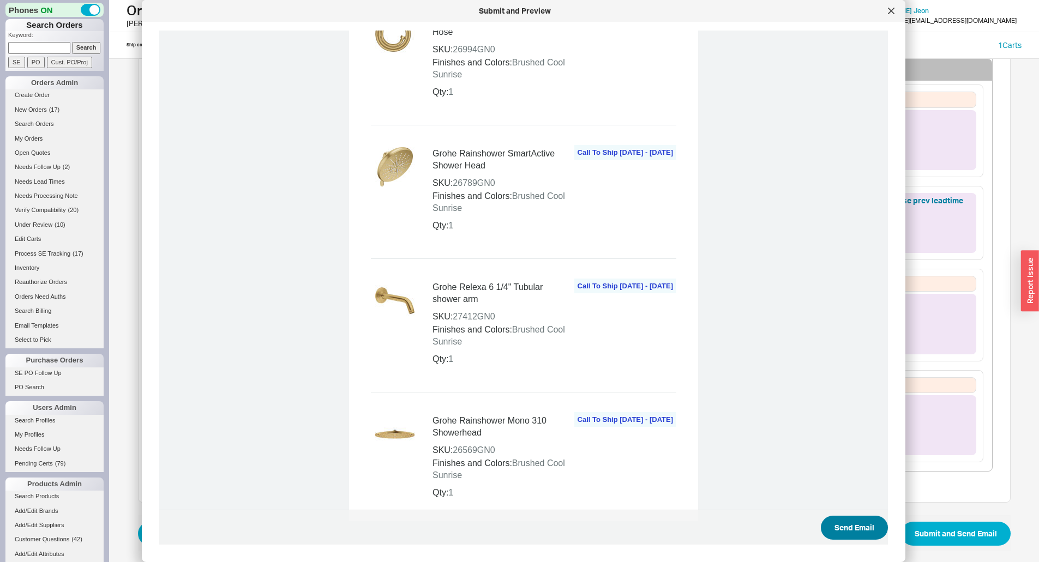
scroll to position [1036, 0]
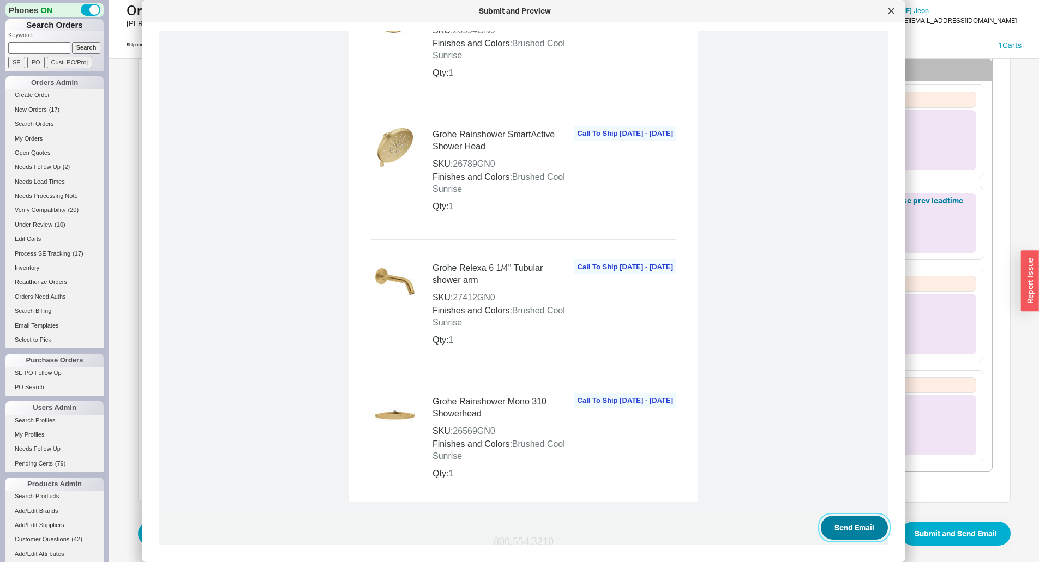
click at [844, 533] on button "Send Email" at bounding box center [854, 528] width 67 height 24
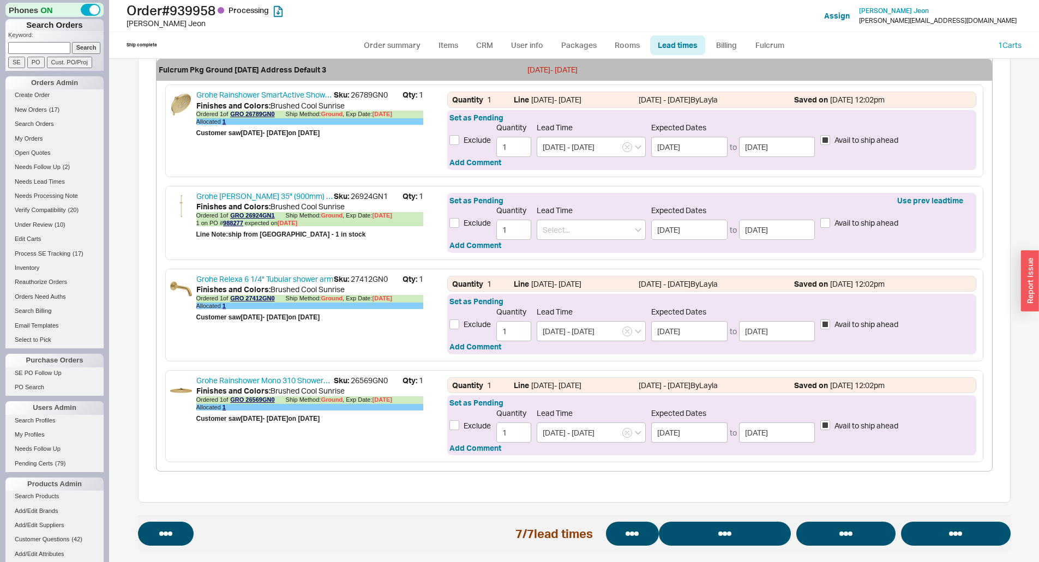
select select "*"
select select "LOW"
select select "3"
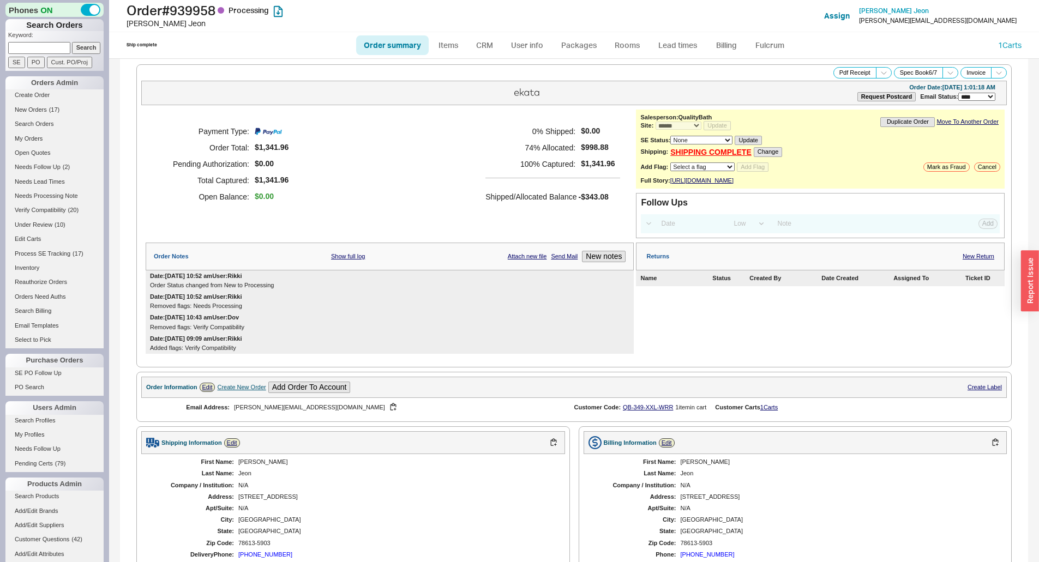
select select "*"
